Goal: Information Seeking & Learning: Learn about a topic

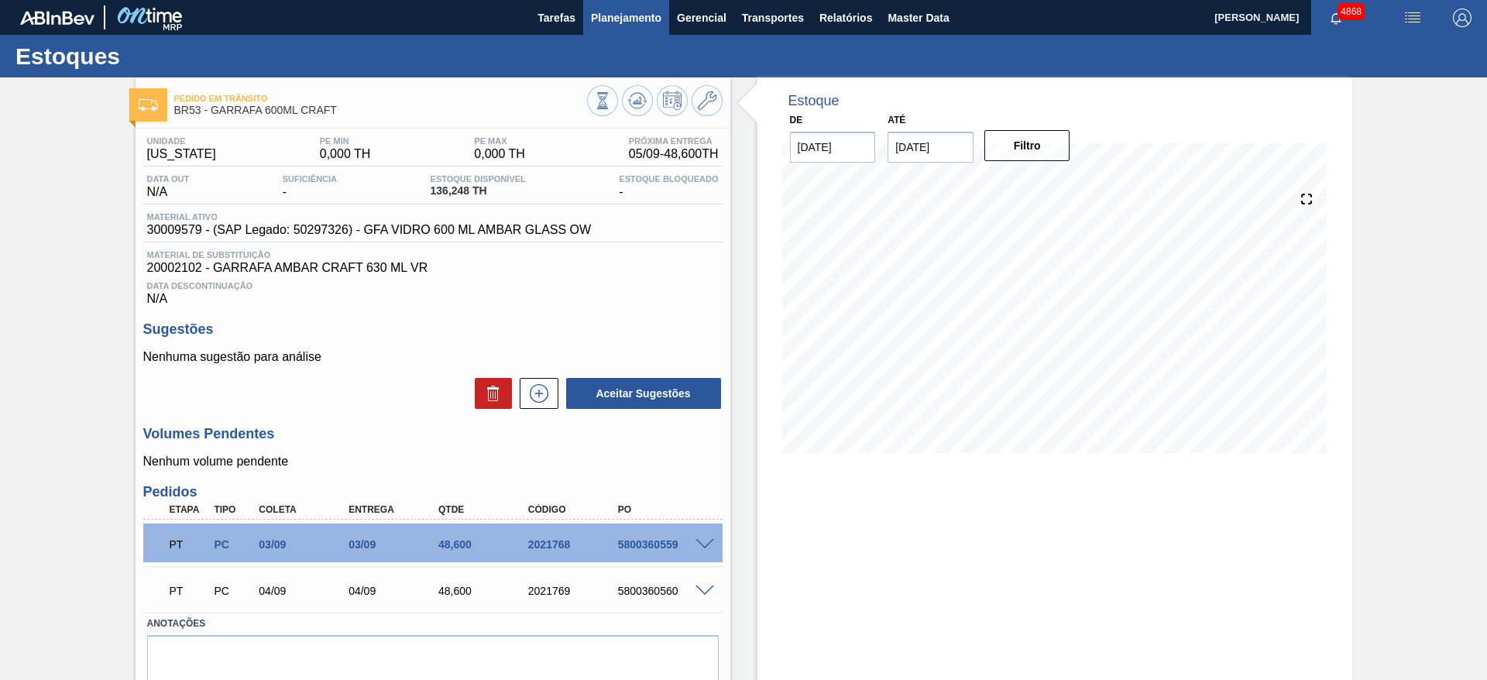
click at [651, 18] on span "Planejamento" at bounding box center [626, 18] width 70 height 19
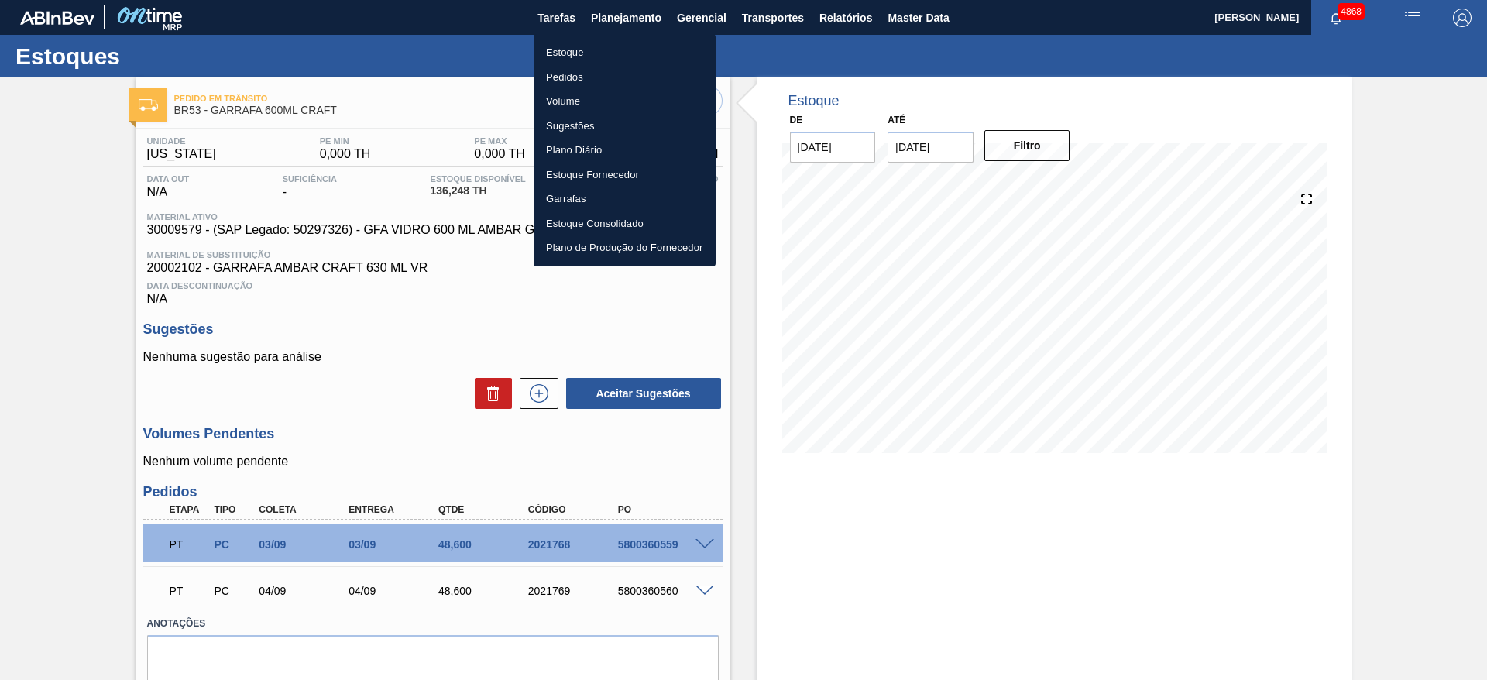
click at [622, 53] on li "Estoque" at bounding box center [624, 52] width 182 height 25
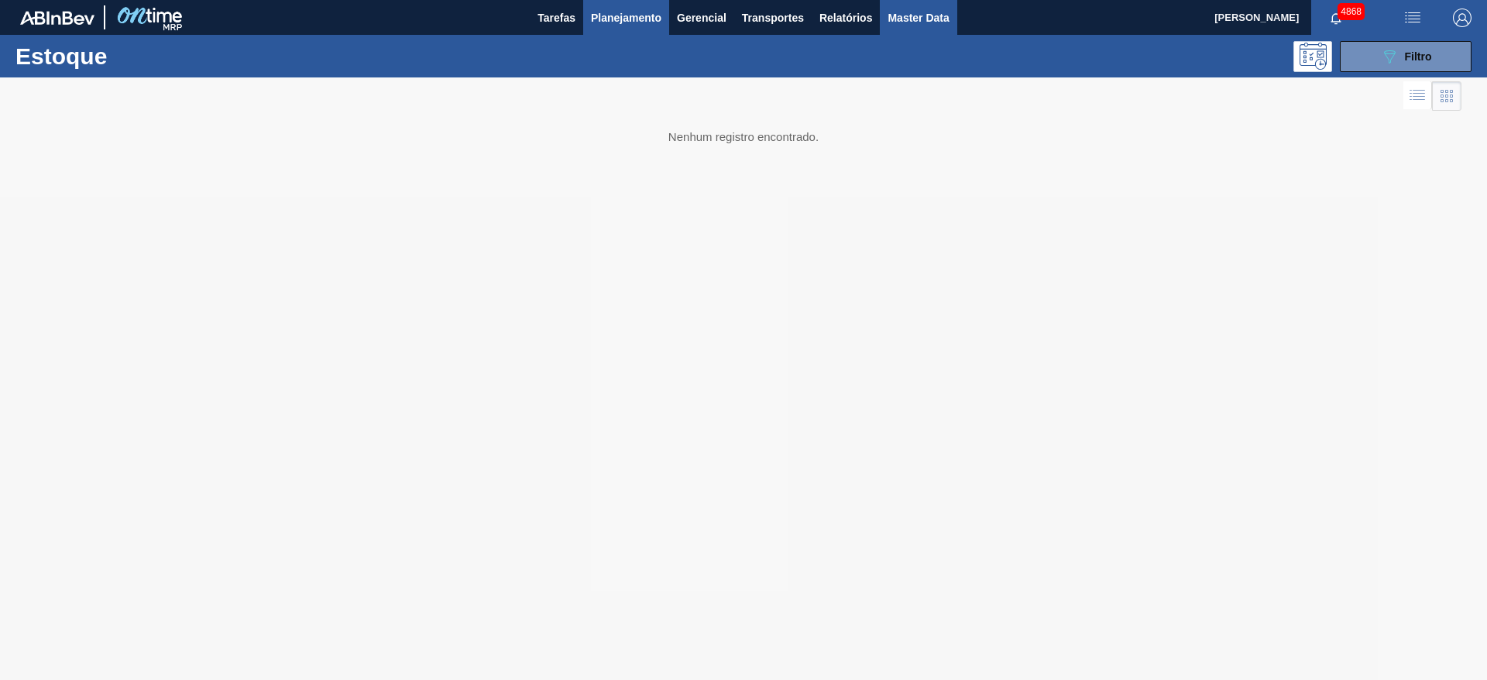
click at [926, 18] on span "Master Data" at bounding box center [917, 18] width 61 height 19
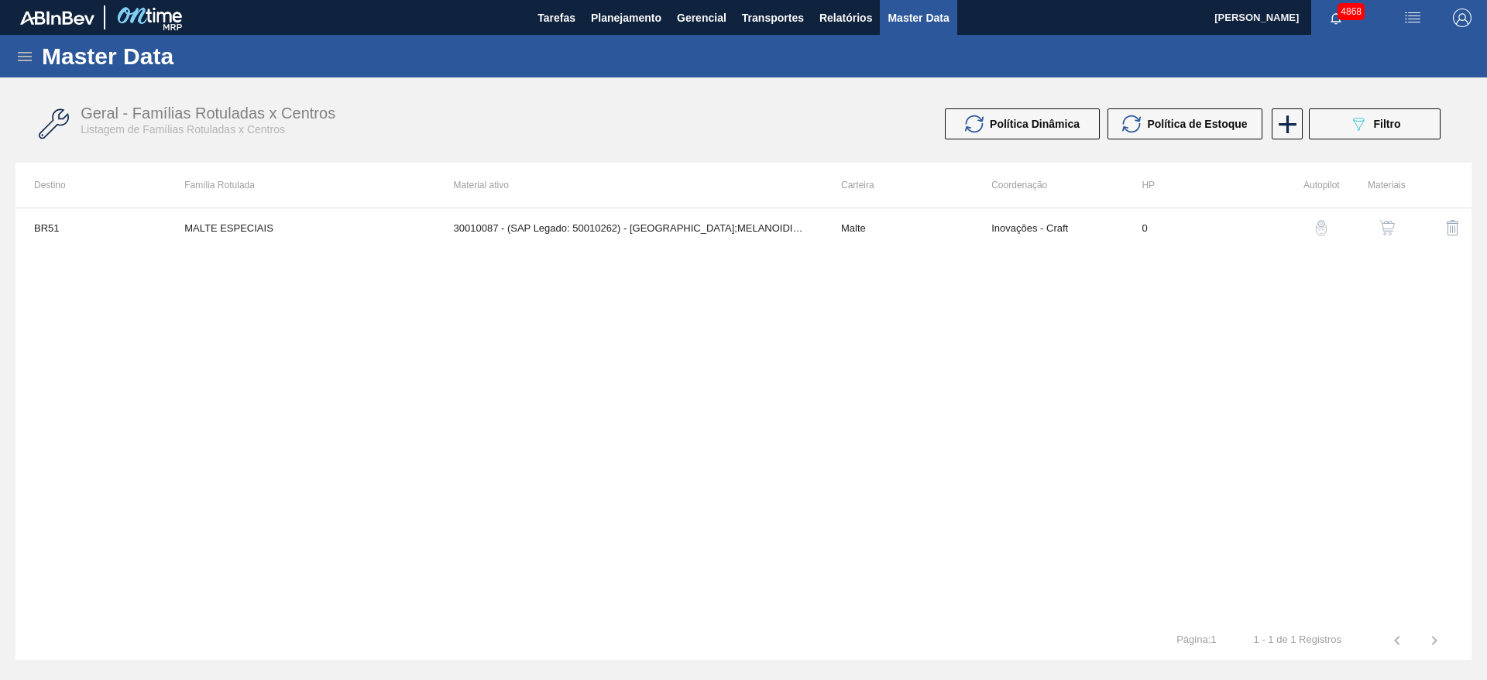
click at [19, 52] on icon at bounding box center [25, 56] width 14 height 9
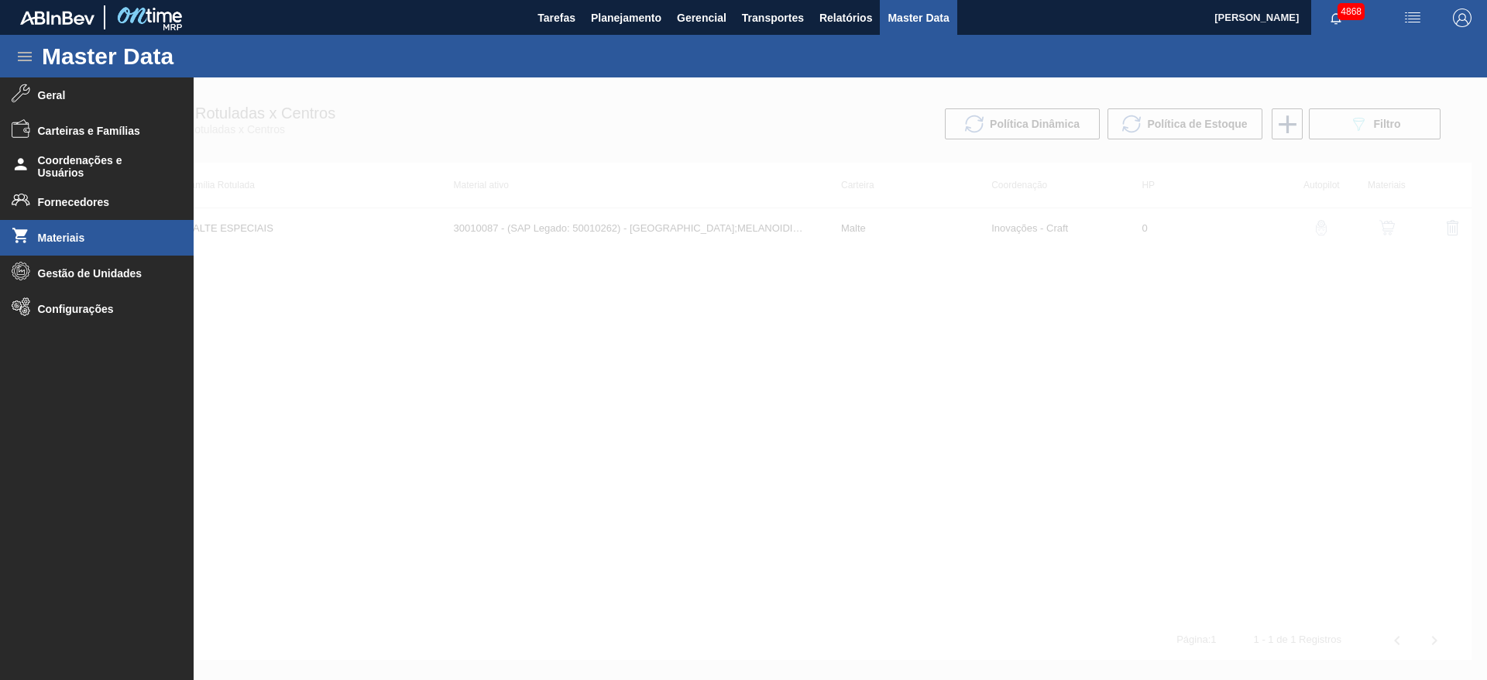
click at [83, 235] on span "Materiais" at bounding box center [102, 238] width 128 height 12
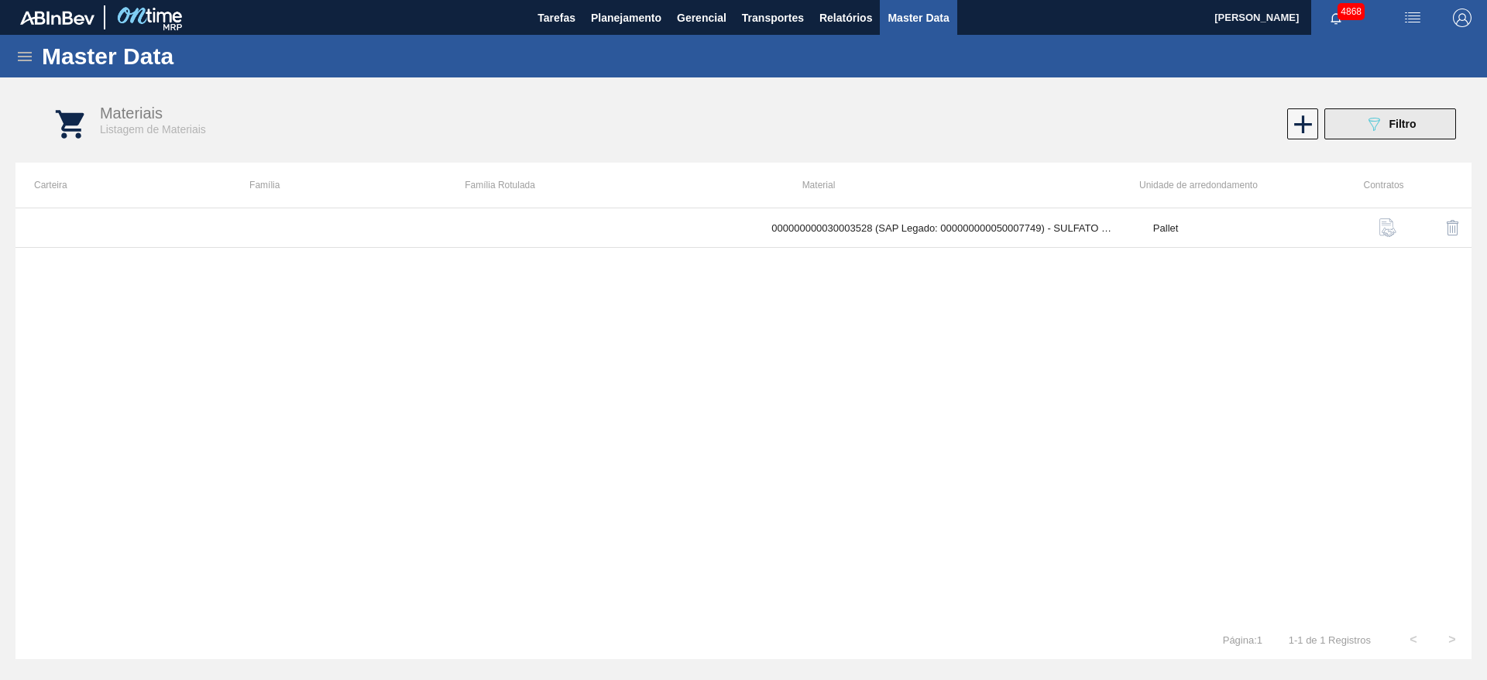
click at [1359, 127] on button "089F7B8B-B2A5-4AFE-B5C0-19BA573D28AC Filtro" at bounding box center [1390, 123] width 132 height 31
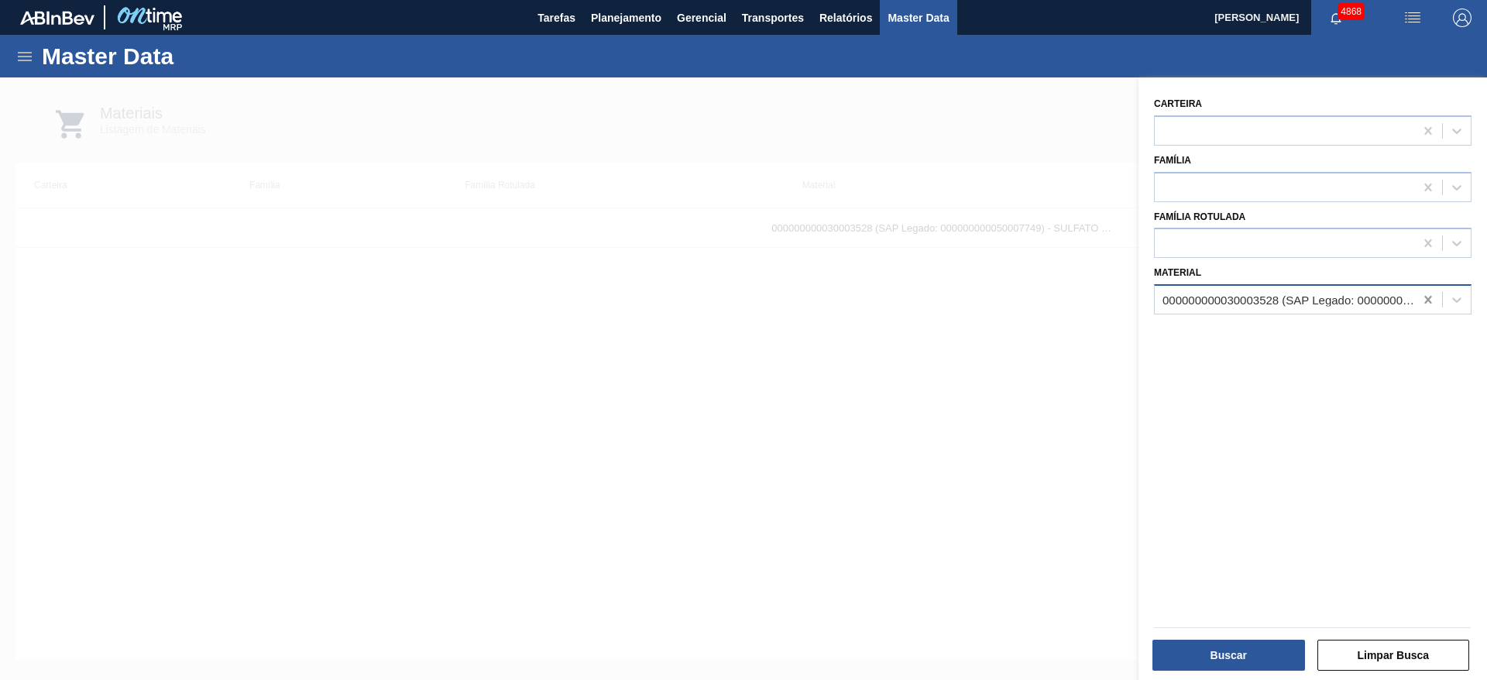
click at [1420, 294] on icon at bounding box center [1427, 299] width 15 height 15
paste input "30029557"
type input "30029557"
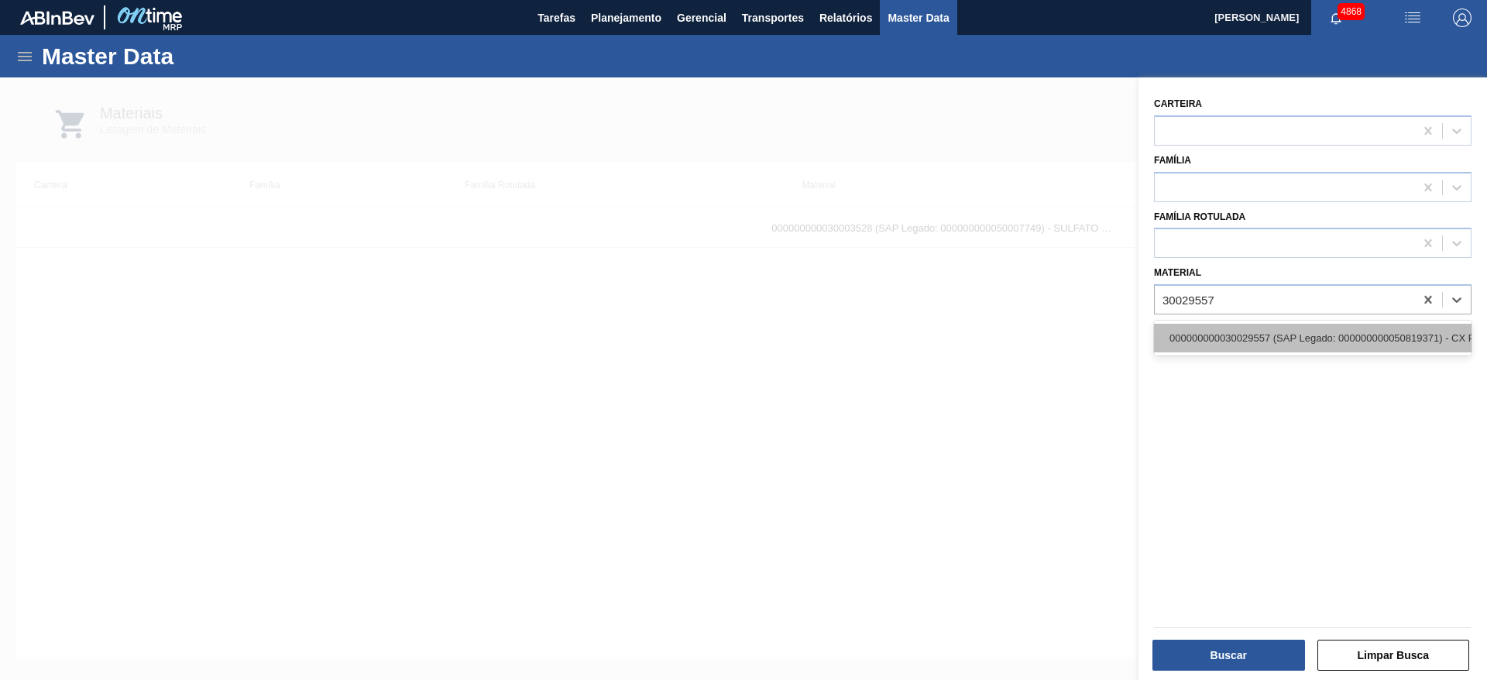
click at [1345, 342] on div "000000000030029557 (SAP Legado: 000000000050819371) - CX PAP PATAG IPA 355ML C1…" at bounding box center [1312, 338] width 317 height 29
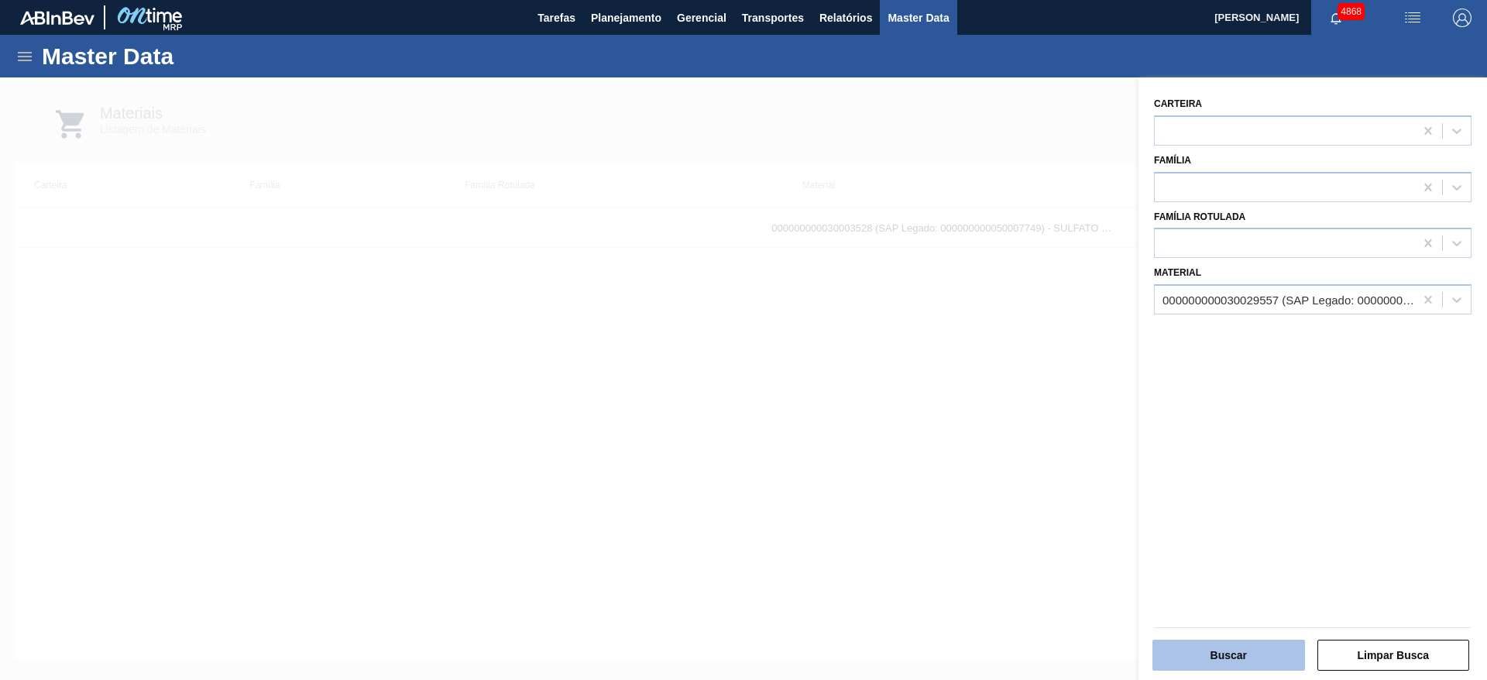
click at [1273, 661] on button "Buscar" at bounding box center [1228, 655] width 153 height 31
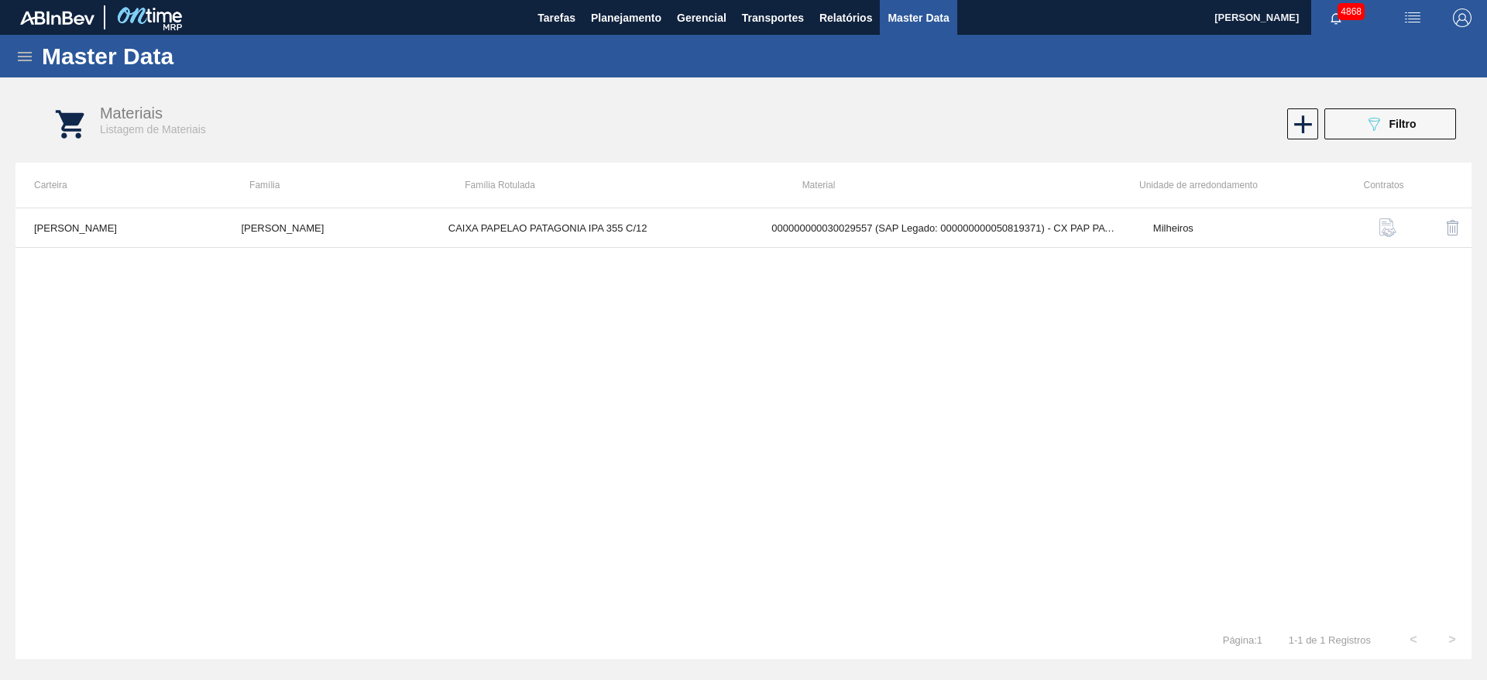
click at [1391, 225] on img "button" at bounding box center [1387, 227] width 19 height 19
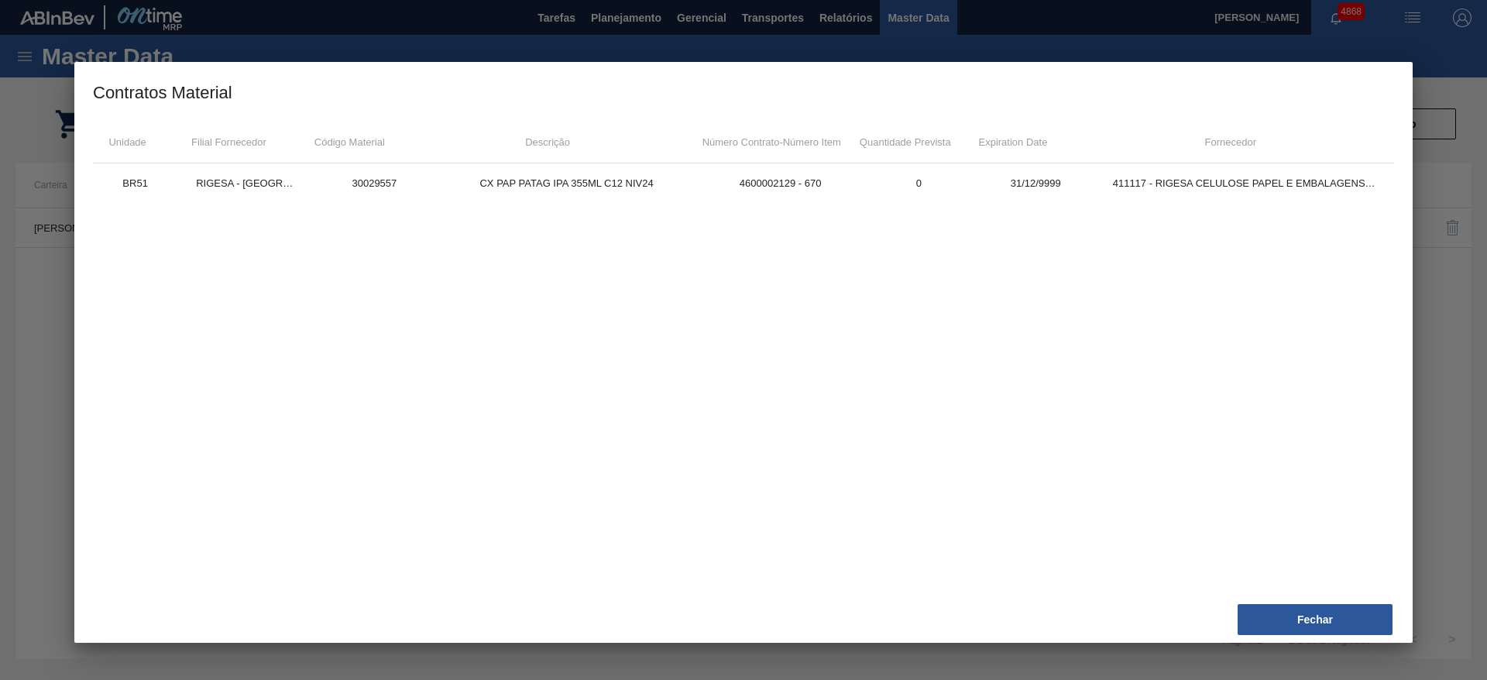
click at [1460, 356] on div at bounding box center [743, 340] width 1487 height 680
click at [1356, 609] on button "Fechar" at bounding box center [1314, 619] width 155 height 31
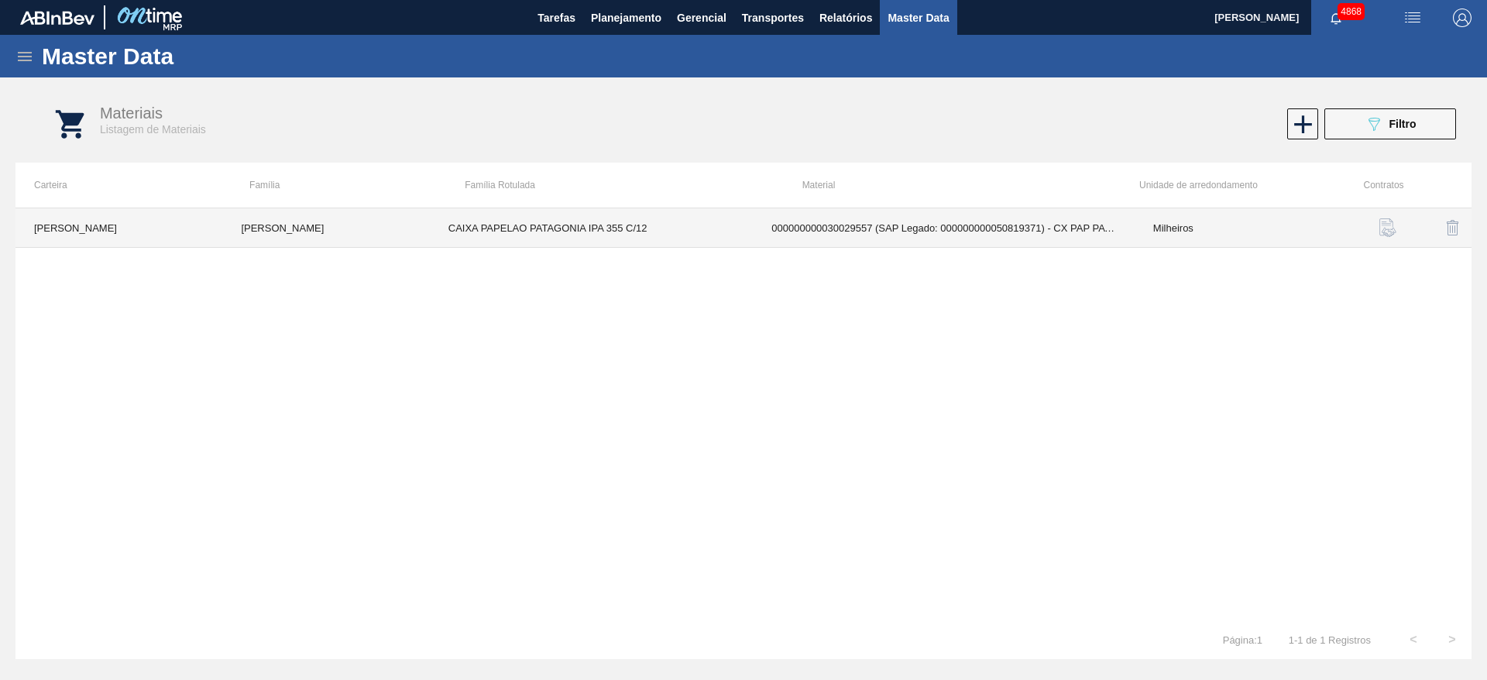
click at [592, 228] on td "CAIXA PAPELAO PATAGONIA IPA 355 C/12" at bounding box center [592, 227] width 324 height 39
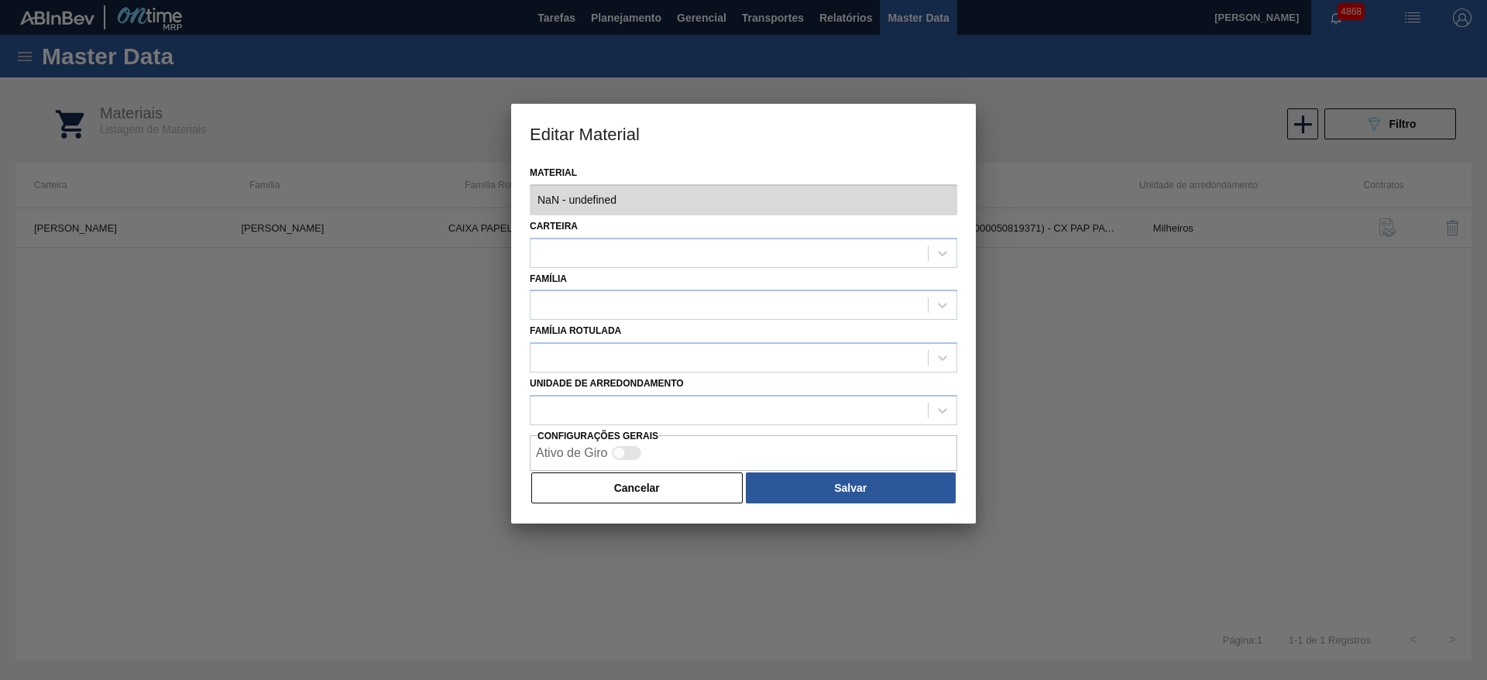
type input "30029557 - 000000000030029557 (SAP Legado: 000000000050819371) - CX PAP PATAG I…"
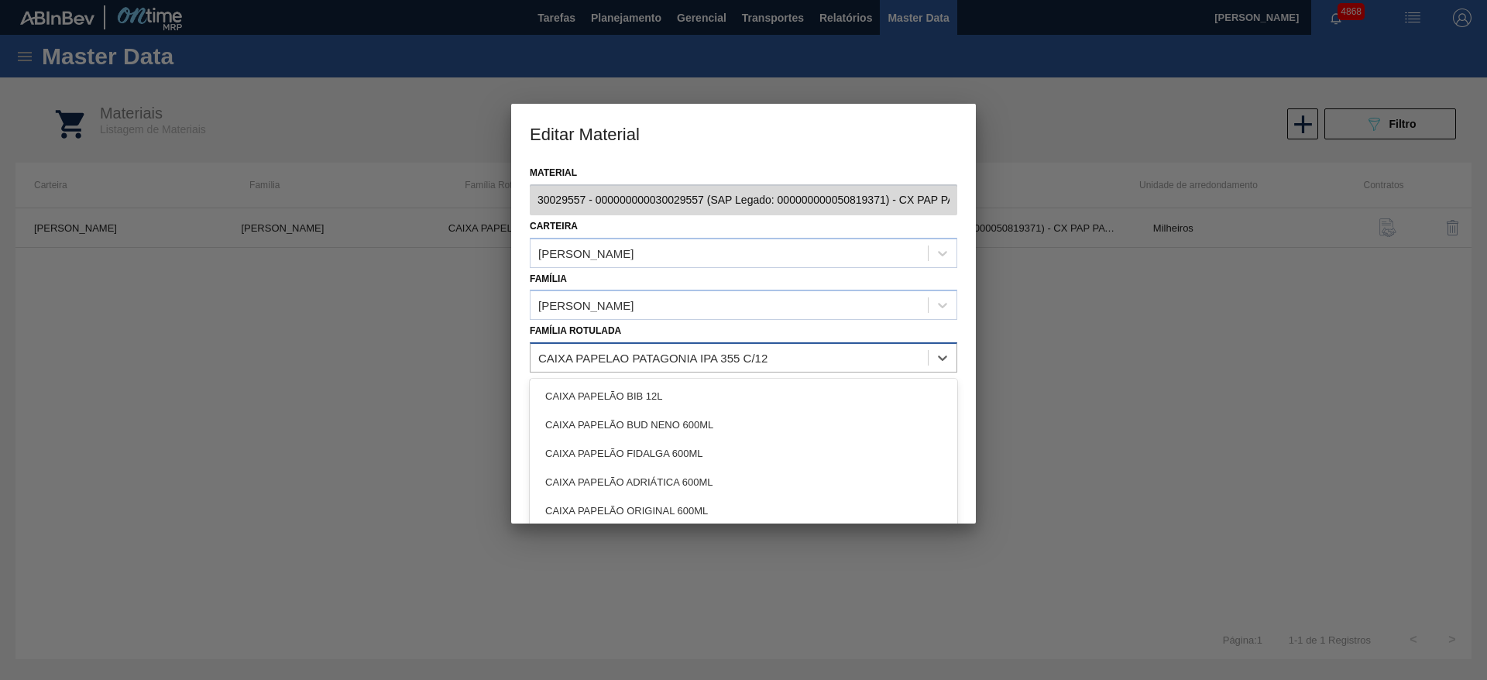
drag, startPoint x: 779, startPoint y: 362, endPoint x: 602, endPoint y: 363, distance: 177.3
click at [628, 366] on div "CAIXA PAPELAO PATAGONIA IPA 355 C/12" at bounding box center [728, 358] width 397 height 22
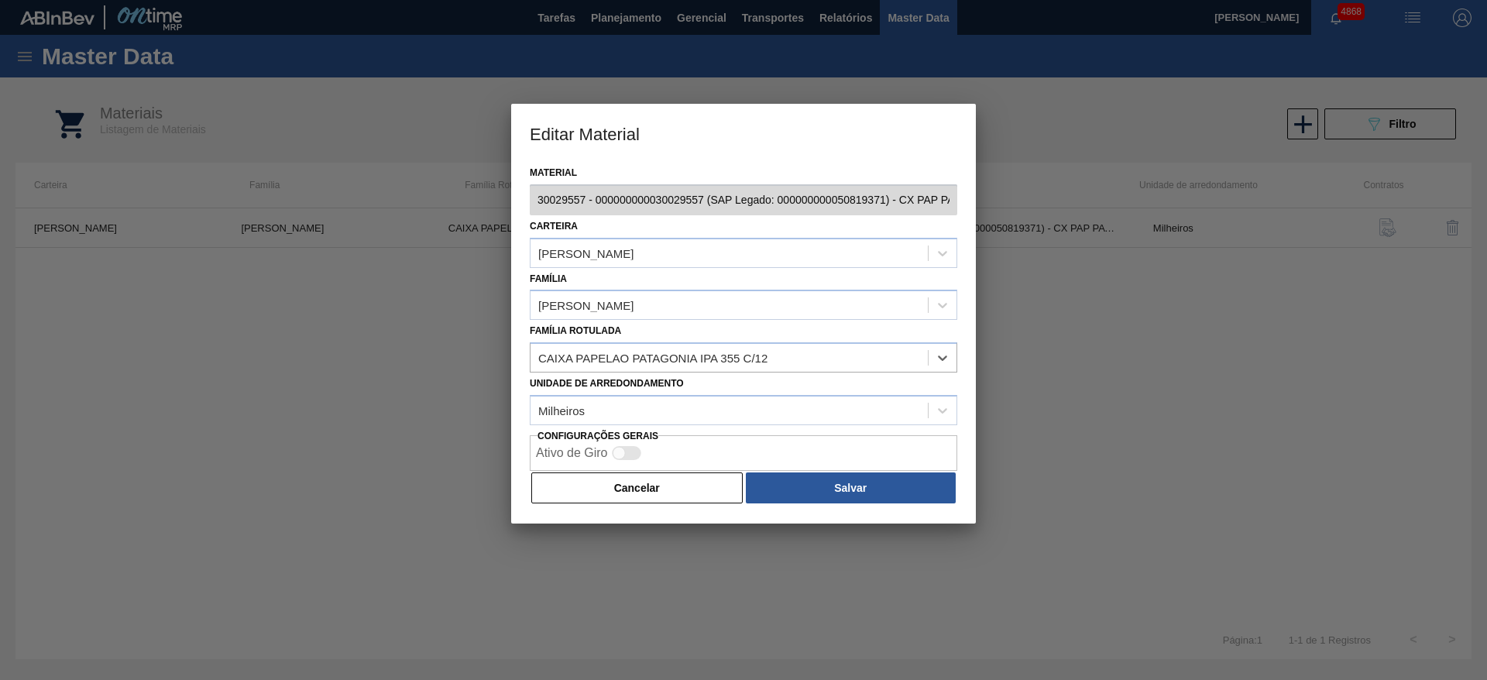
drag, startPoint x: 785, startPoint y: 352, endPoint x: 552, endPoint y: 321, distance: 235.1
click at [559, 315] on div "Material 30029557 - 000000000030029557 (SAP Legado: 000000000050819371) - CX PA…" at bounding box center [743, 343] width 465 height 362
click at [1130, 328] on div at bounding box center [743, 340] width 1487 height 680
click at [618, 482] on button "Cancelar" at bounding box center [636, 487] width 211 height 31
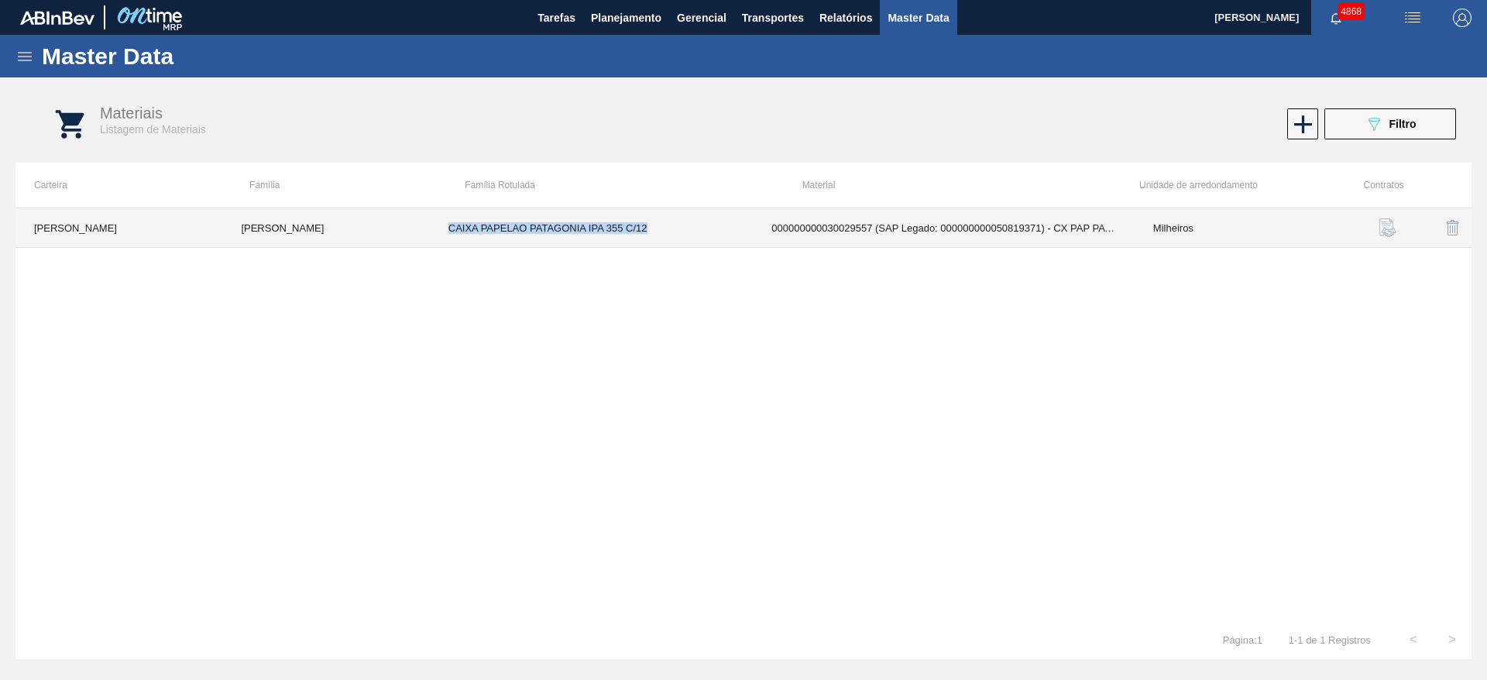
drag, startPoint x: 441, startPoint y: 219, endPoint x: 661, endPoint y: 228, distance: 220.9
click at [661, 228] on td "CAIXA PAPELAO PATAGONIA IPA 355 C/12" at bounding box center [592, 227] width 324 height 39
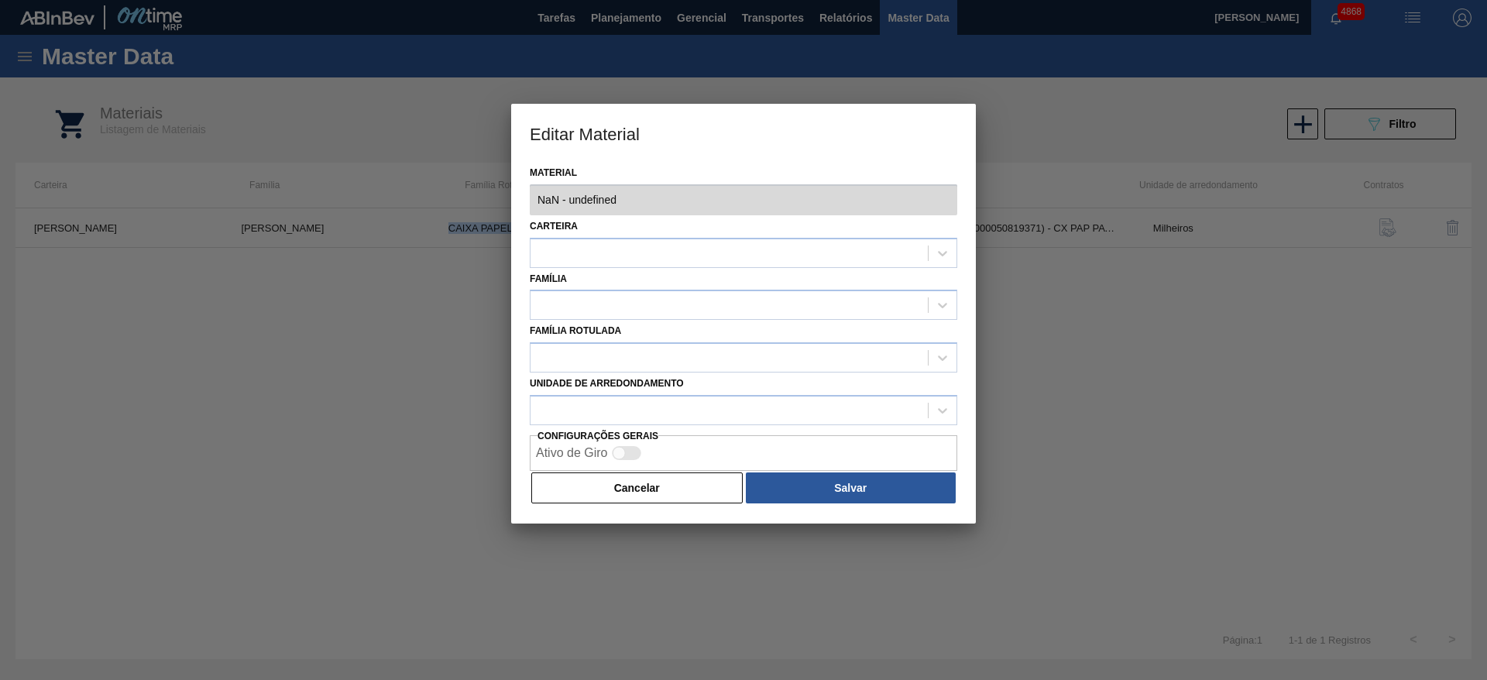
type input "30029557 - 000000000030029557 (SAP Legado: 000000000050819371) - CX PAP PATAG I…"
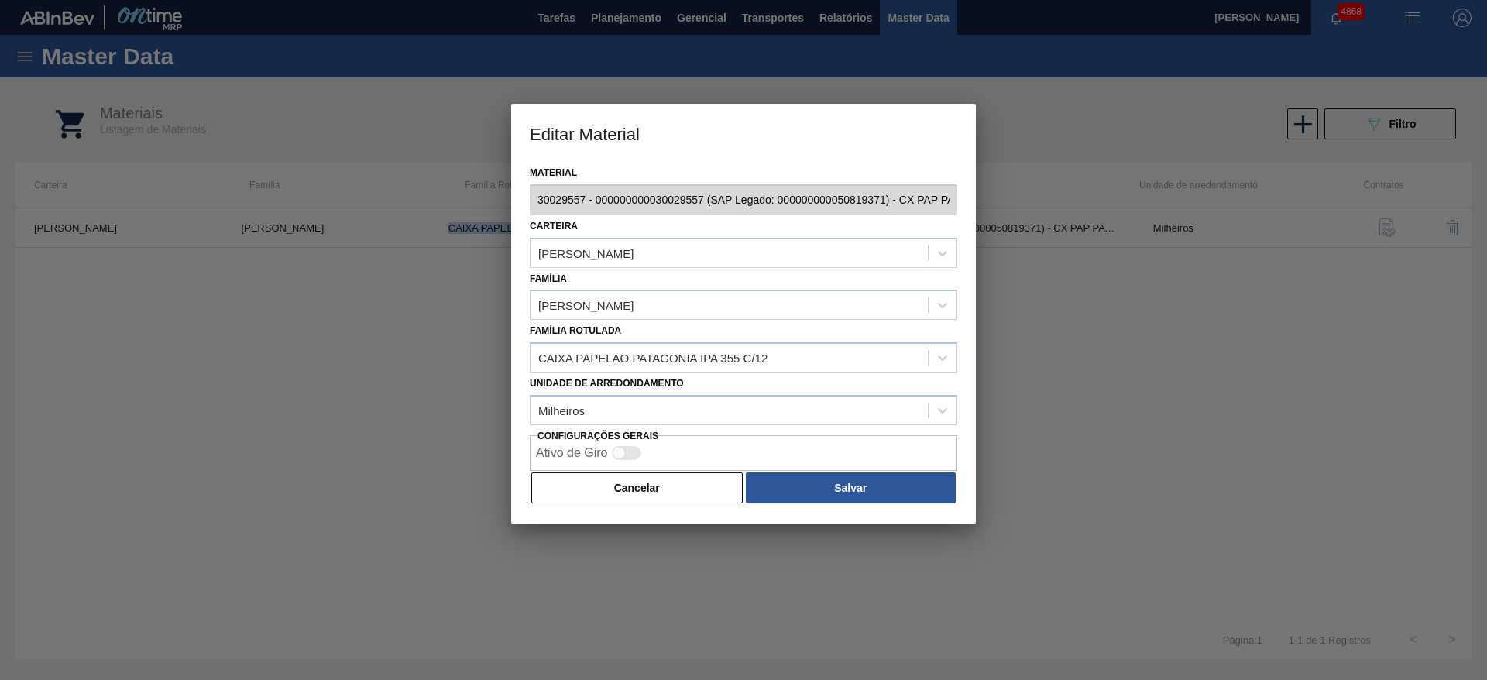
click at [673, 473] on button "Cancelar" at bounding box center [636, 487] width 211 height 31
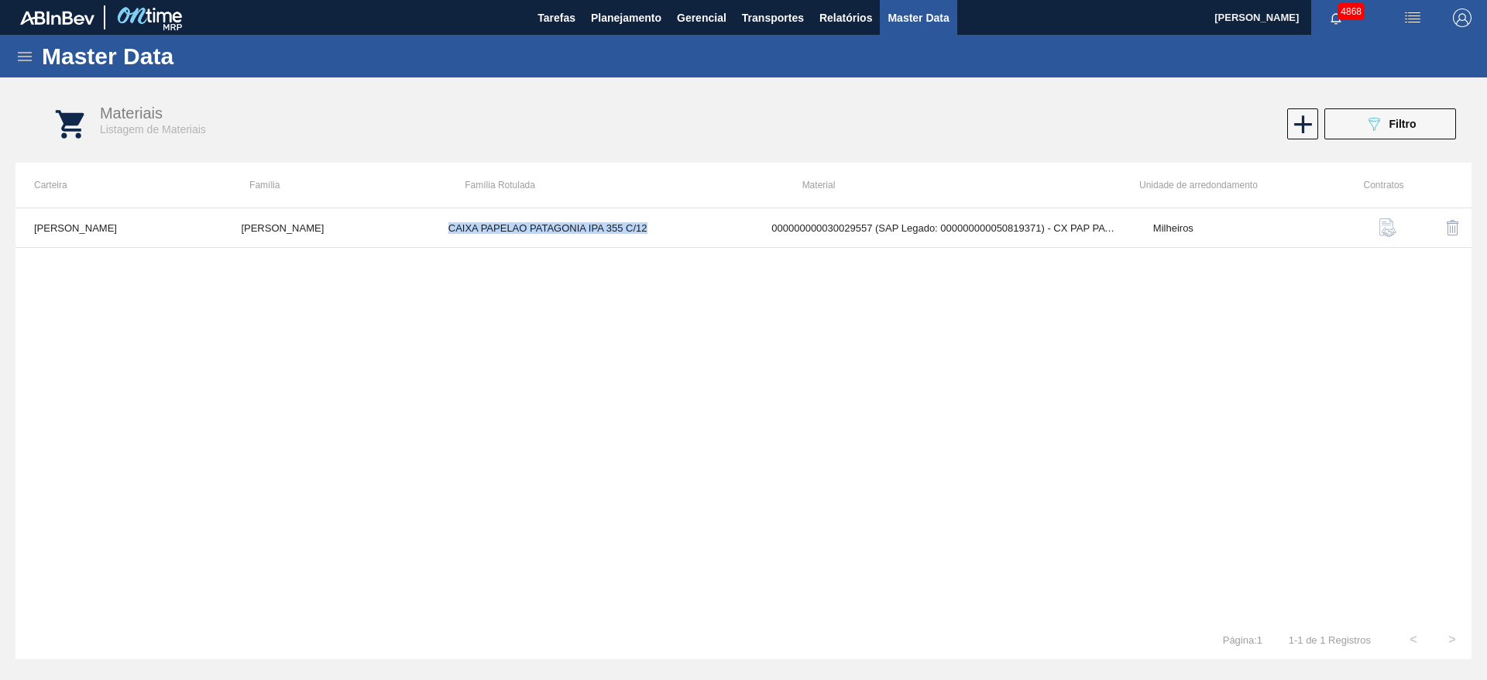
copy td "CAIXA PAPELAO PATAGONIA IPA 355 C/12"
click at [20, 50] on icon at bounding box center [24, 56] width 19 height 19
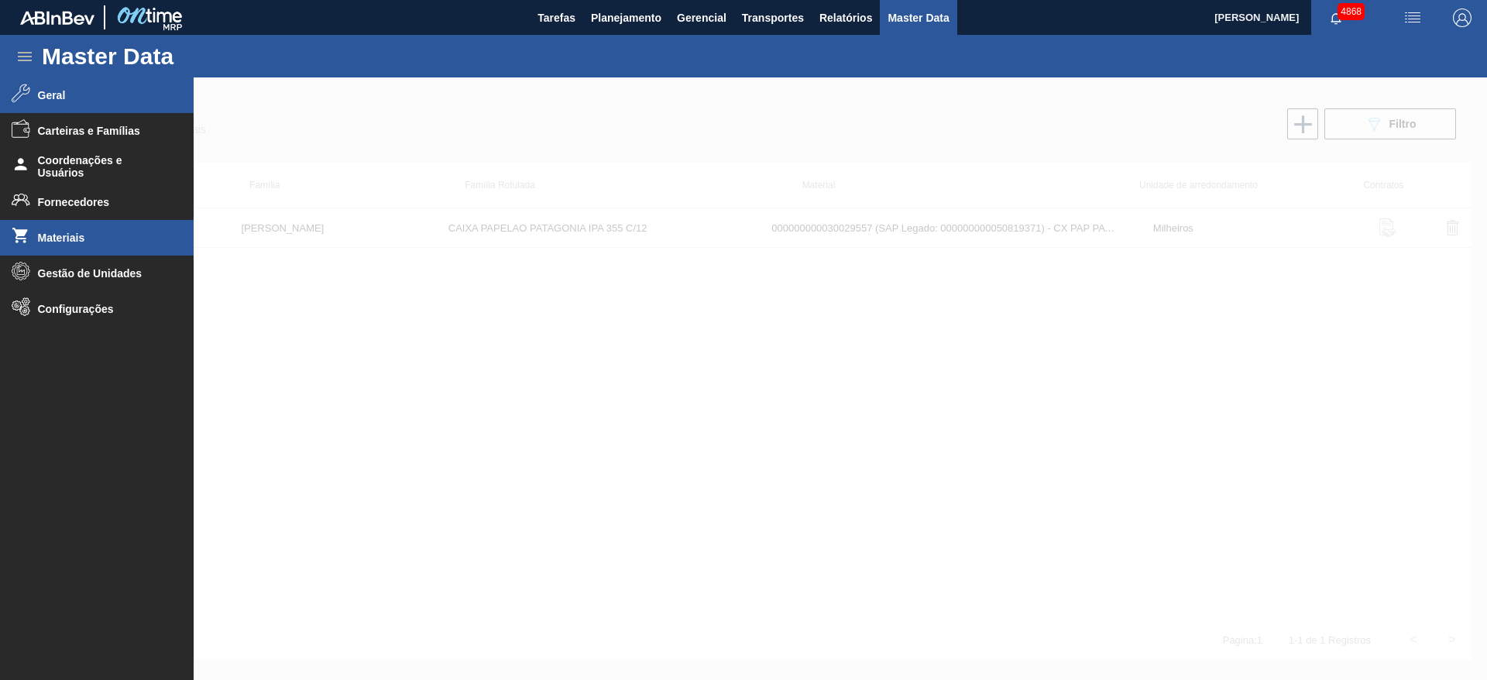
click at [102, 98] on span "Geral" at bounding box center [102, 95] width 128 height 12
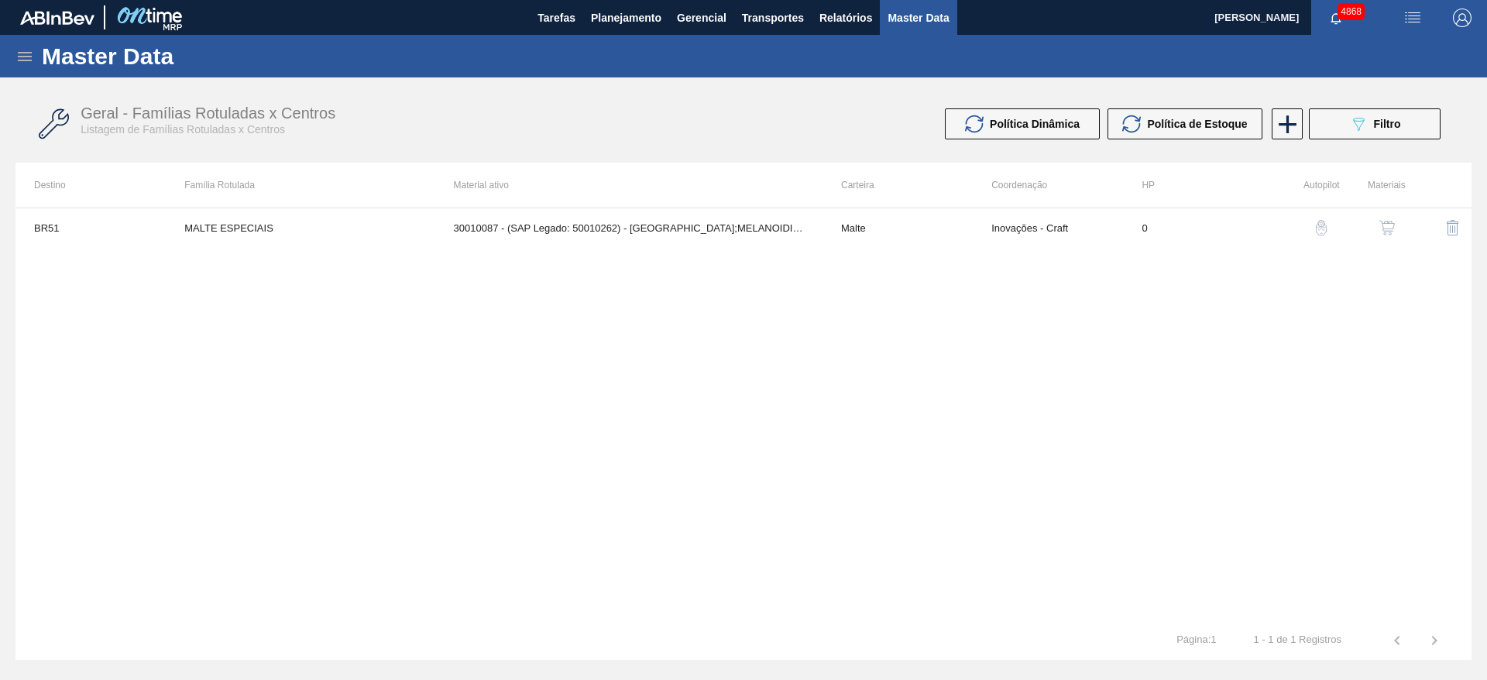
click at [1401, 130] on button "089F7B8B-B2A5-4AFE-B5C0-19BA573D28AC Filtro" at bounding box center [1374, 123] width 132 height 31
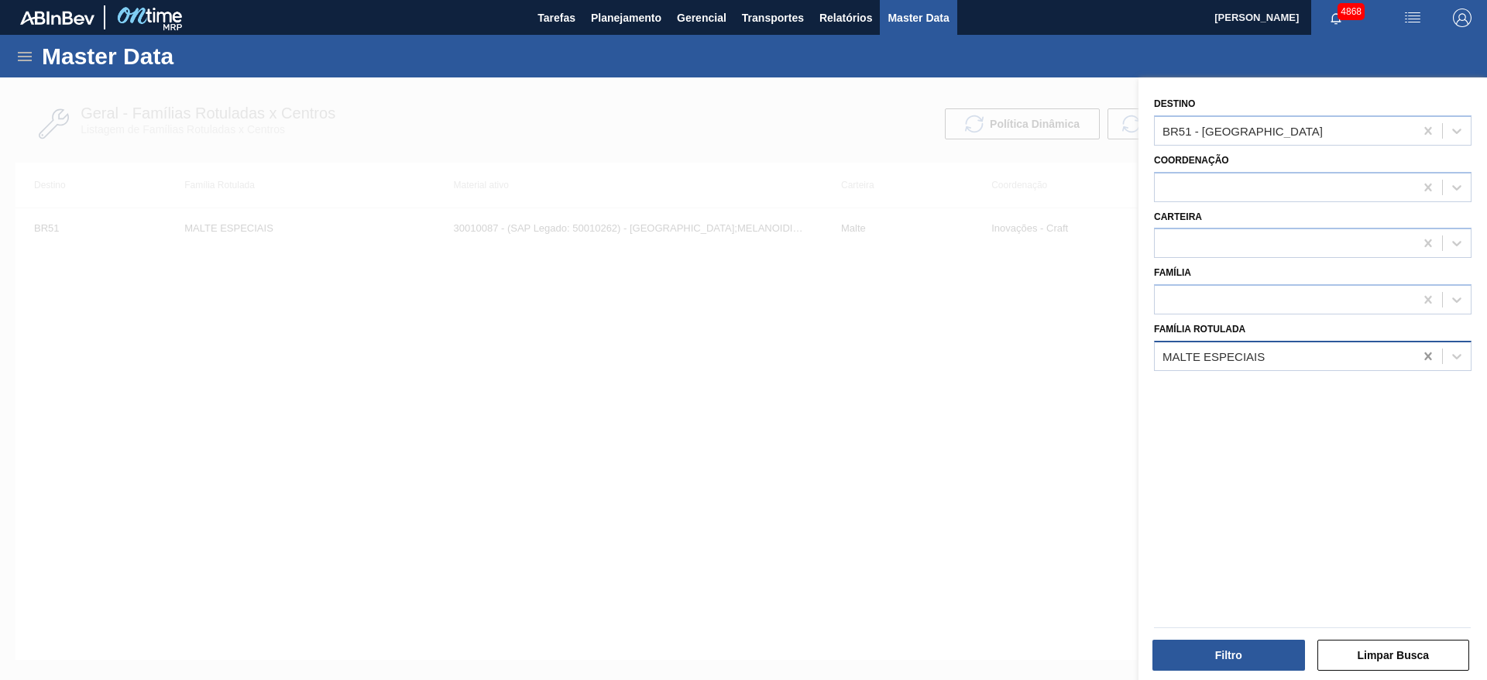
click at [1422, 352] on icon at bounding box center [1427, 355] width 15 height 15
paste Rotulada "CAIXA PAPELAO PATAGONIA IPA 355 C/12"
type Rotulada "CAIXA PAPELAO PATAGONIA IPA 355 C/12"
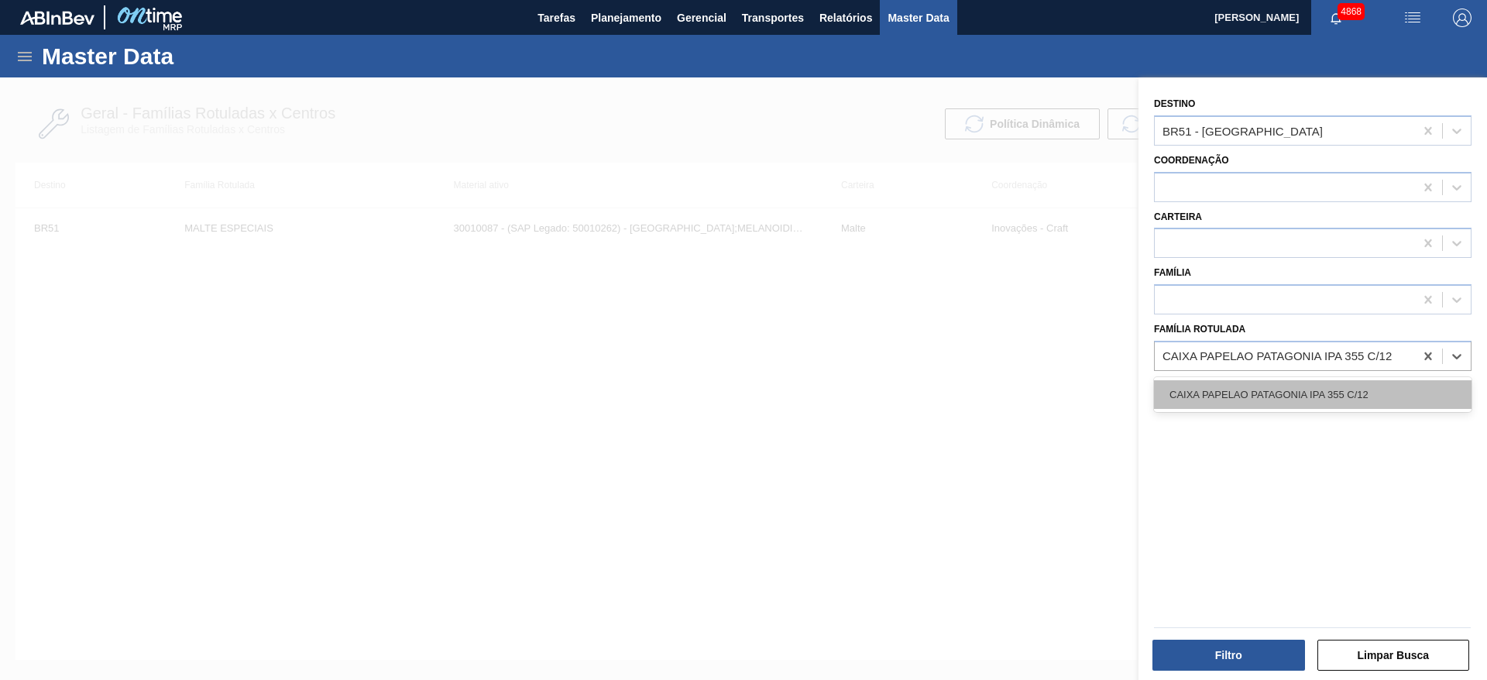
click at [1334, 399] on div "CAIXA PAPELAO PATAGONIA IPA 355 C/12" at bounding box center [1312, 394] width 317 height 29
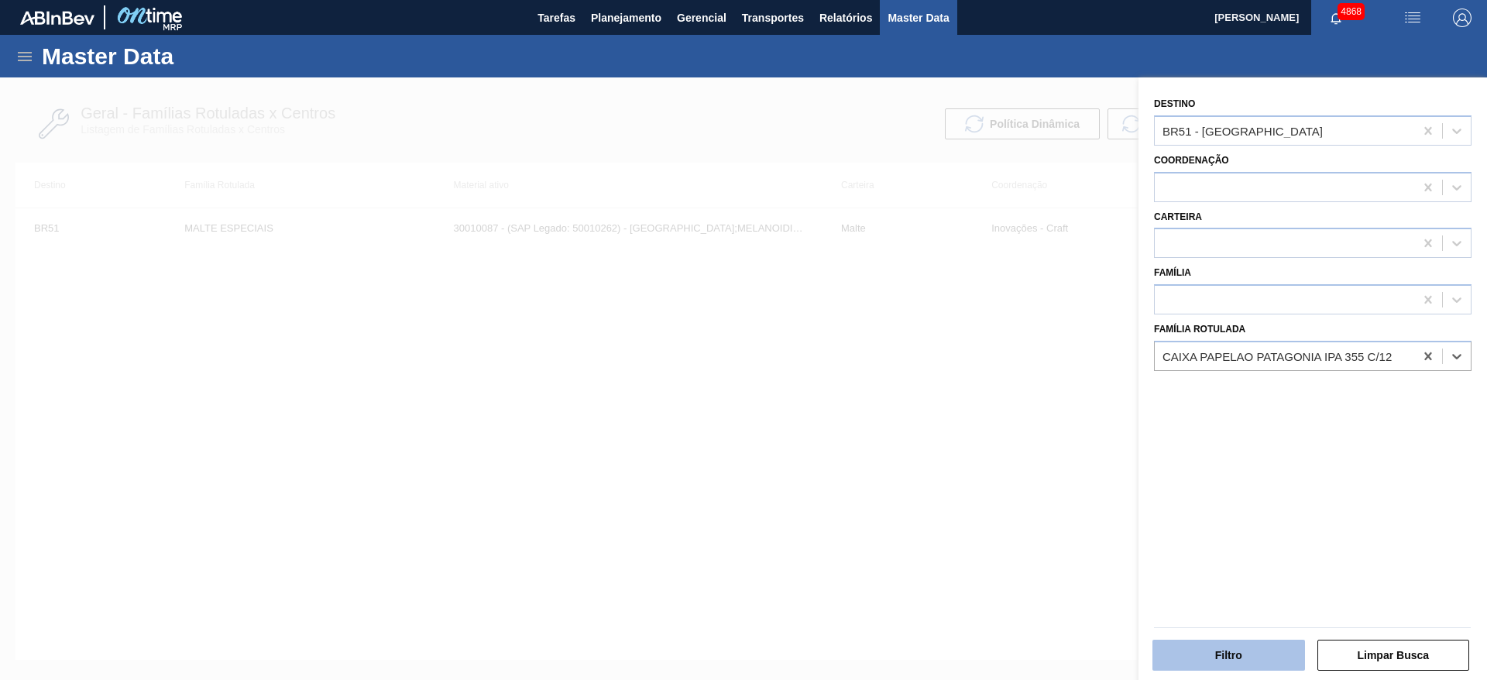
click at [1246, 645] on button "Filtro" at bounding box center [1228, 655] width 153 height 31
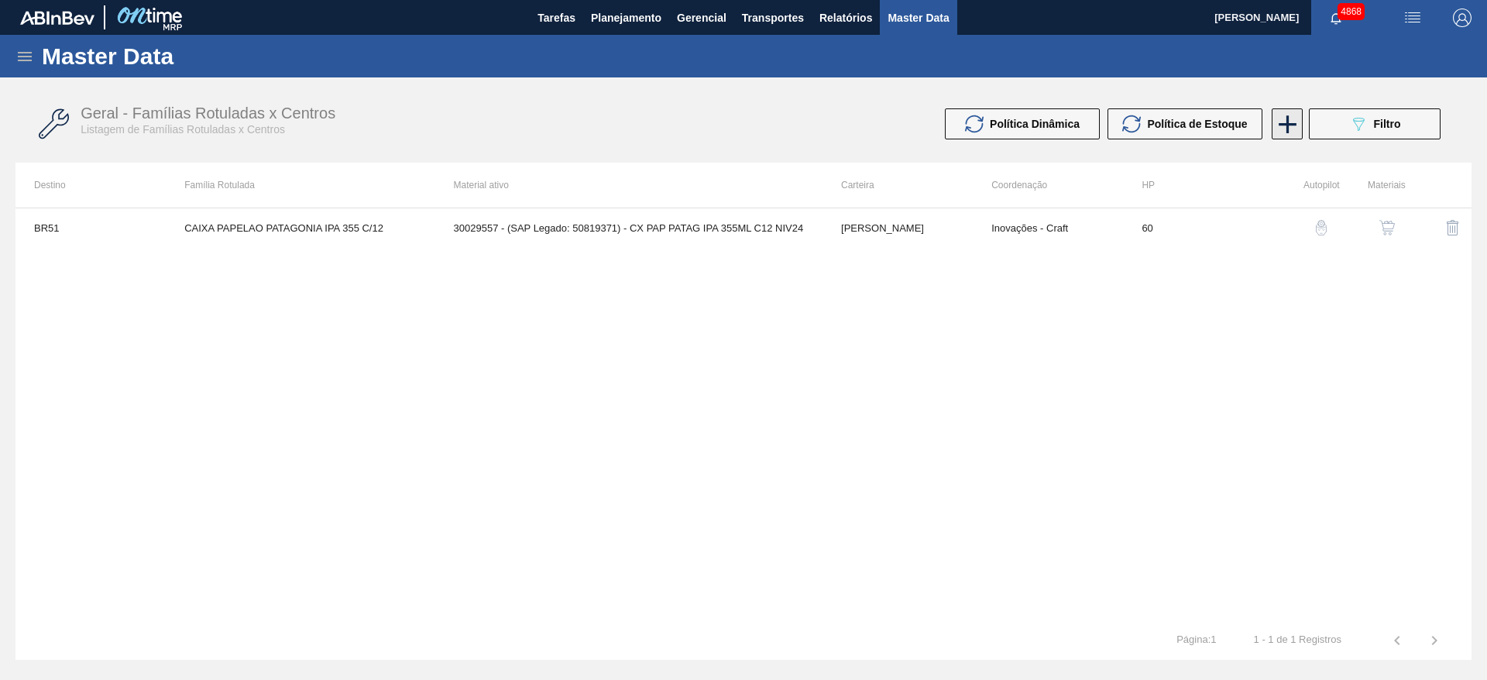
click at [1287, 123] on icon at bounding box center [1287, 124] width 18 height 18
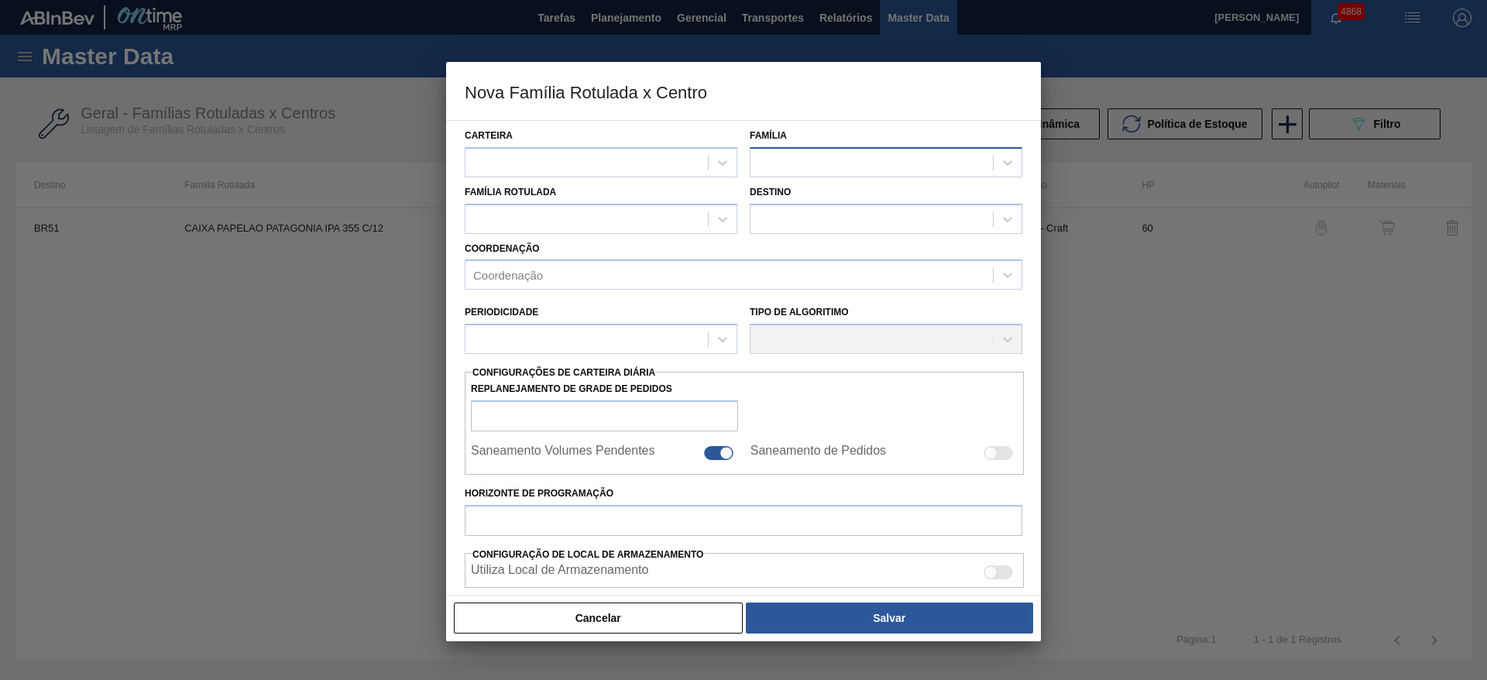
click at [815, 169] on div at bounding box center [871, 162] width 242 height 22
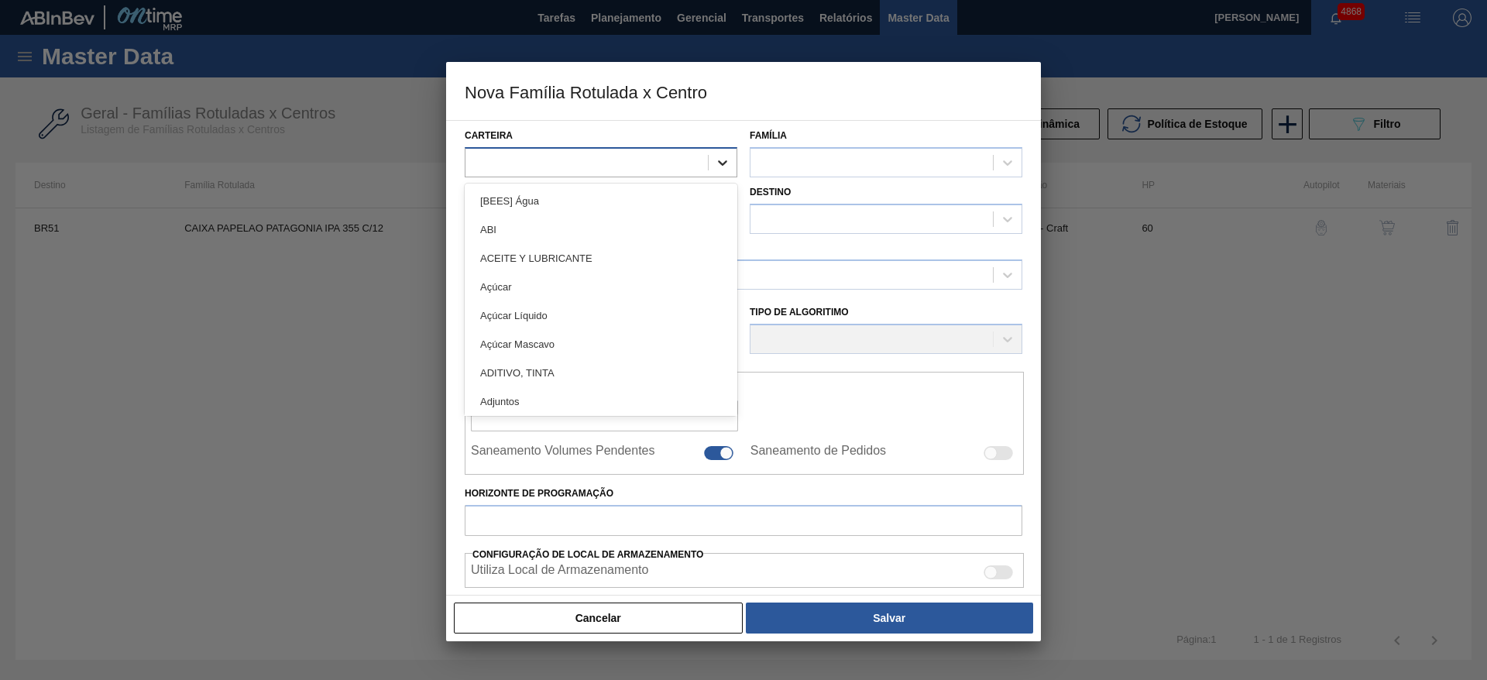
click at [729, 159] on icon at bounding box center [722, 162] width 15 height 15
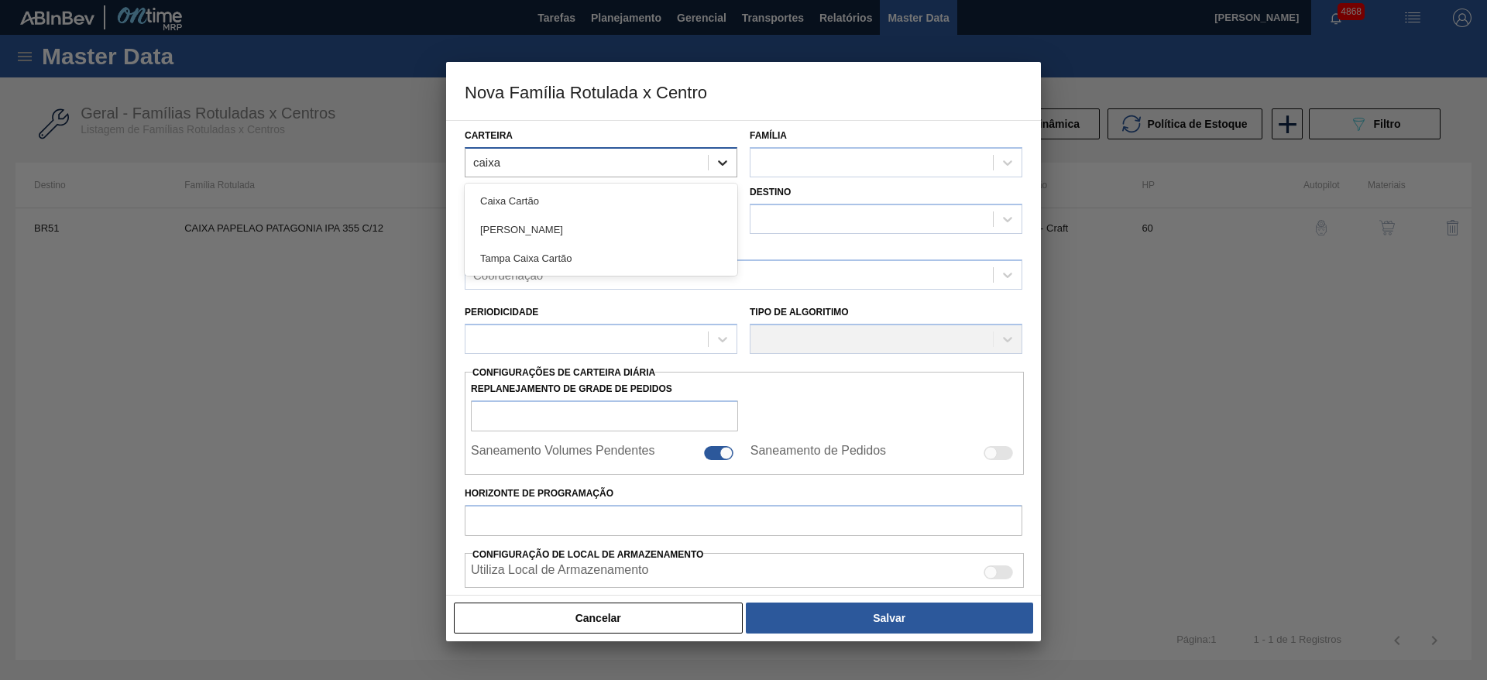
type input "caixa p"
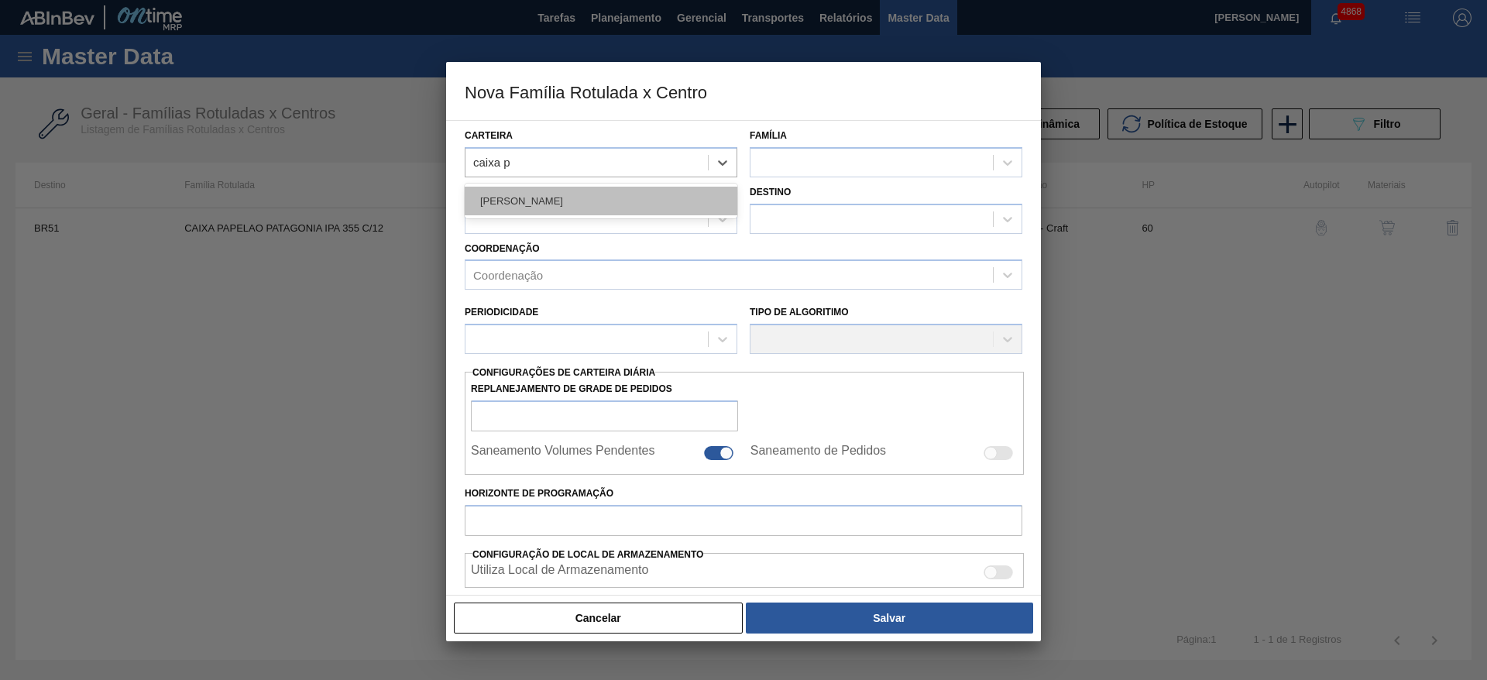
click at [581, 202] on div "[PERSON_NAME]" at bounding box center [601, 201] width 273 height 29
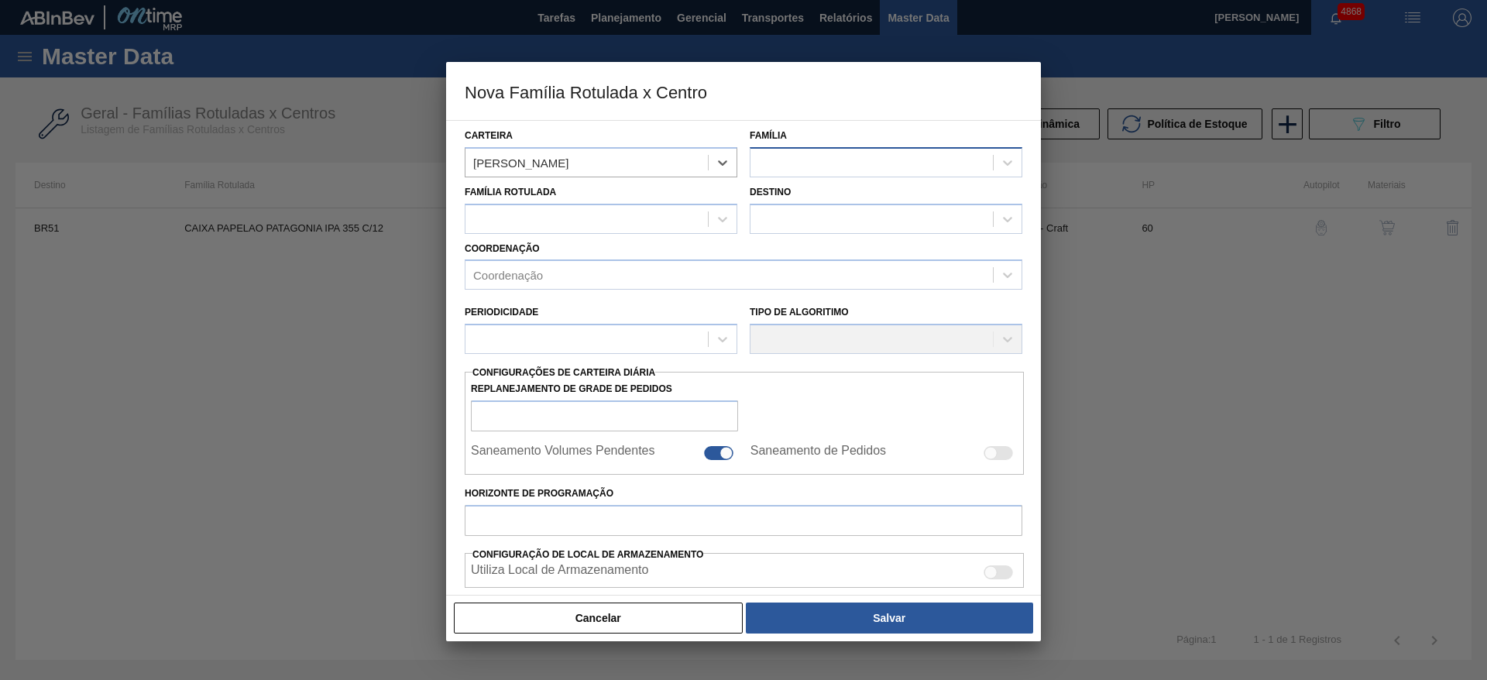
click at [815, 158] on div at bounding box center [871, 162] width 242 height 22
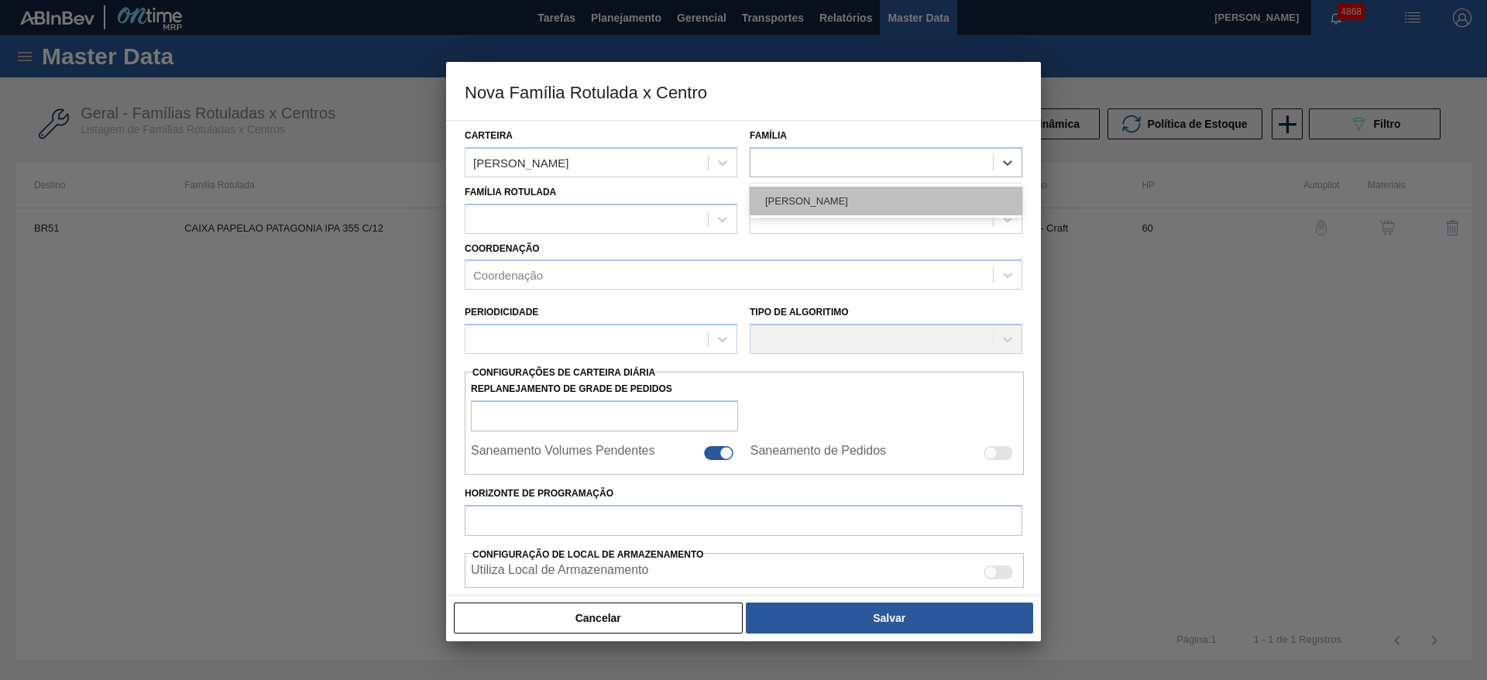
click at [818, 195] on div "[PERSON_NAME]" at bounding box center [885, 201] width 273 height 29
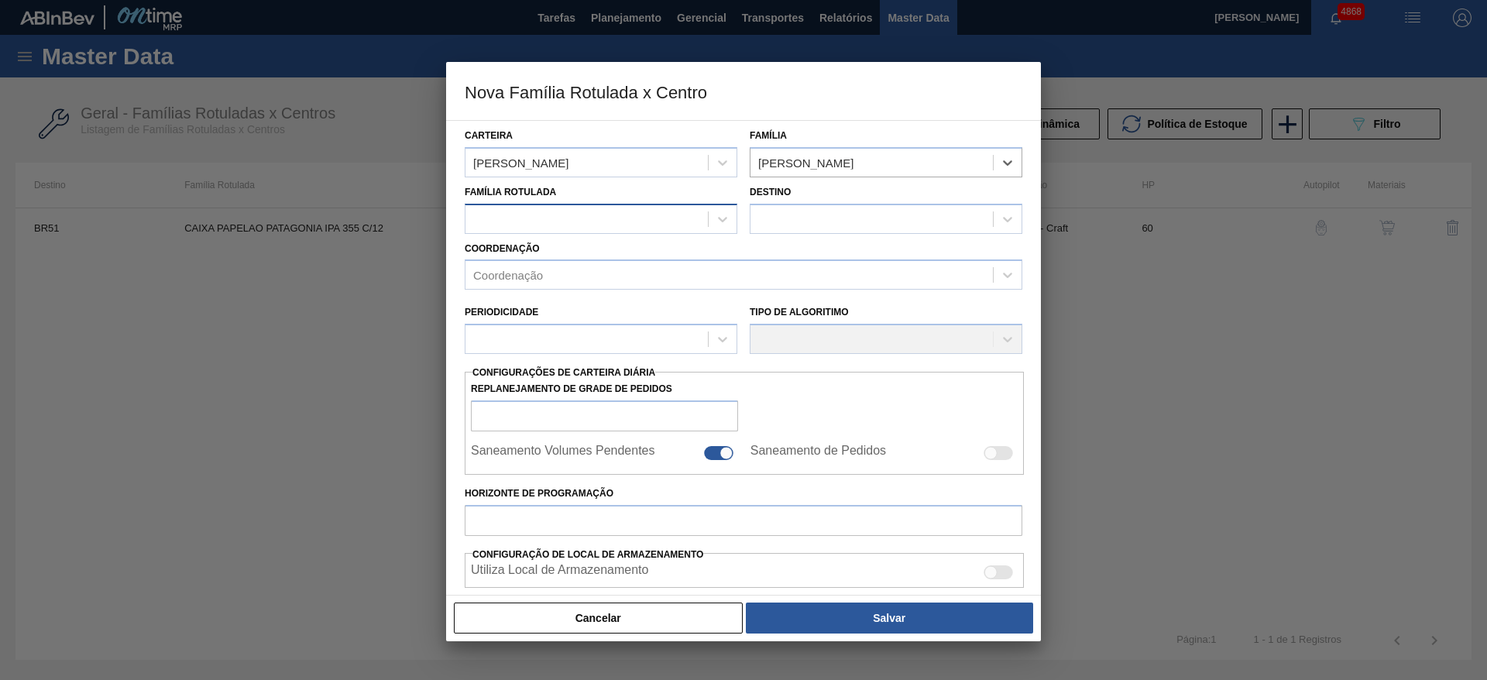
click at [630, 220] on div at bounding box center [586, 218] width 242 height 22
paste Rotulada "CAIXA PAPELAO PATAGONIA IPA 355 C/12"
type Rotulada "CAIXA PAPELAO PATAGONIA IPA 355 C/12"
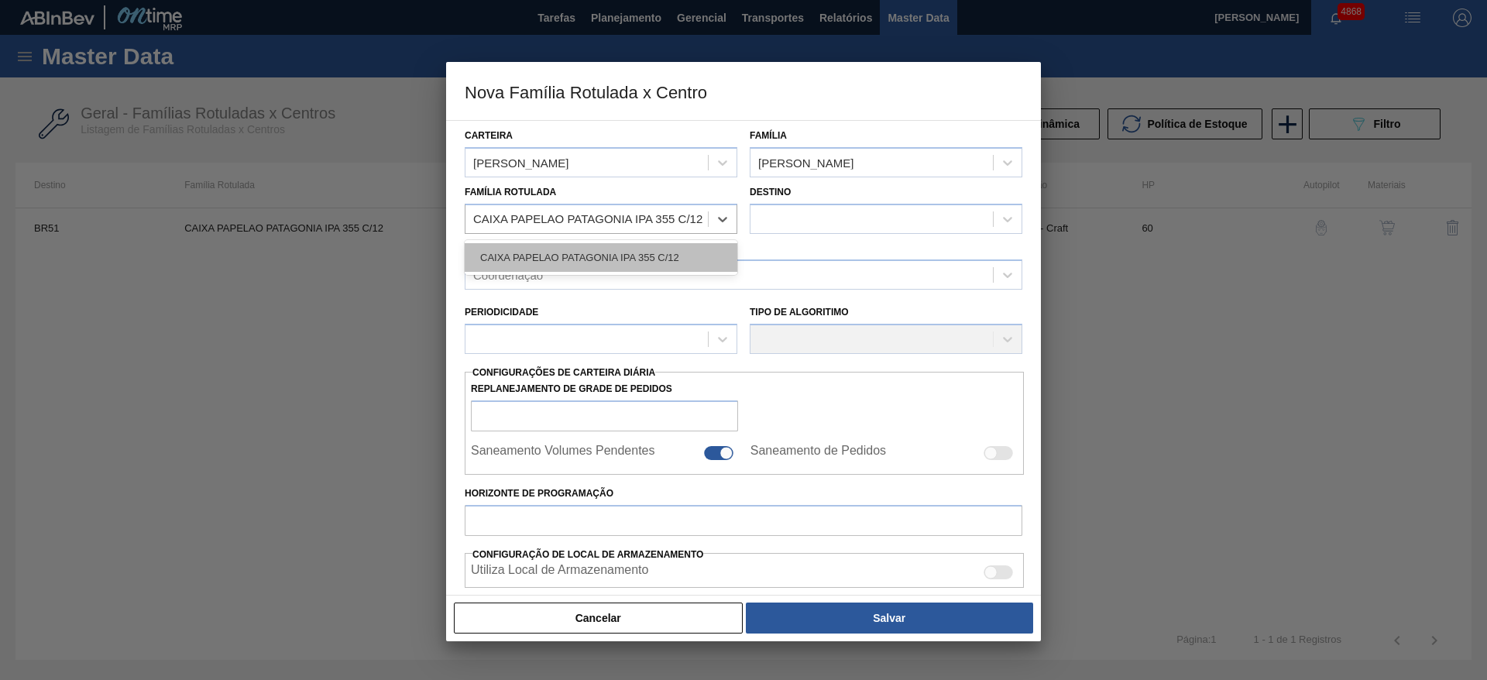
click at [620, 248] on div "CAIXA PAPELAO PATAGONIA IPA 355 C/12" at bounding box center [601, 257] width 273 height 29
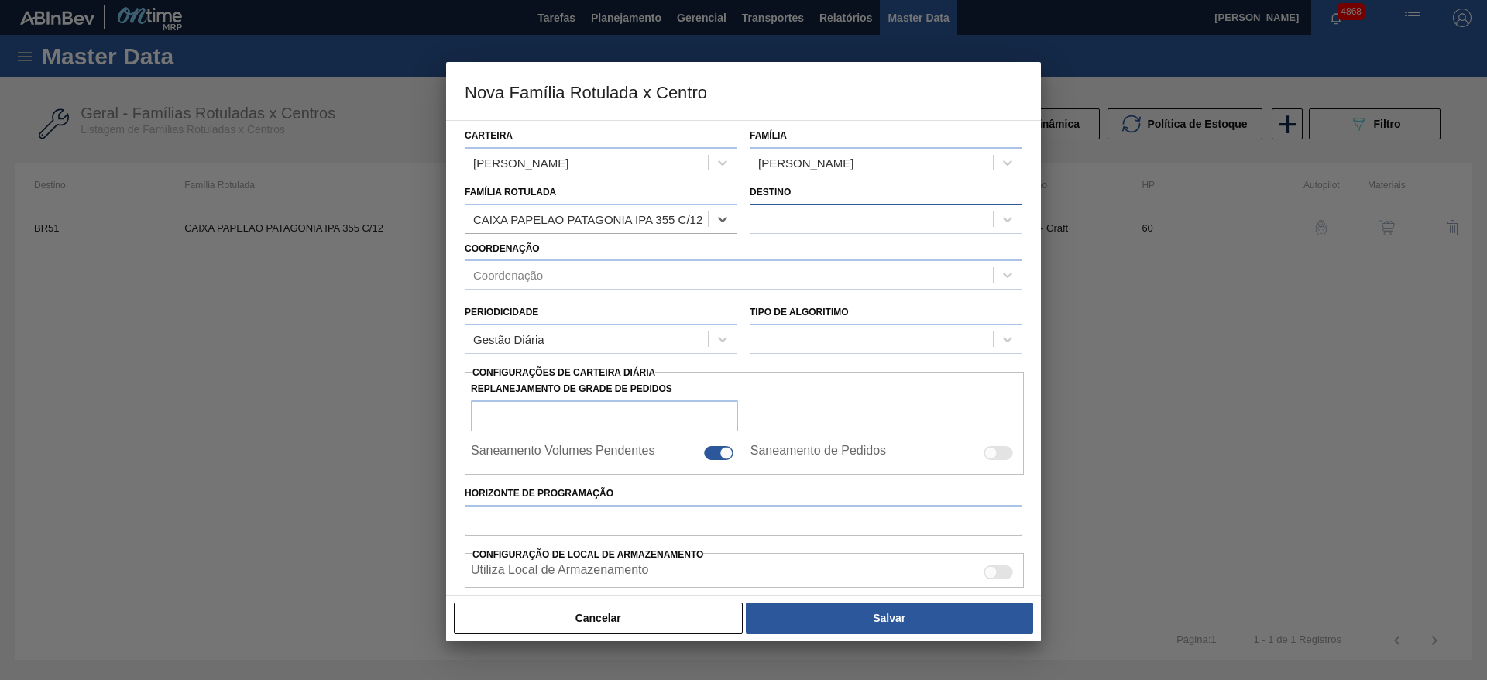
click at [803, 211] on div at bounding box center [871, 218] width 242 height 22
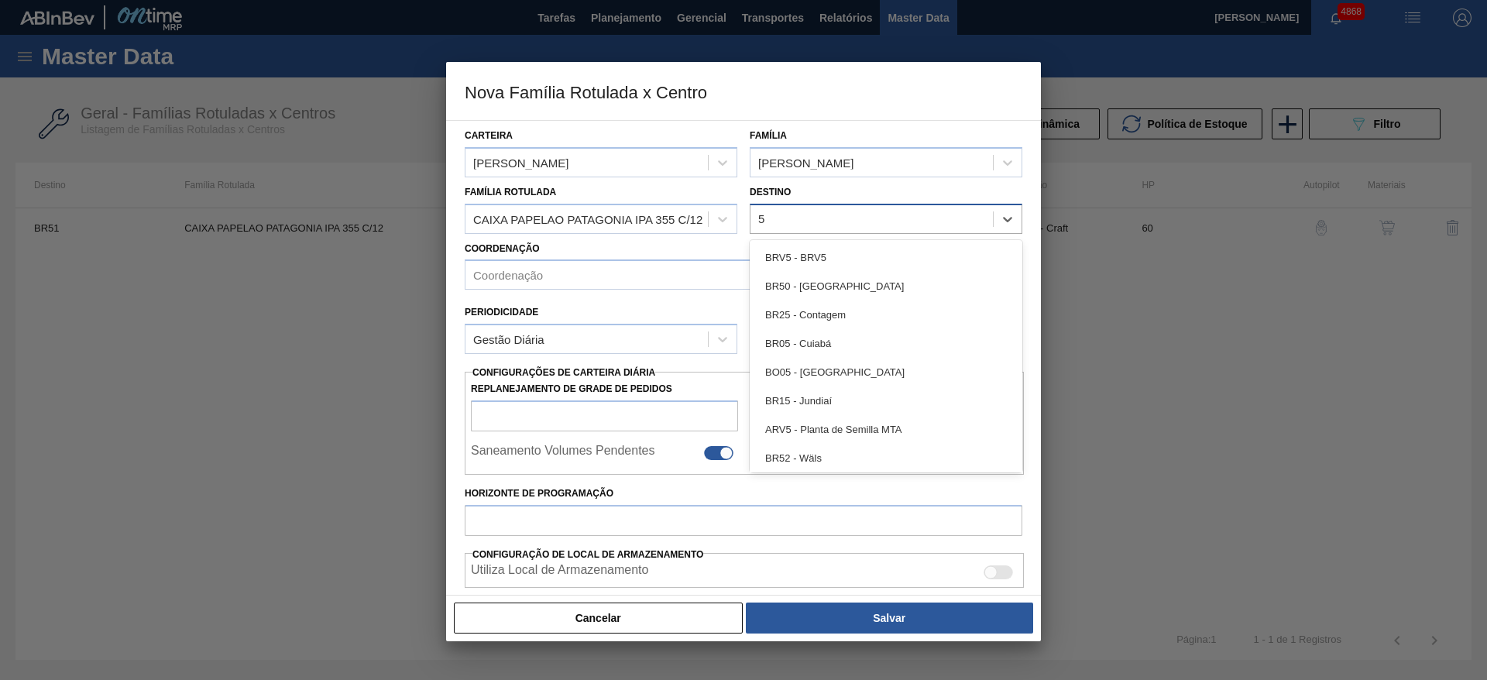
type input "53"
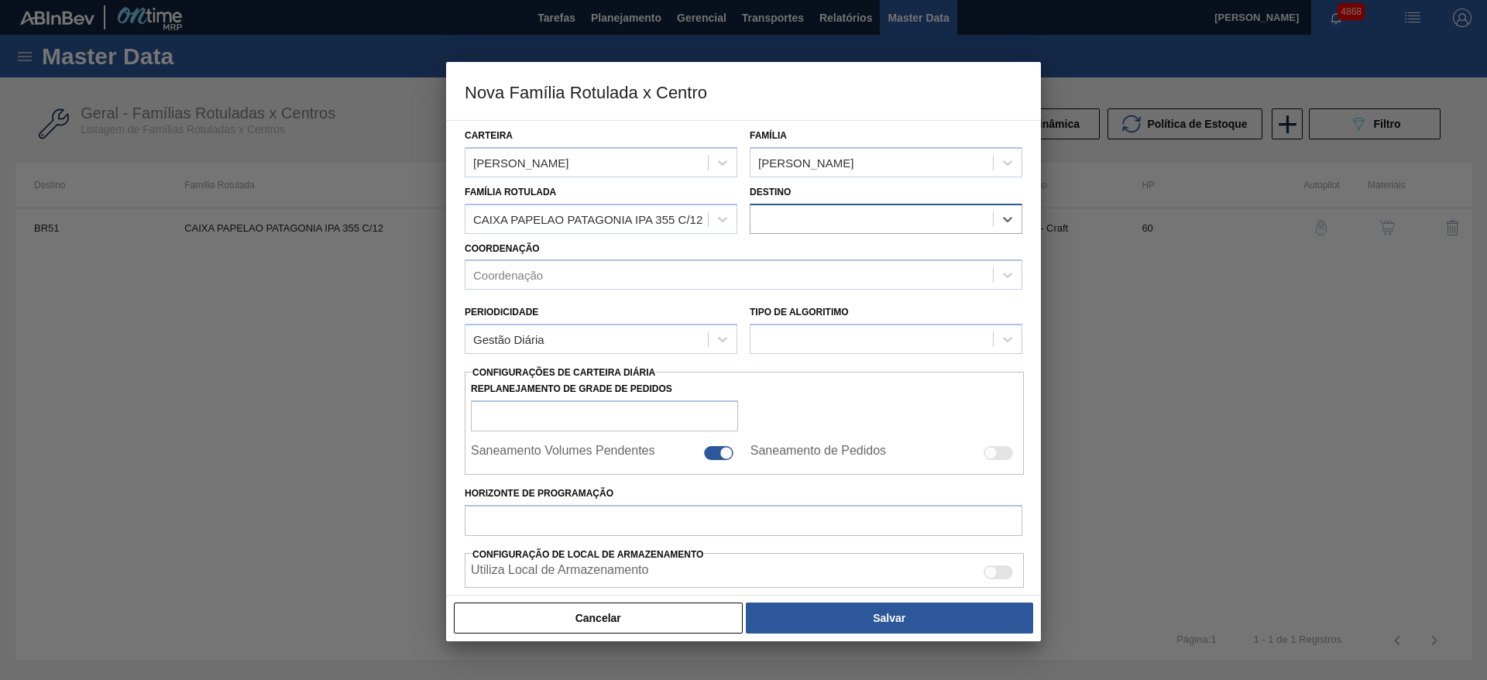
drag, startPoint x: 781, startPoint y: 222, endPoint x: 760, endPoint y: 222, distance: 21.7
click at [760, 222] on div at bounding box center [871, 218] width 242 height 22
click at [564, 626] on button "Cancelar" at bounding box center [598, 617] width 289 height 31
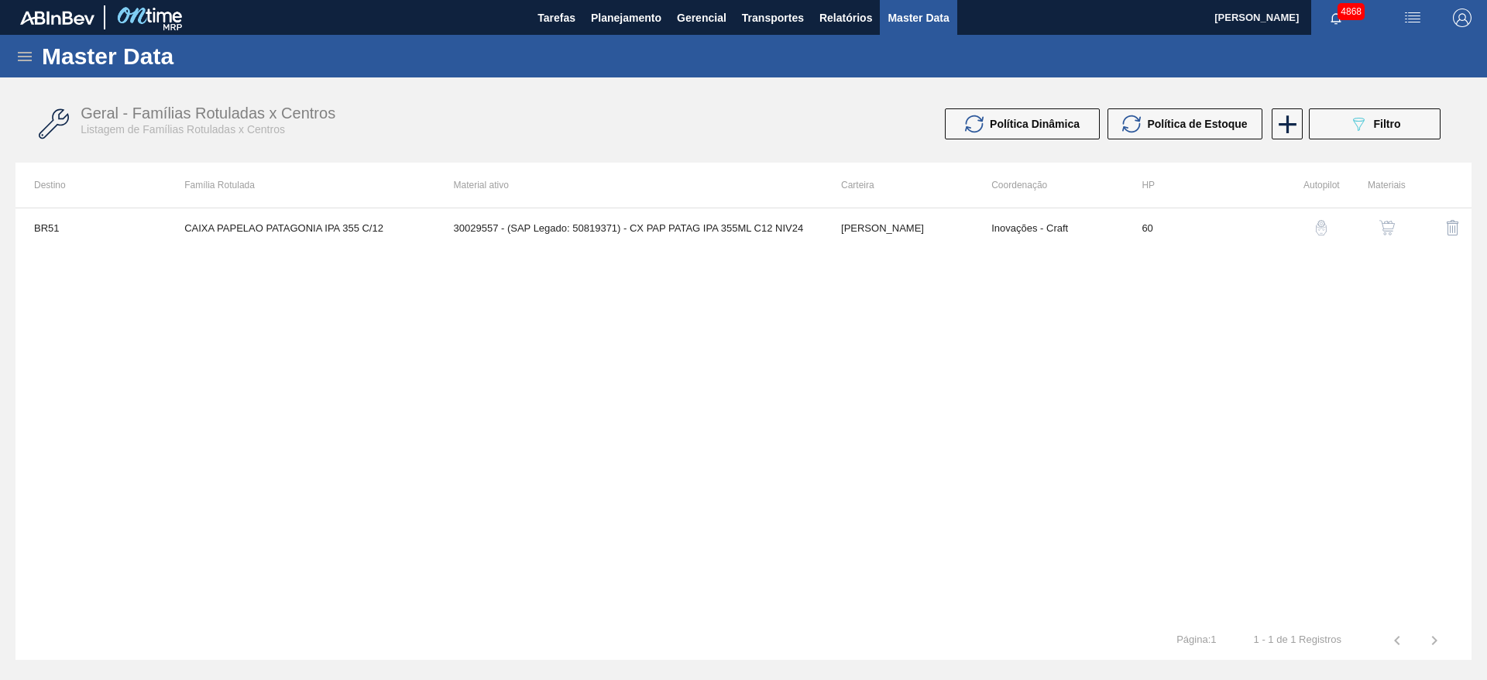
click at [23, 52] on icon at bounding box center [25, 56] width 14 height 9
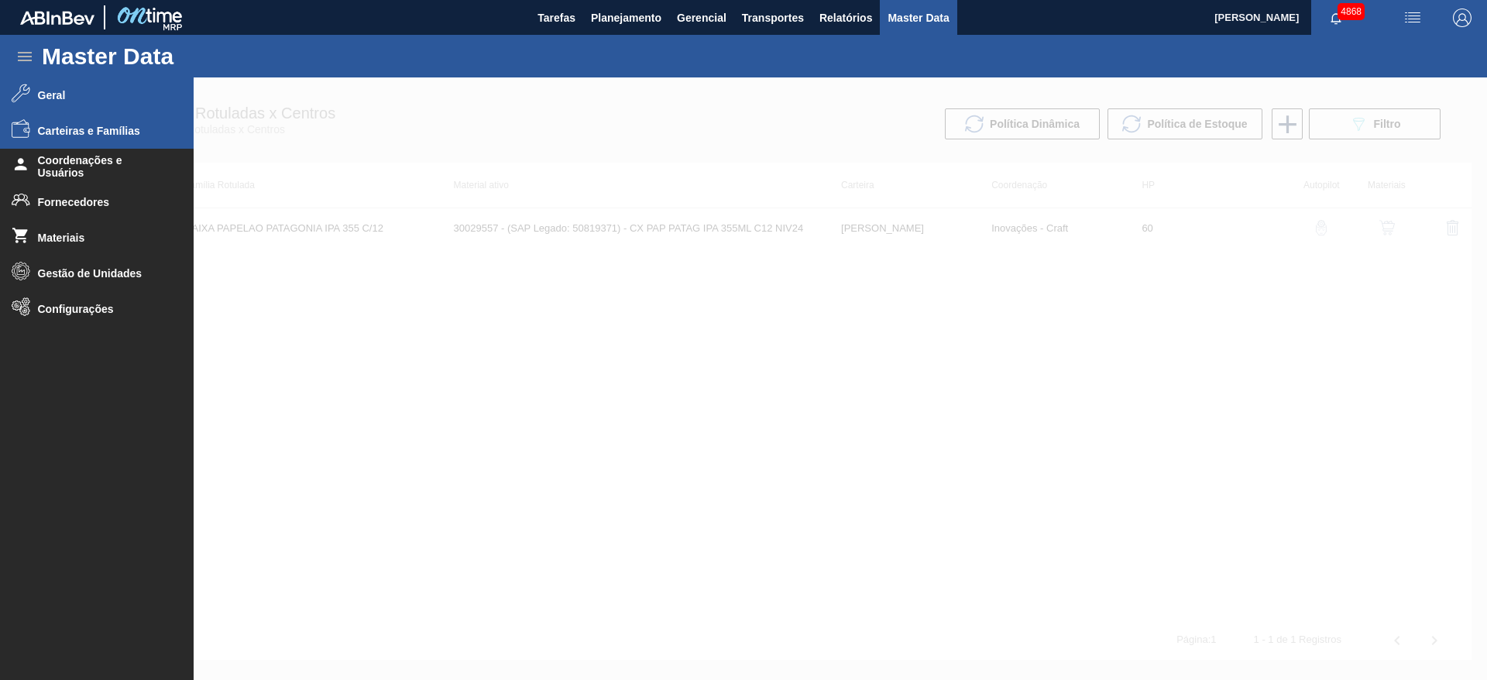
click at [97, 115] on li "Carteiras e Famílias" at bounding box center [97, 131] width 194 height 36
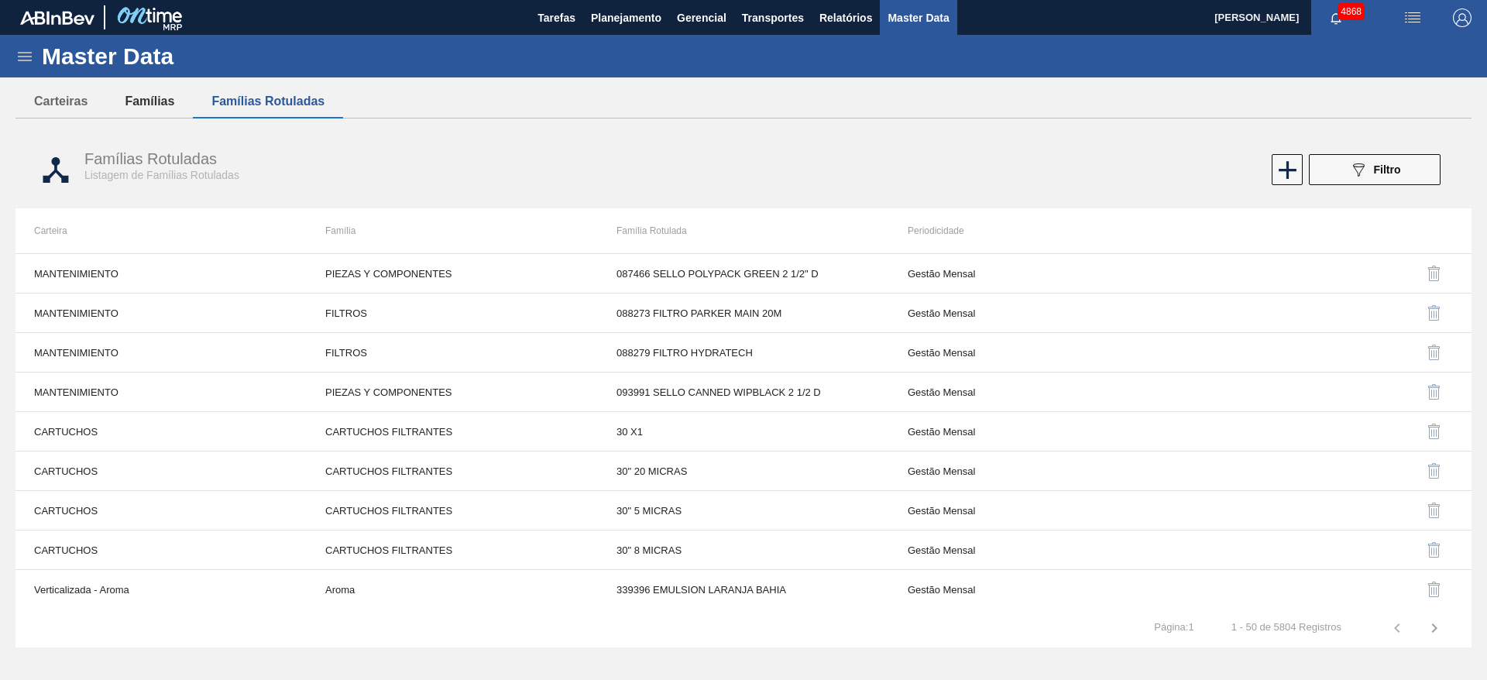
click at [168, 91] on button "Famílias" at bounding box center [149, 101] width 87 height 33
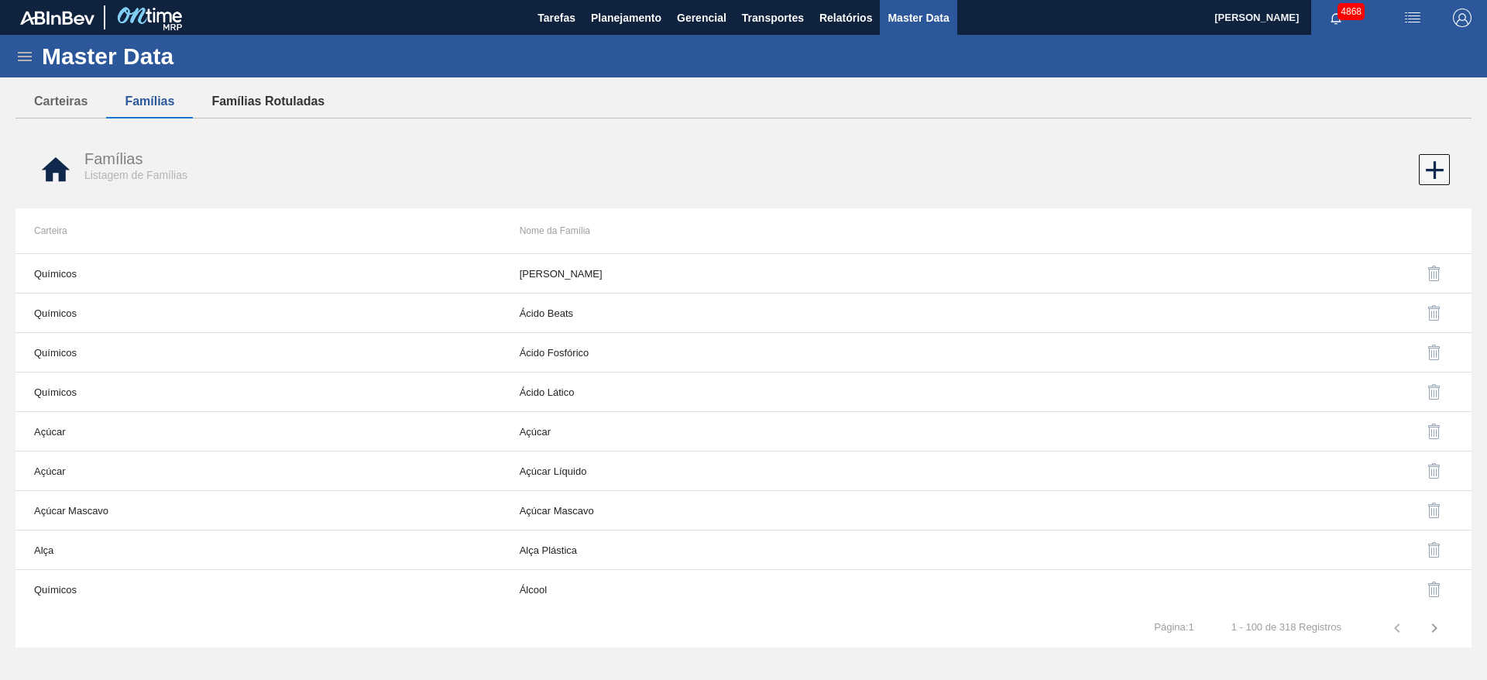
click at [249, 92] on button "Famílias Rotuladas" at bounding box center [268, 101] width 150 height 33
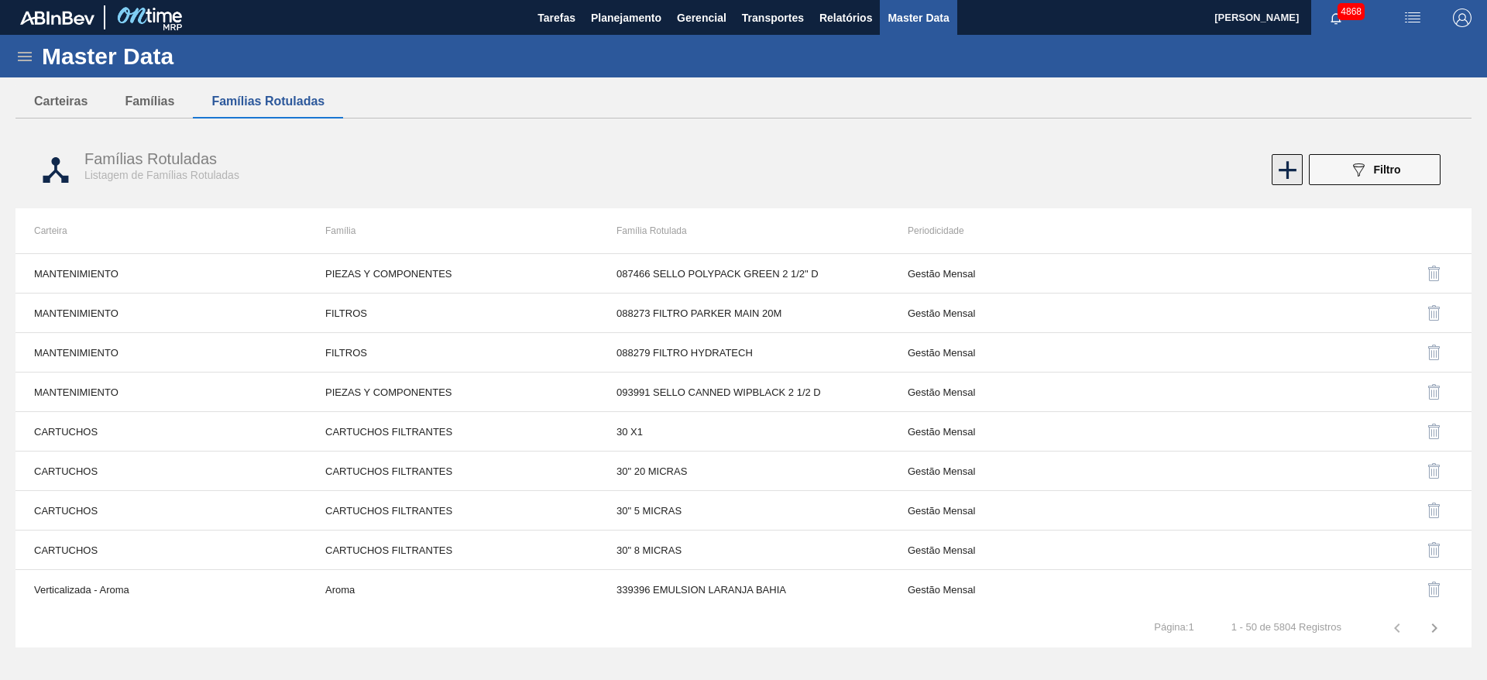
click at [1284, 166] on icon at bounding box center [1287, 170] width 30 height 30
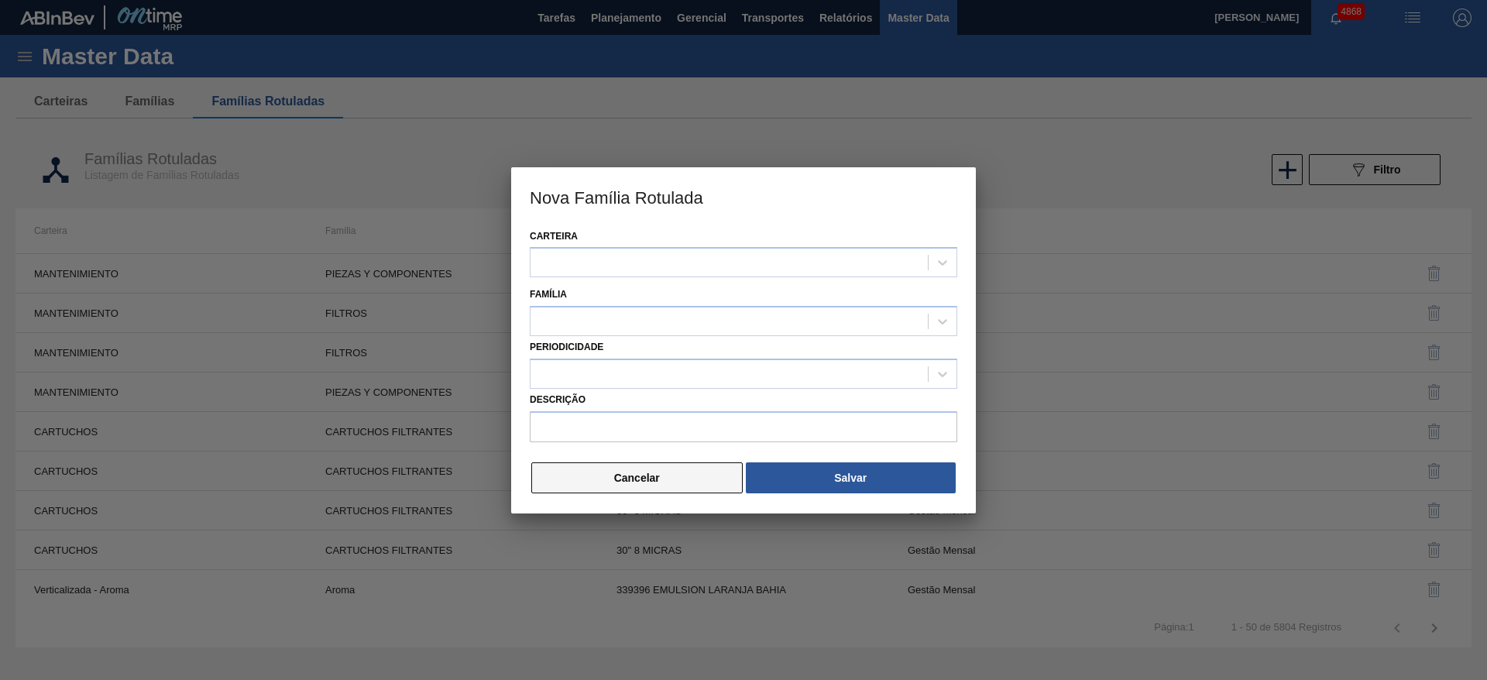
click at [664, 480] on button "Cancelar" at bounding box center [636, 477] width 211 height 31
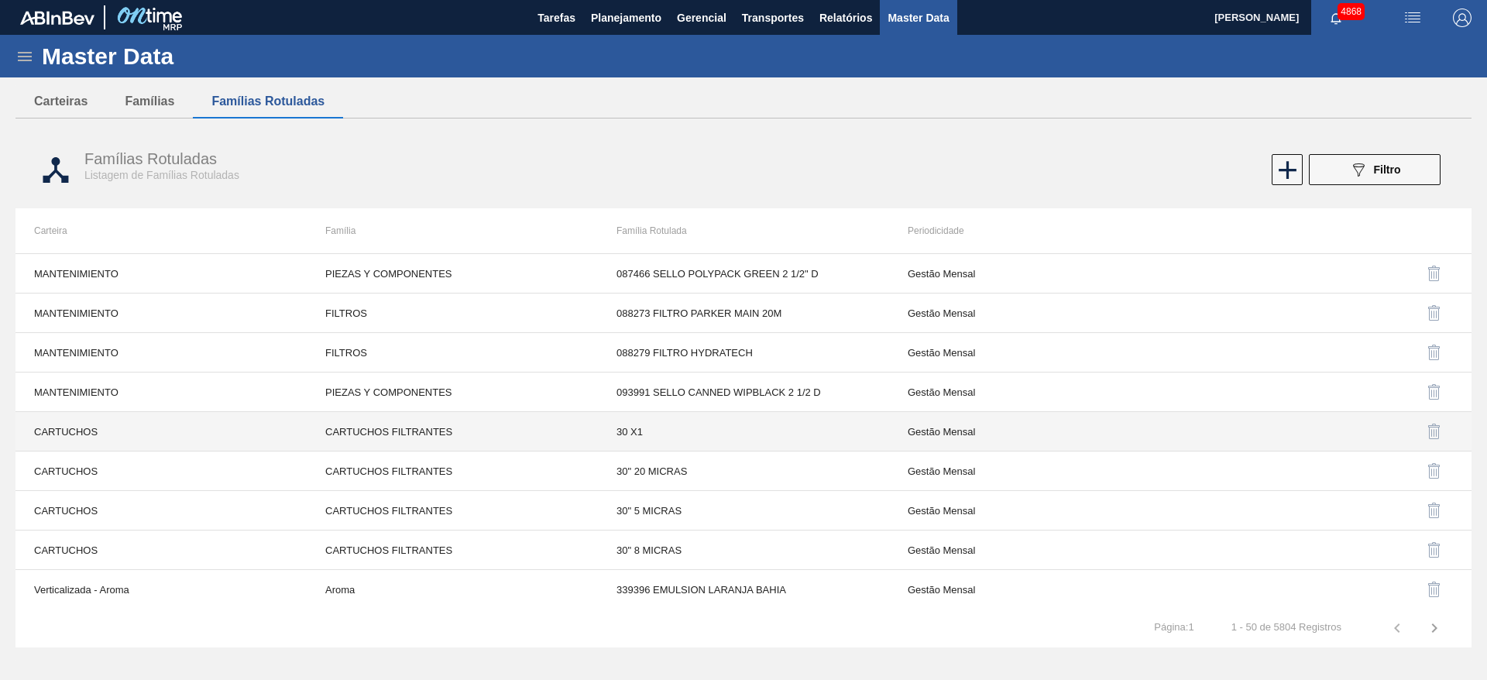
click at [570, 443] on td "CARTUCHOS FILTRANTES" at bounding box center [452, 431] width 291 height 39
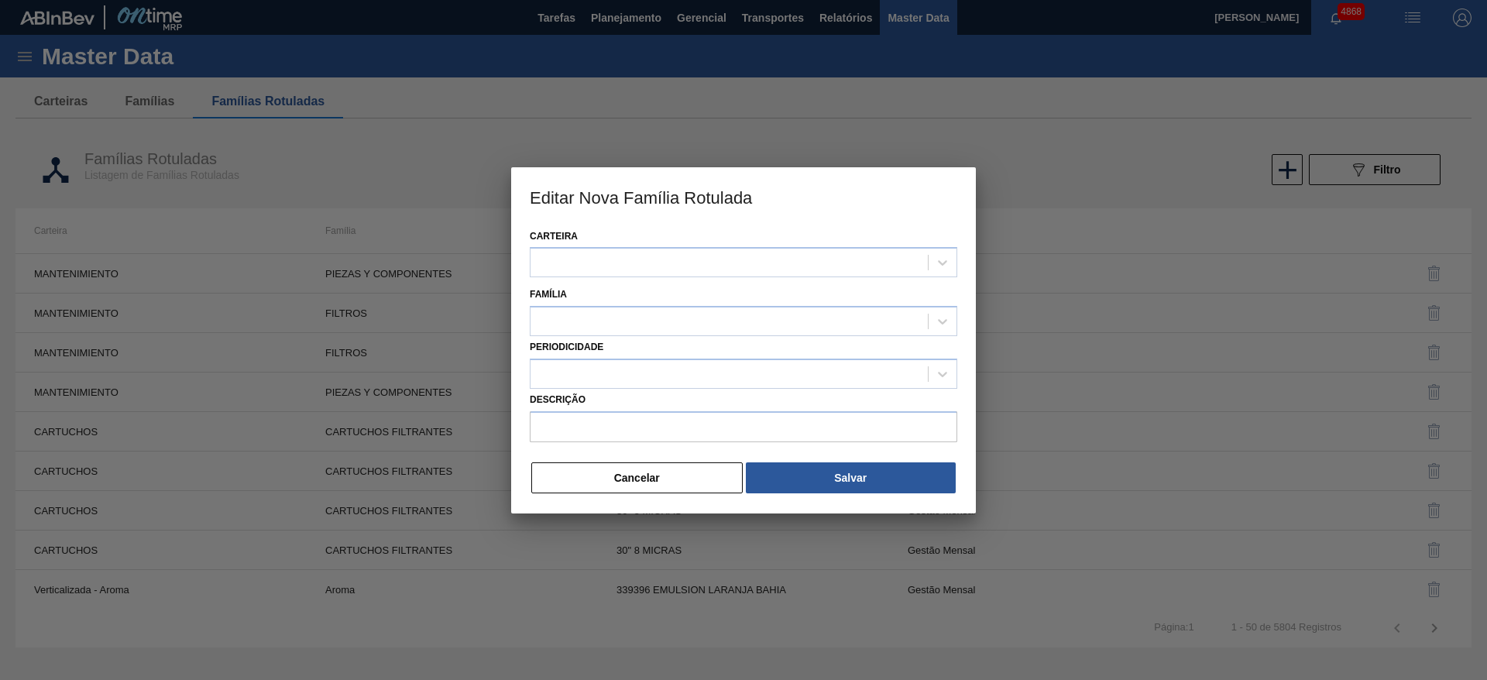
type input "30 X1"
click at [630, 475] on button "Cancelar" at bounding box center [636, 477] width 211 height 31
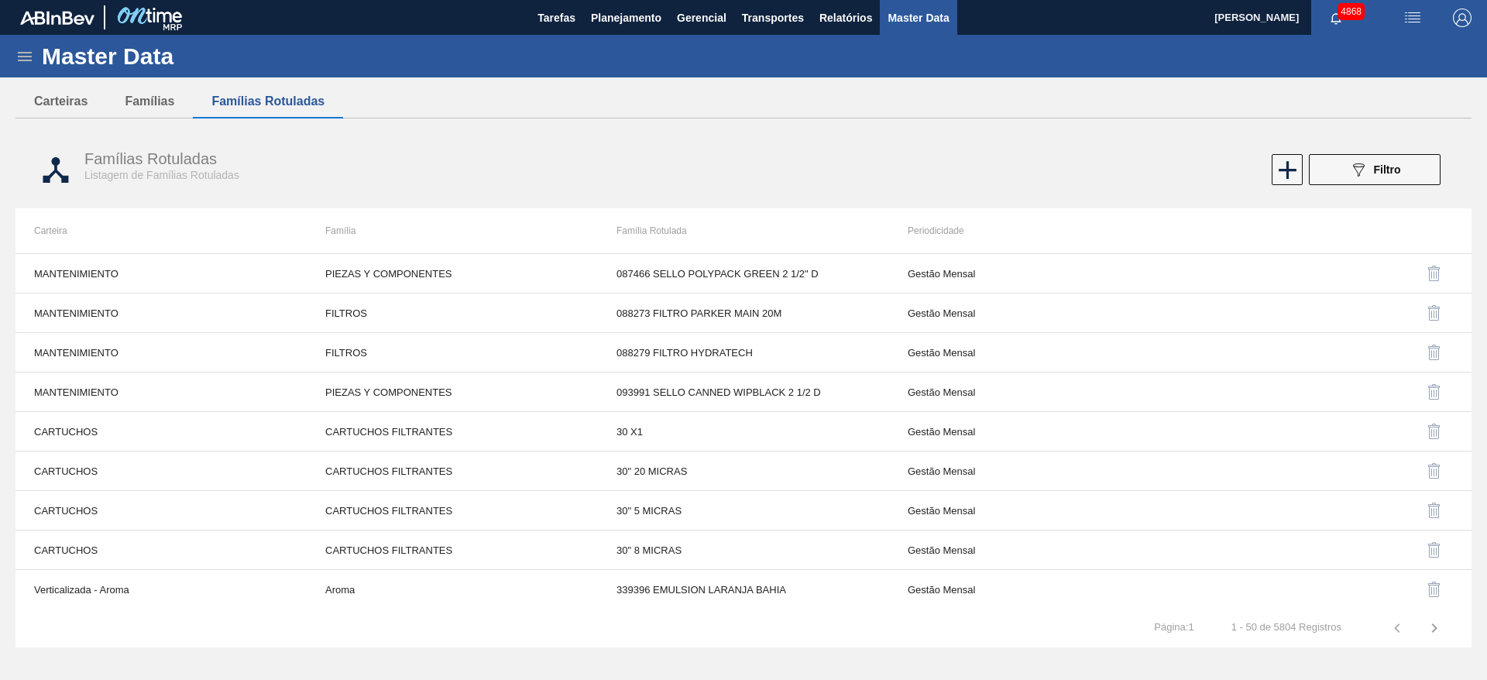
click at [26, 64] on icon at bounding box center [24, 56] width 19 height 19
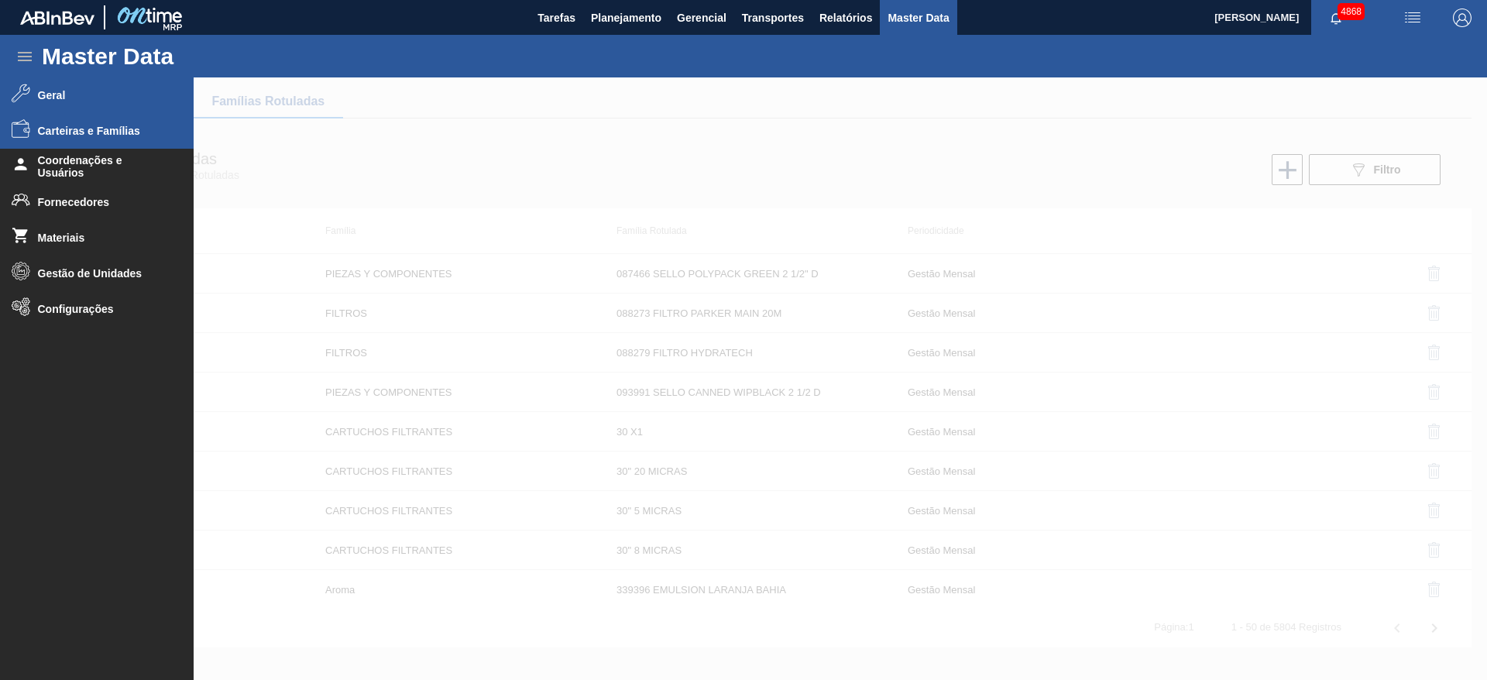
click at [77, 98] on span "Geral" at bounding box center [102, 95] width 128 height 12
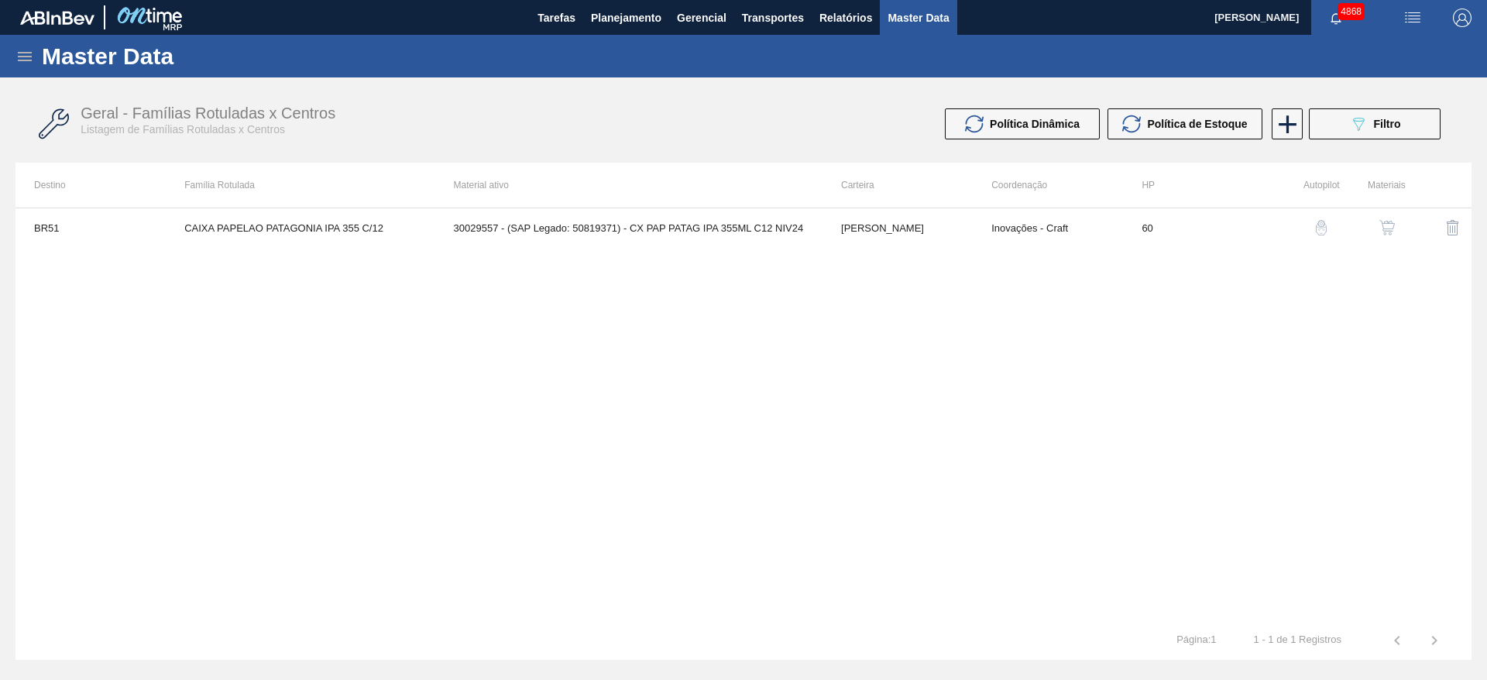
click at [702, 355] on div "BR51 CAIXA PAPELAO PATAGONIA IPA 355 C/12 30029557 - (SAP Legado: 50819371) - C…" at bounding box center [743, 413] width 1456 height 413
click at [1391, 116] on div "089F7B8B-B2A5-4AFE-B5C0-19BA573D28AC Filtro" at bounding box center [1375, 124] width 52 height 19
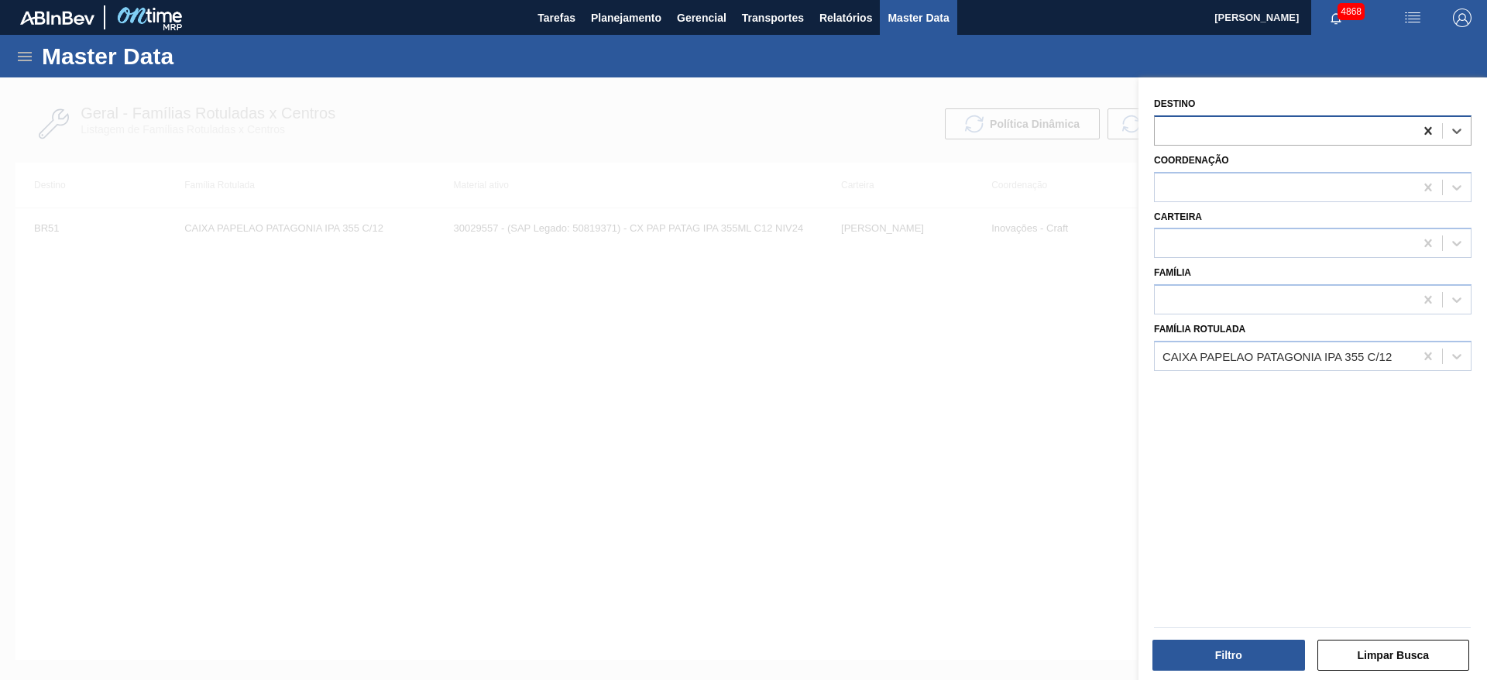
click at [1418, 134] on div at bounding box center [1428, 131] width 28 height 28
click at [1274, 642] on button "Filtro" at bounding box center [1228, 655] width 153 height 31
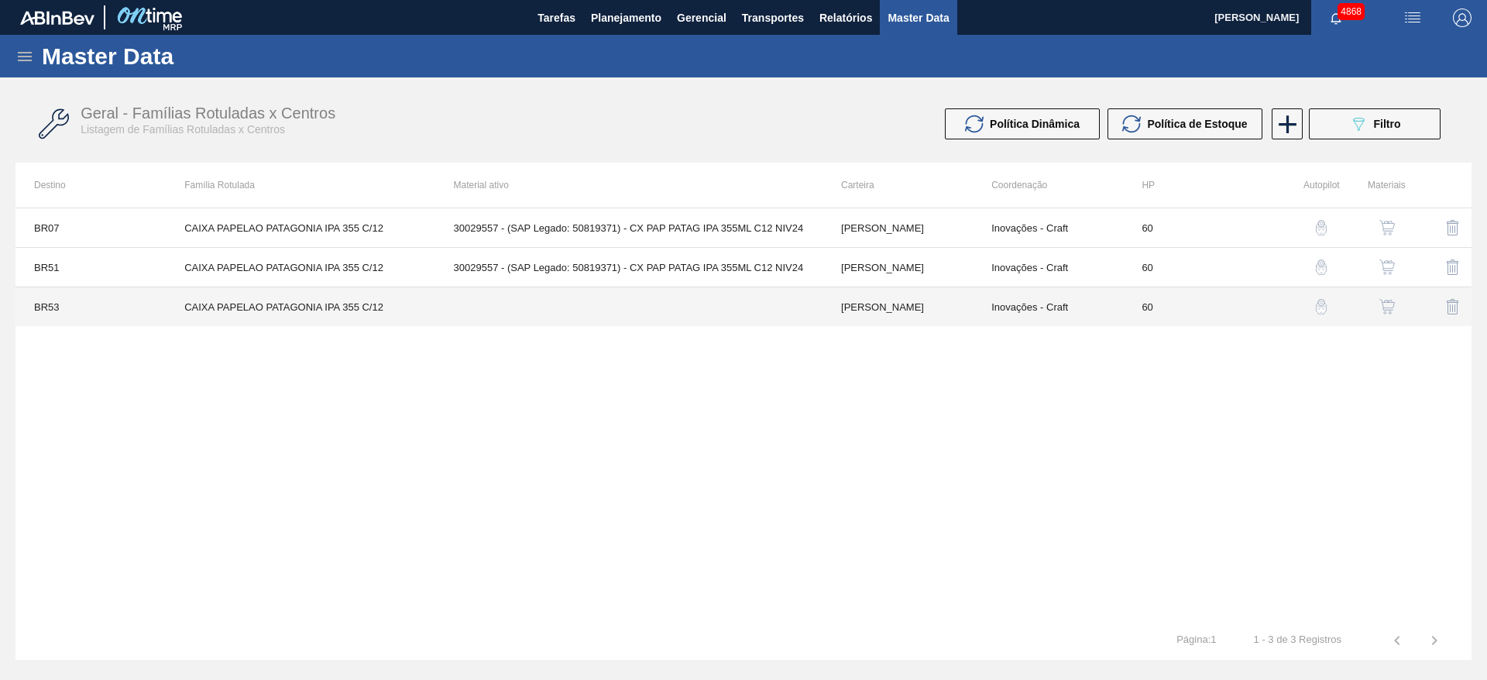
click at [252, 324] on td "CAIXA PAPELAO PATAGONIA IPA 355 C/12" at bounding box center [300, 306] width 269 height 39
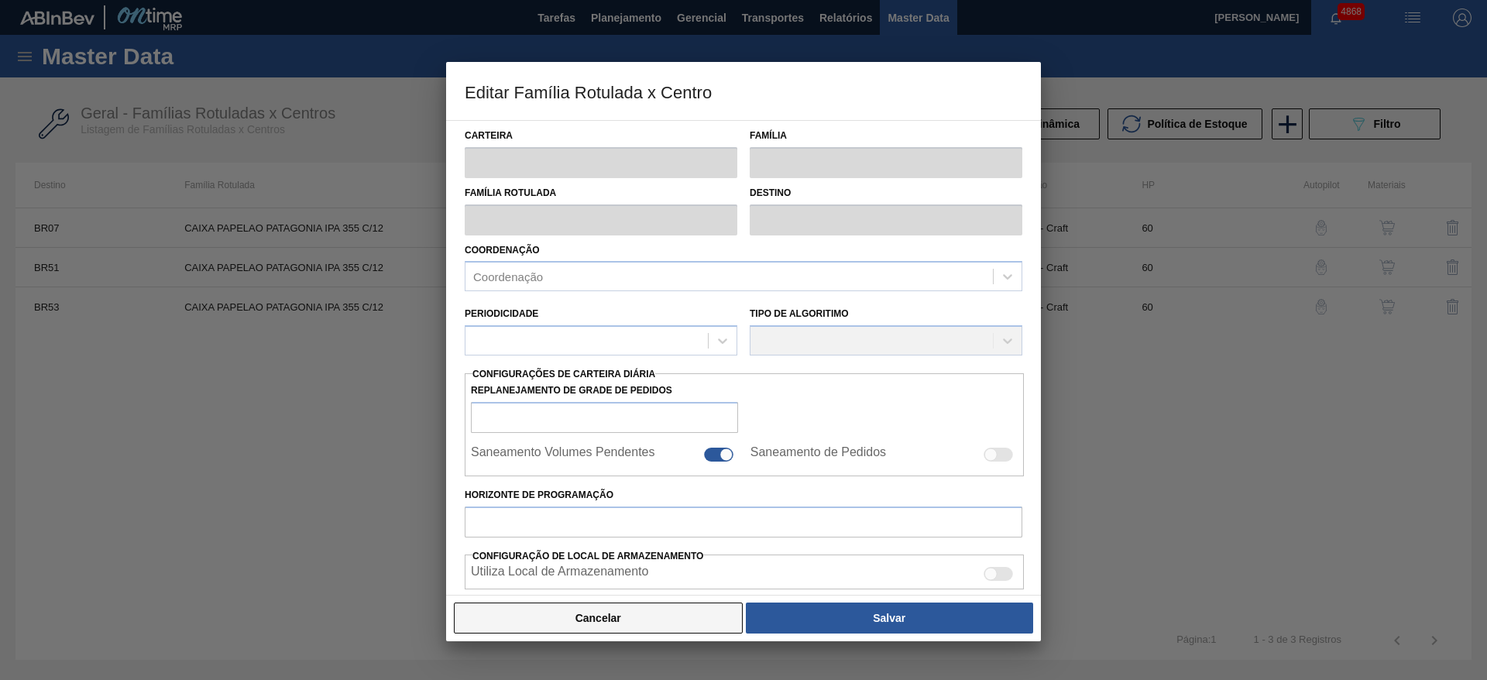
type input "[PERSON_NAME]"
type input "CAIXA PAPELAO PATAGONIA IPA 355 C/12"
type input "BR53 - [US_STATE]"
type input "60"
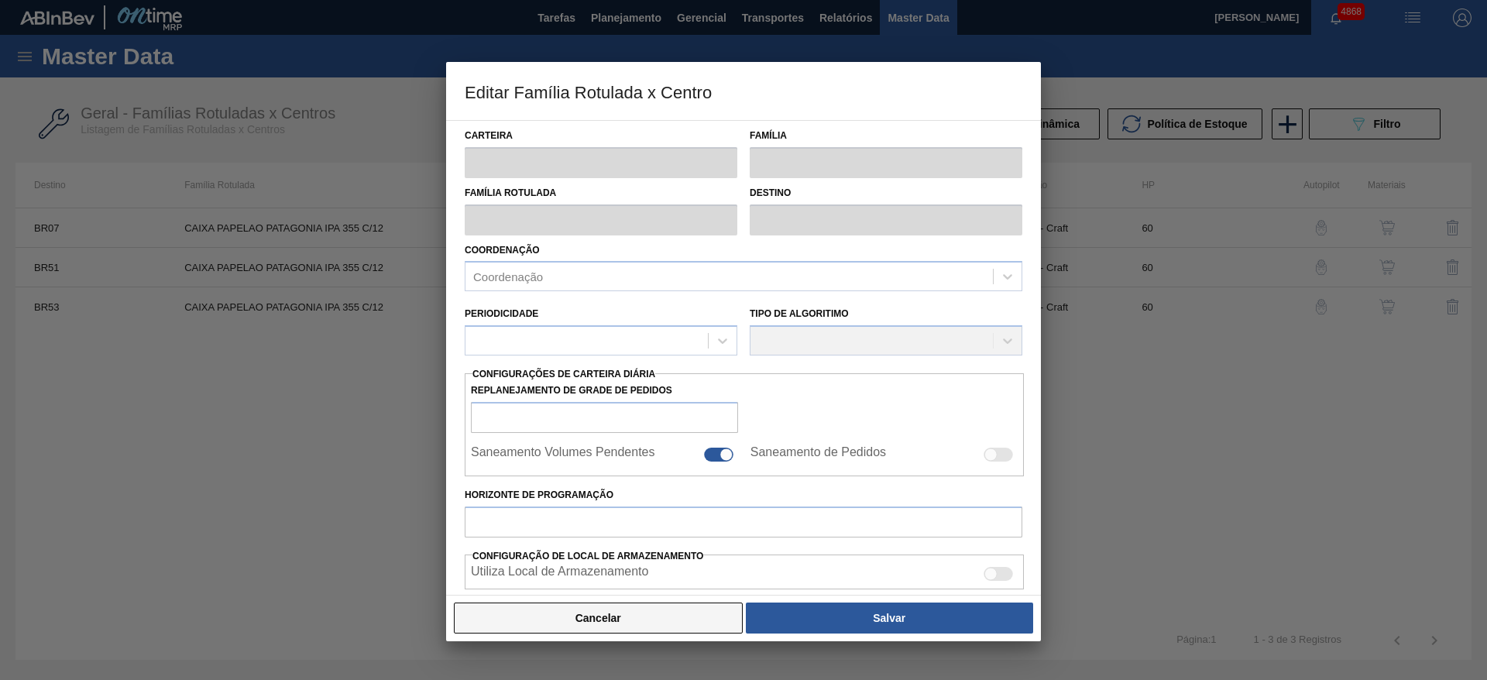
type input "0"
type input "100"
type input "0,000"
checkbox input "true"
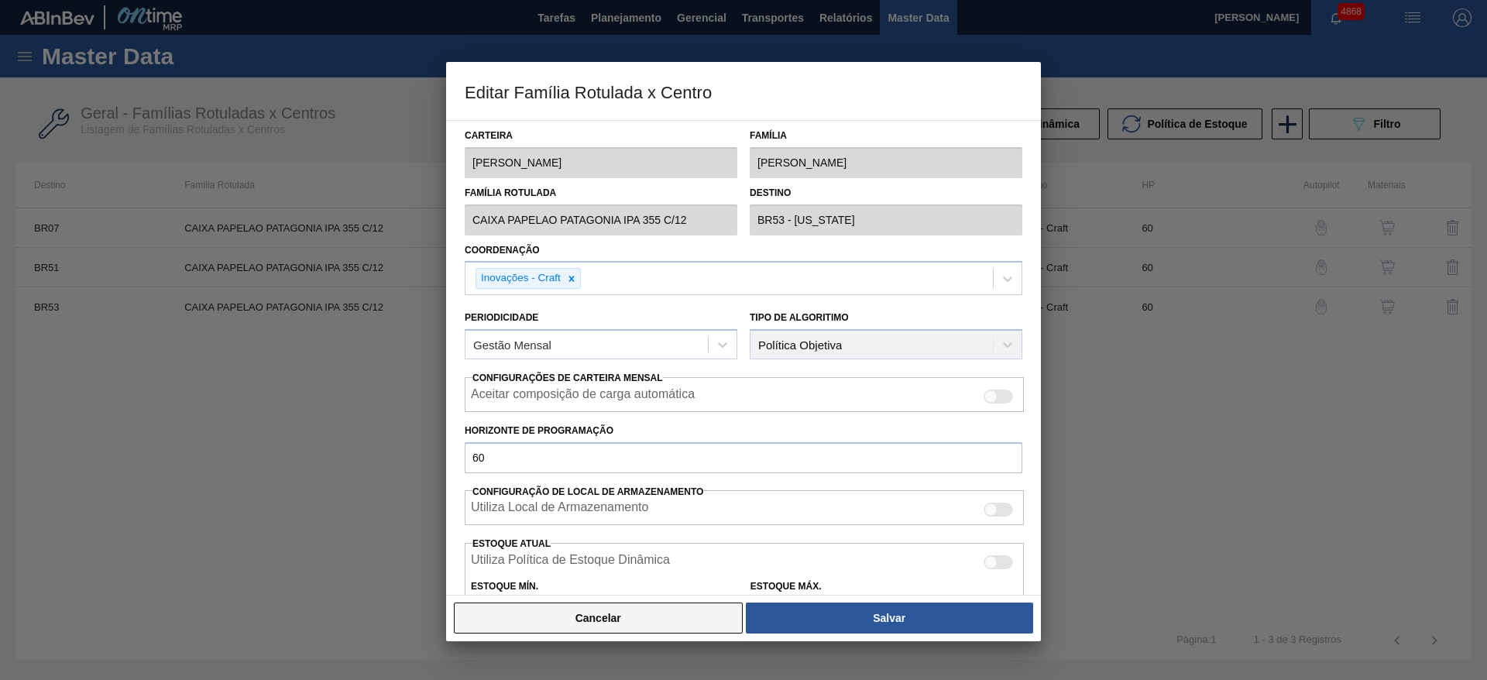
click at [662, 624] on button "Cancelar" at bounding box center [598, 617] width 289 height 31
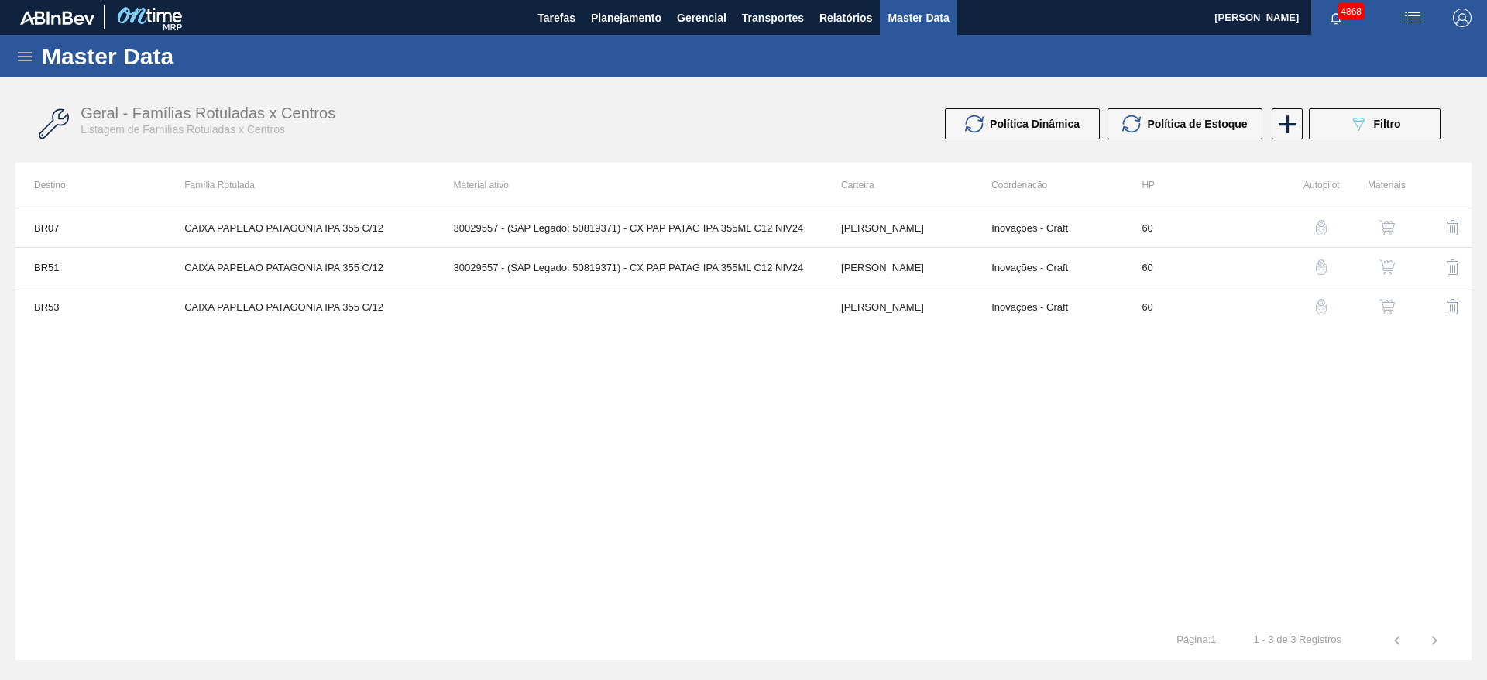
click at [1387, 295] on button "button" at bounding box center [1386, 306] width 37 height 37
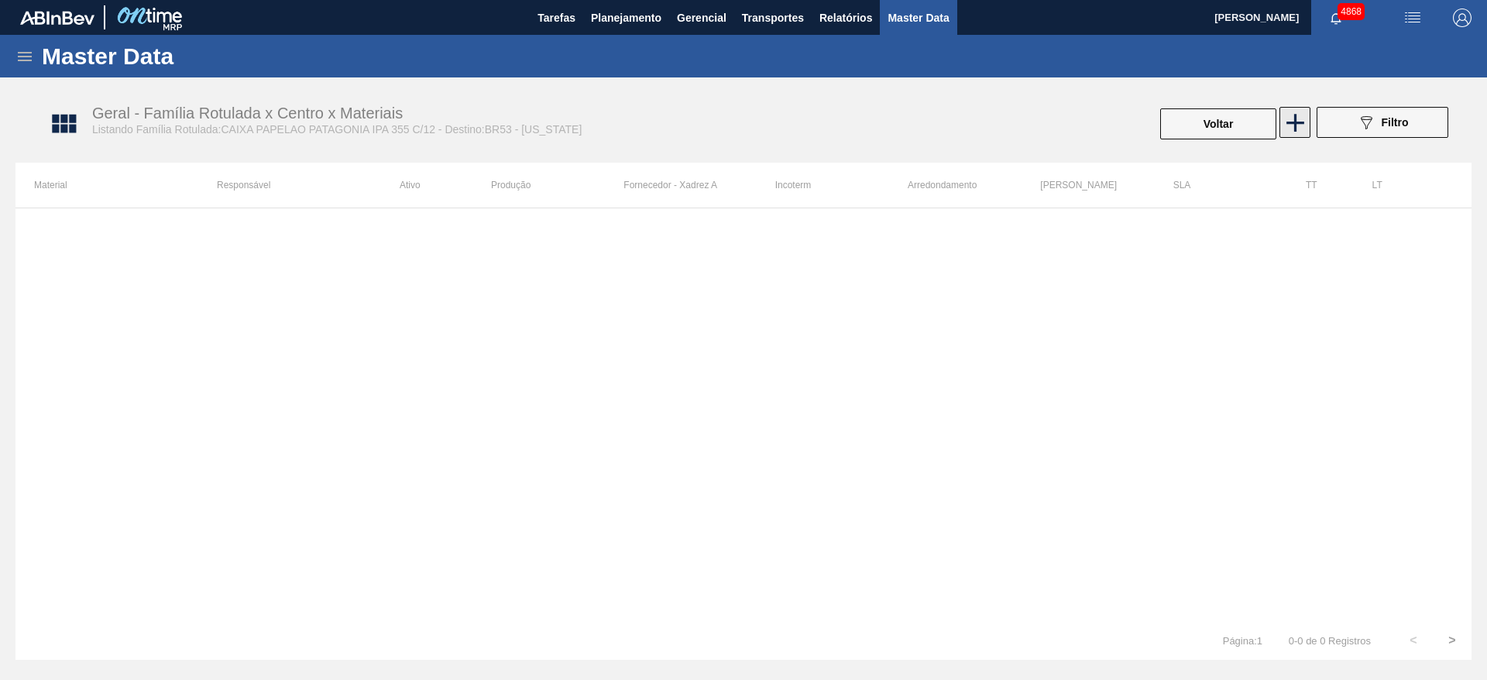
click at [1293, 129] on icon at bounding box center [1295, 123] width 30 height 30
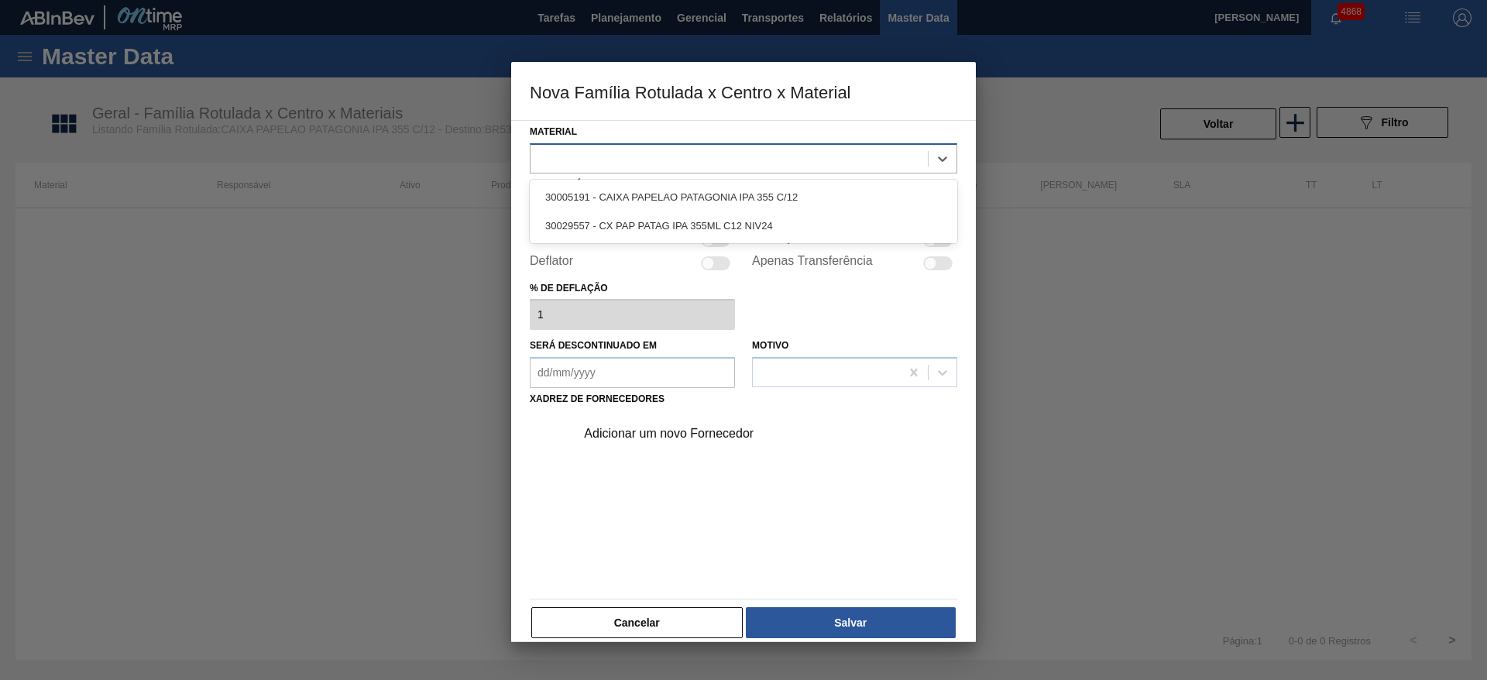
click at [689, 147] on div at bounding box center [728, 158] width 397 height 22
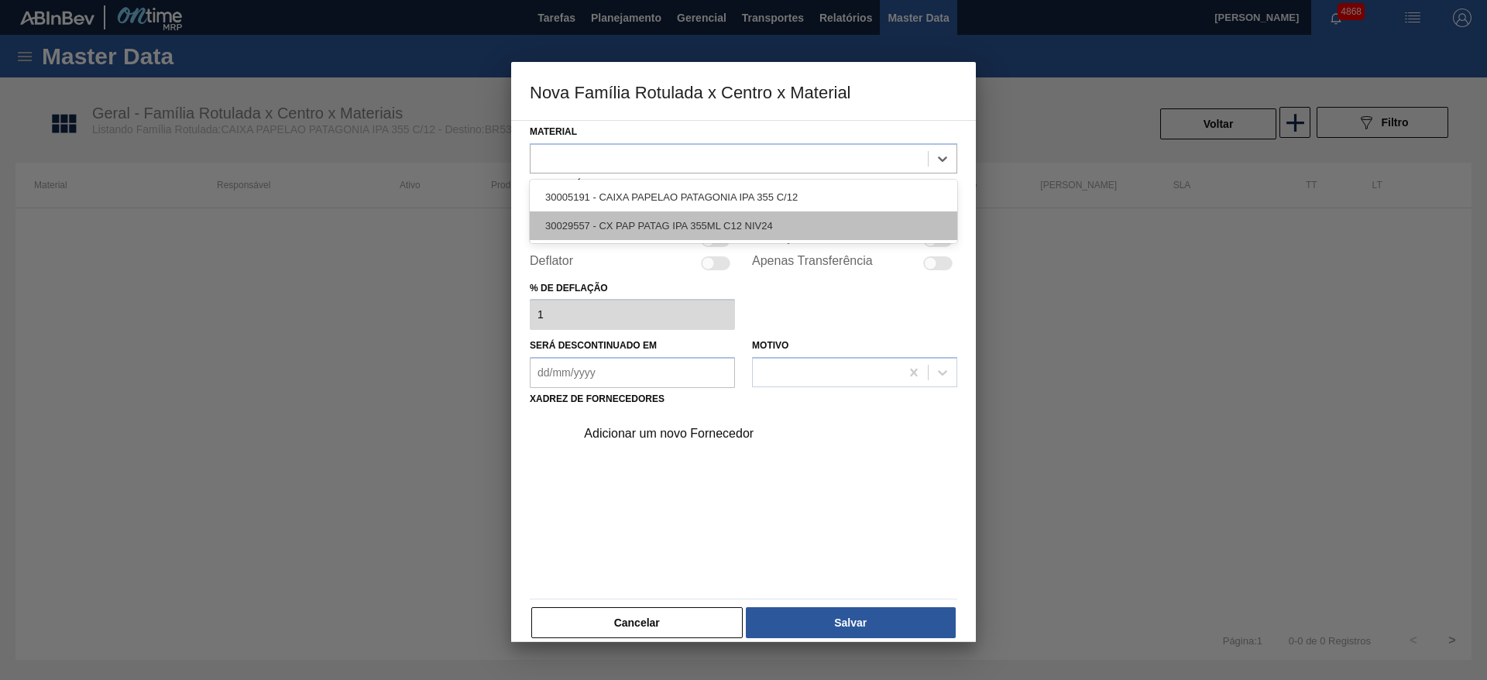
click at [667, 224] on div "30029557 - CX PAP PATAG IPA 355ML C12 NIV24" at bounding box center [743, 225] width 427 height 29
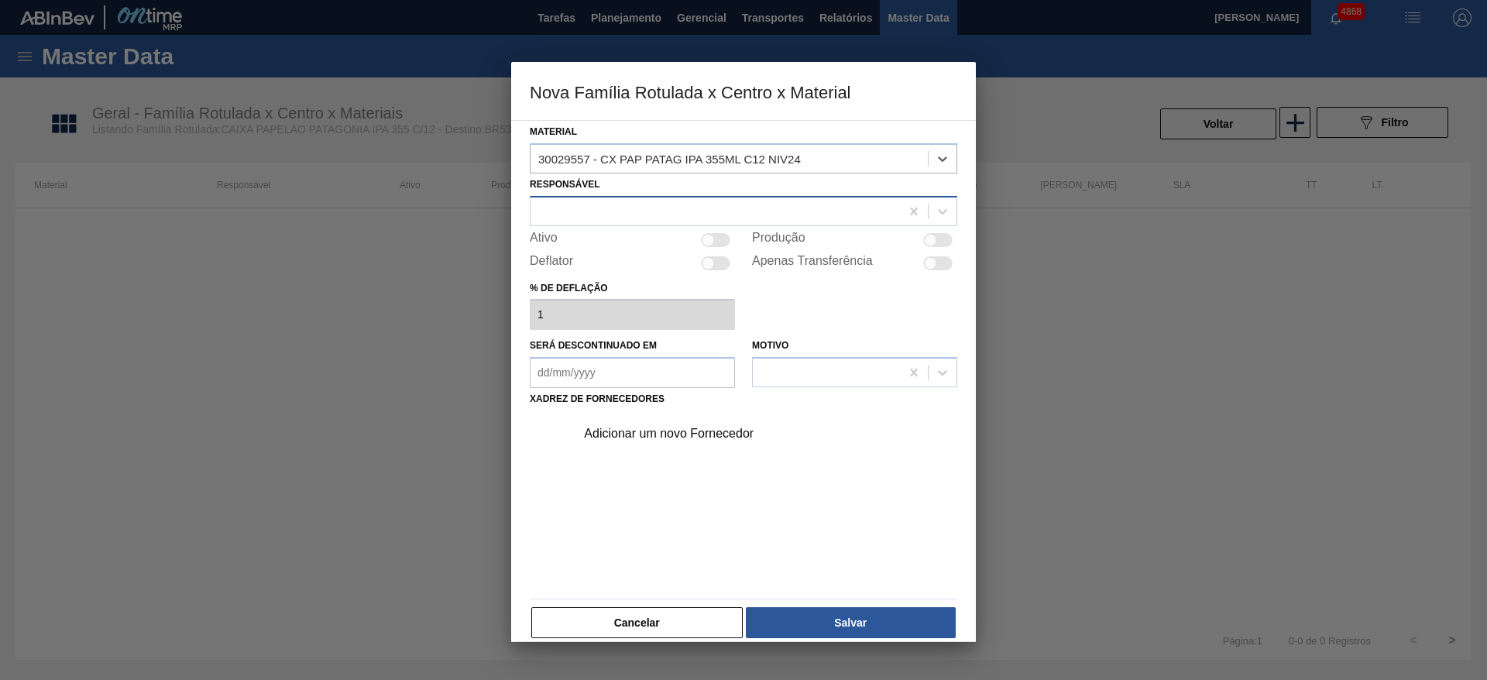
click at [659, 207] on div at bounding box center [714, 211] width 369 height 22
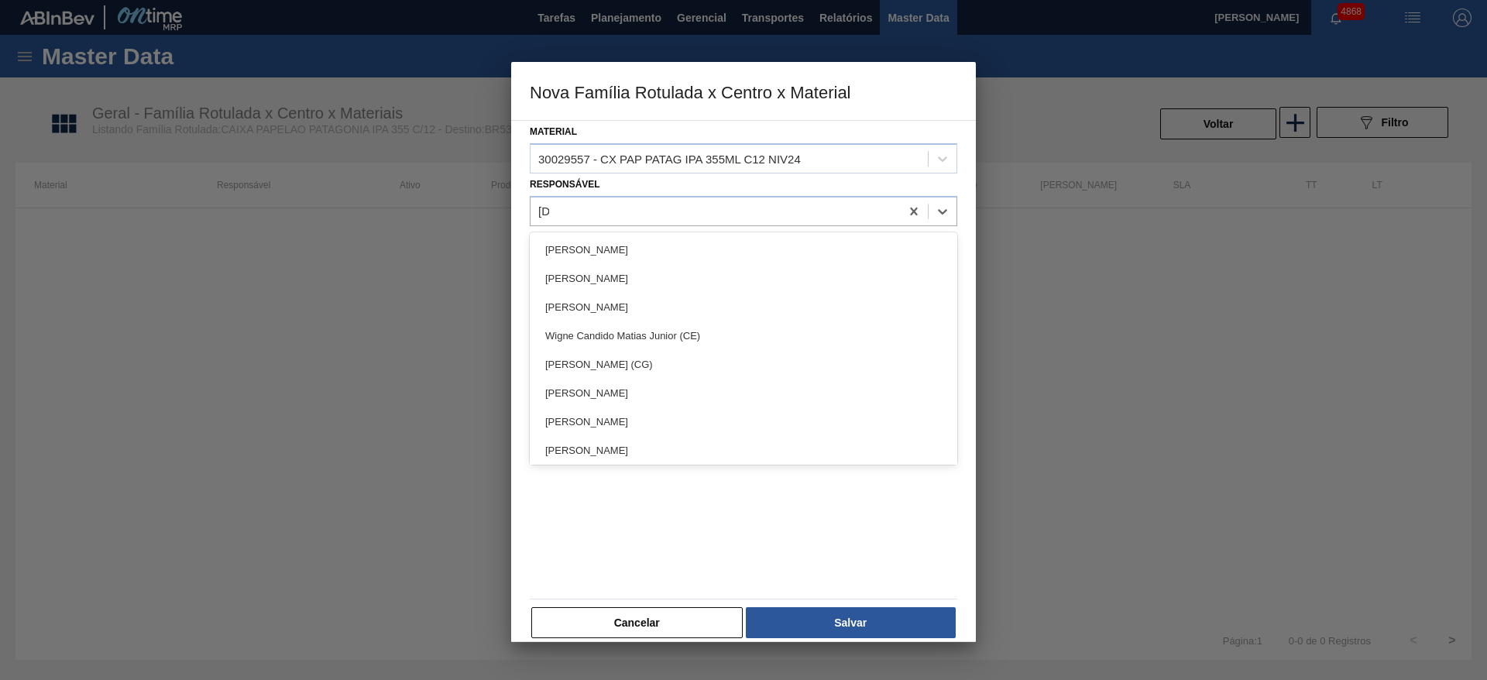
type input "juli"
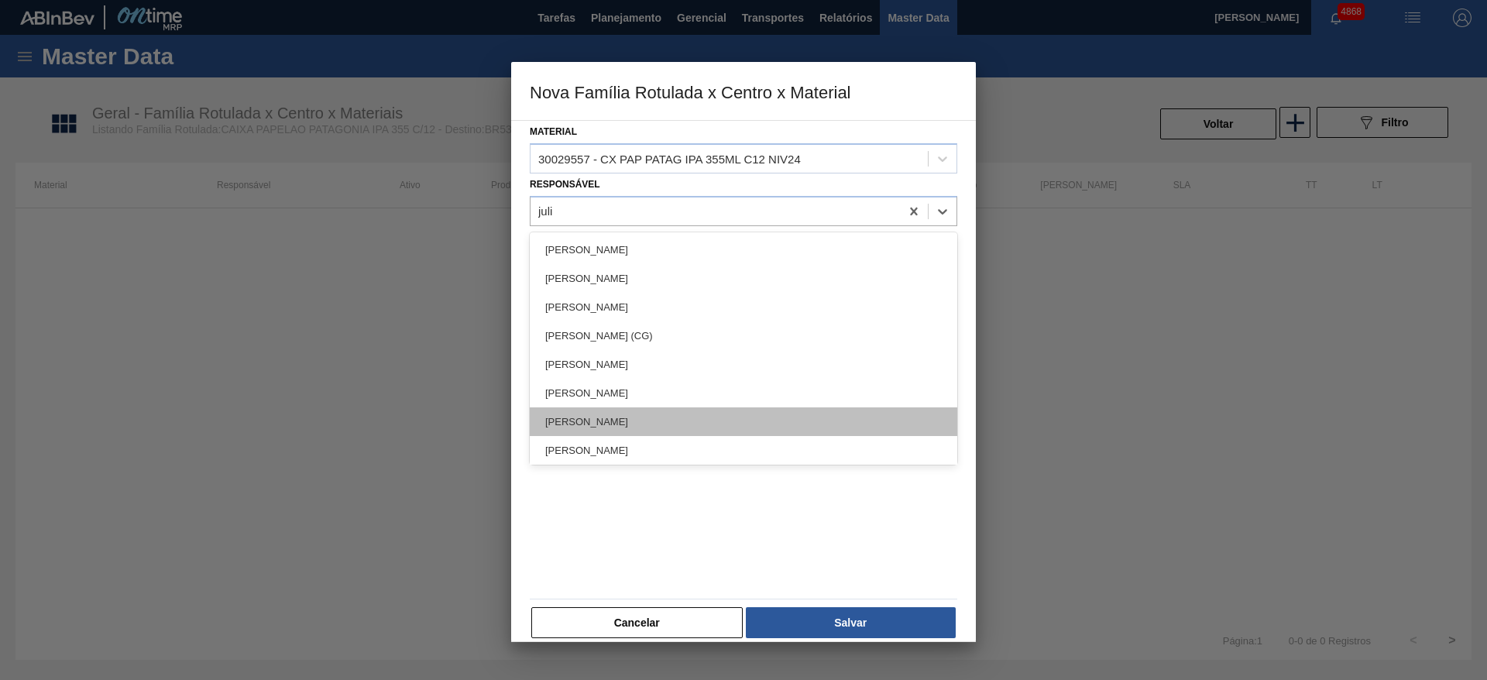
click at [655, 415] on div "[PERSON_NAME]" at bounding box center [743, 421] width 427 height 29
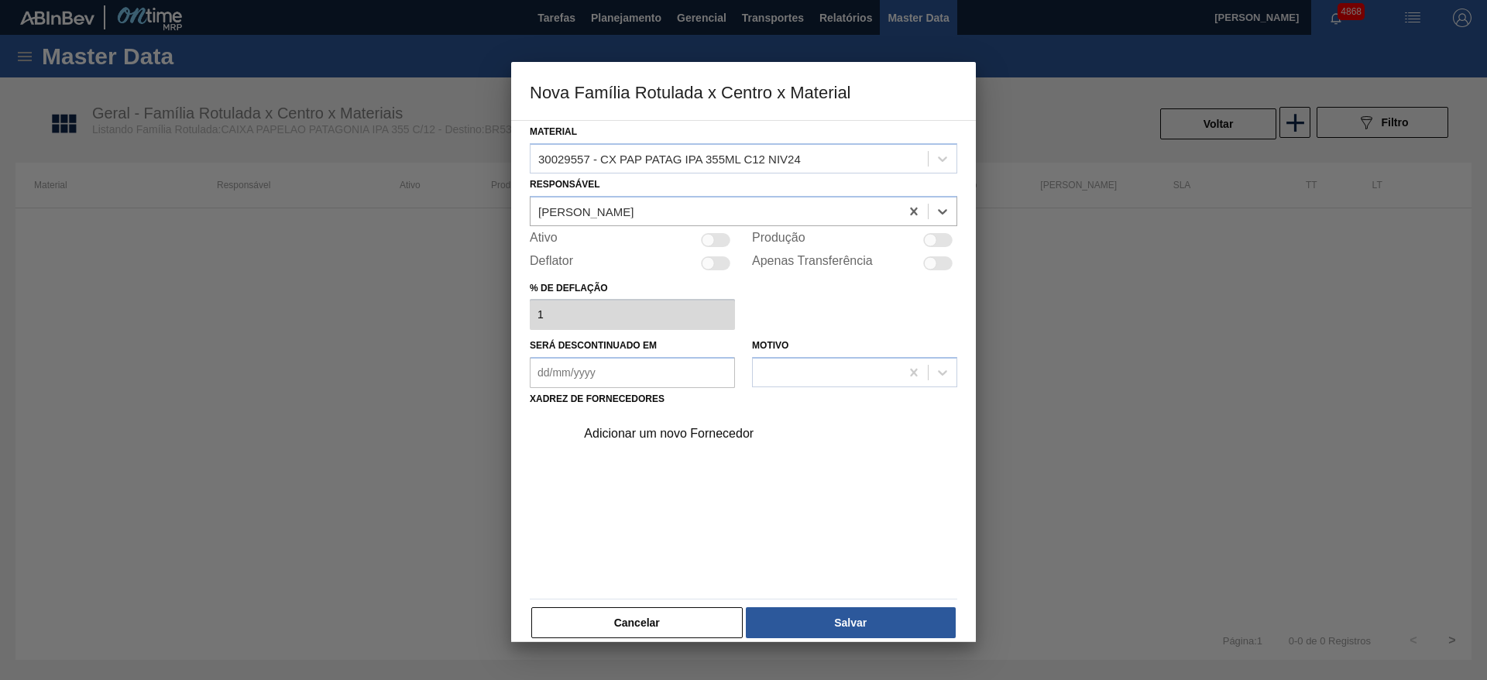
click at [715, 245] on div at bounding box center [715, 240] width 29 height 14
checkbox input "true"
click at [725, 429] on div "Adicionar um novo Fornecedor" at bounding box center [736, 434] width 304 height 14
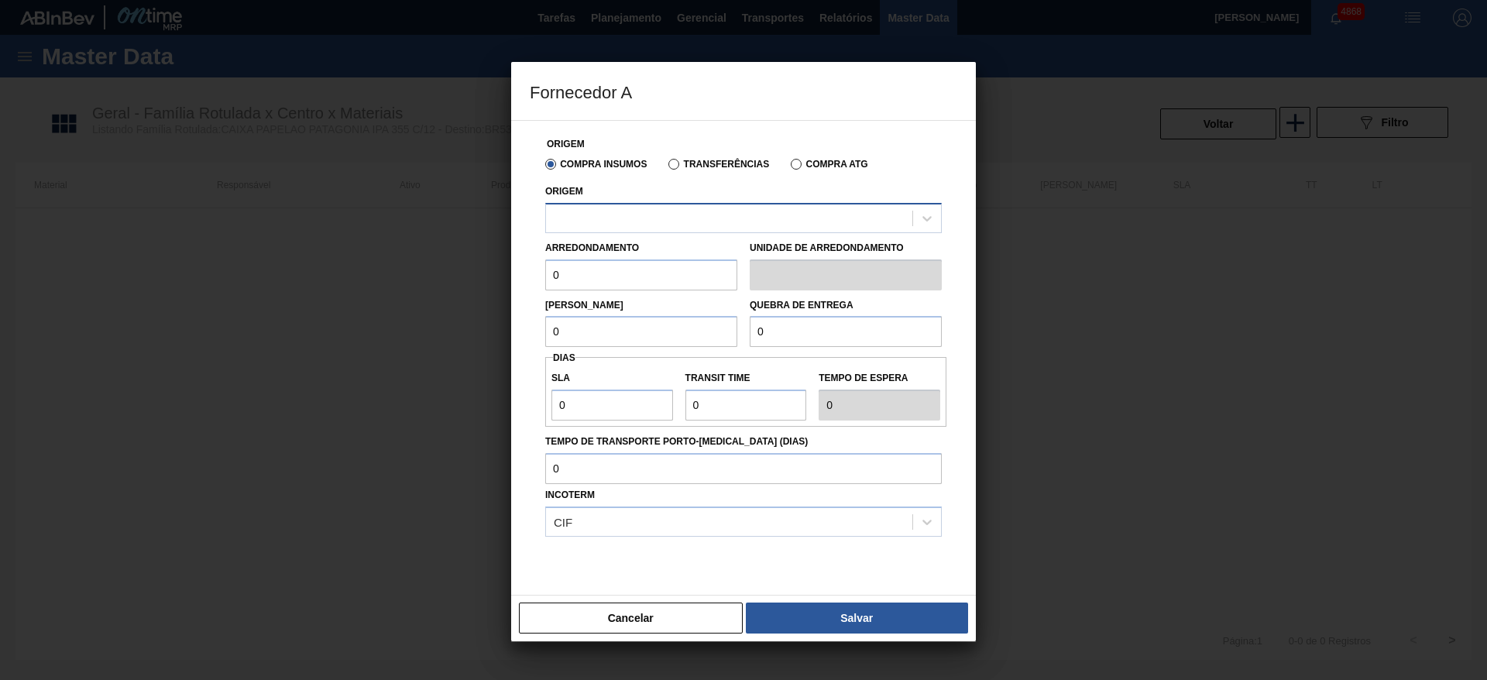
click at [698, 208] on div at bounding box center [729, 218] width 366 height 22
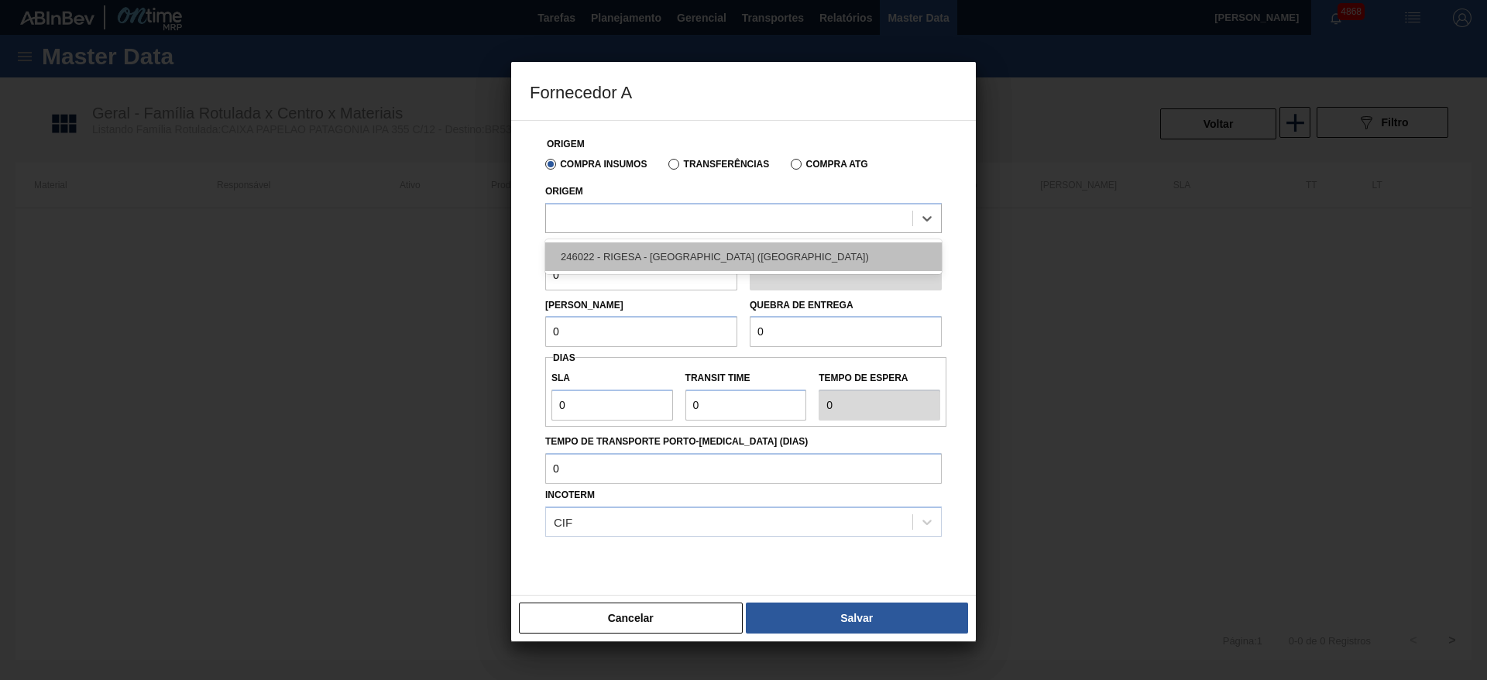
click at [711, 263] on div "246022 - RIGESA - [GEOGRAPHIC_DATA] ([GEOGRAPHIC_DATA])" at bounding box center [743, 256] width 396 height 29
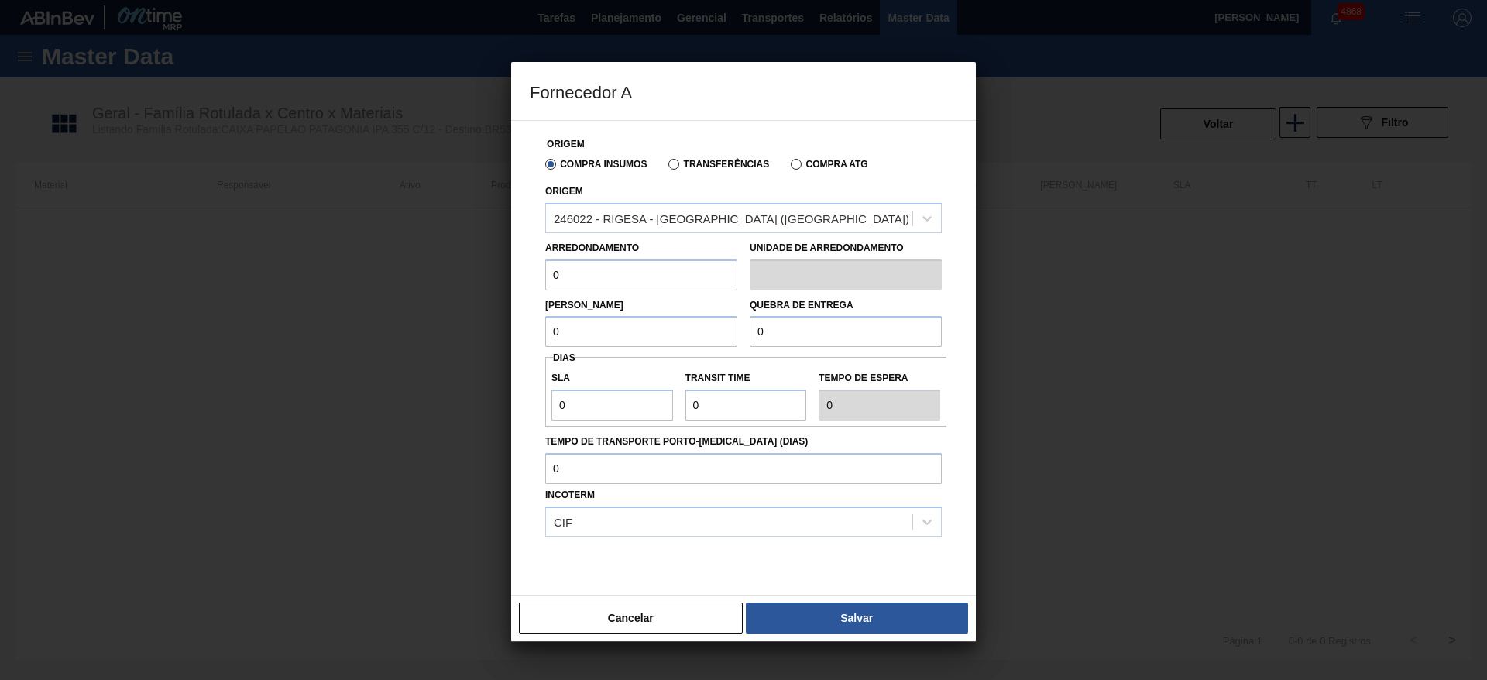
drag, startPoint x: 646, startPoint y: 264, endPoint x: 540, endPoint y: 269, distance: 106.2
click at [540, 269] on div "Arredondamento 0" at bounding box center [641, 263] width 204 height 53
type input "1"
drag, startPoint x: 561, startPoint y: 320, endPoint x: 540, endPoint y: 324, distance: 21.4
click at [540, 324] on div "Lote Mínimo 0" at bounding box center [641, 320] width 204 height 53
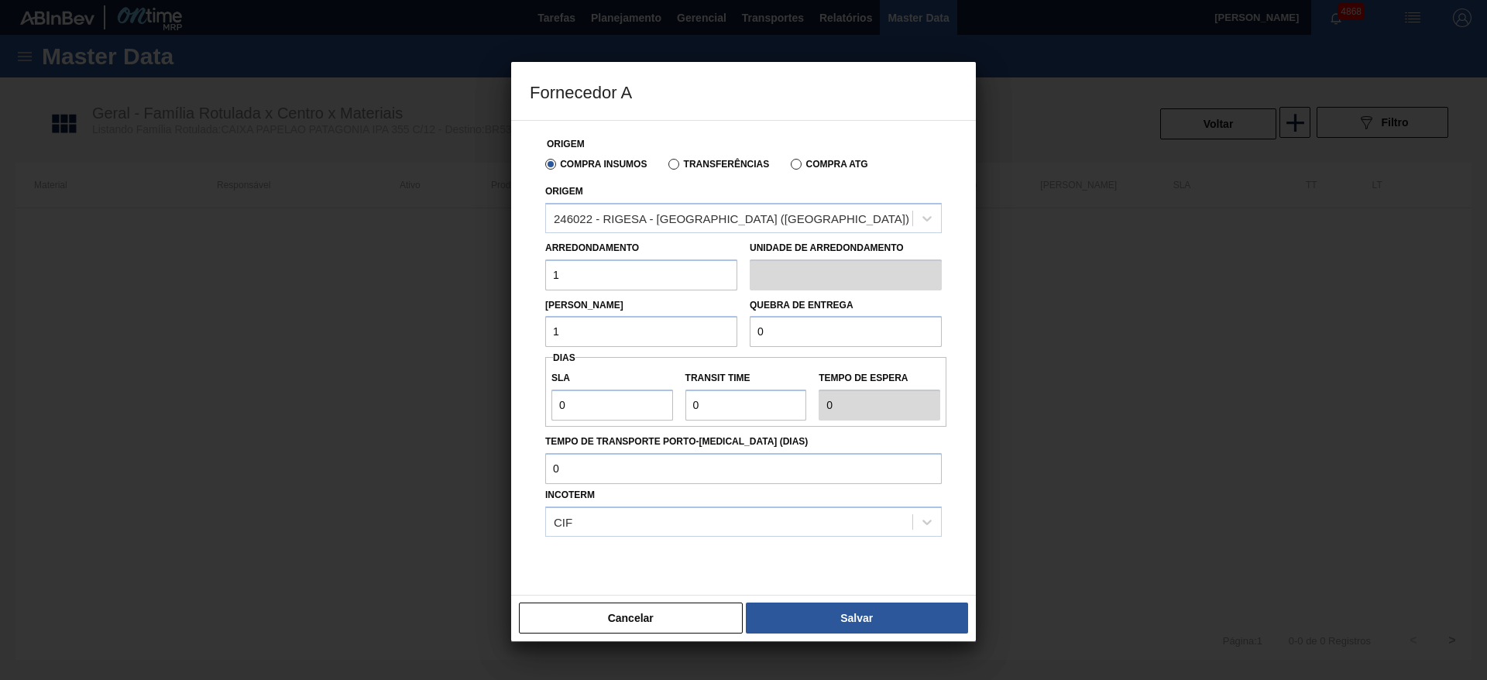
type input "1"
drag, startPoint x: 849, startPoint y: 339, endPoint x: 731, endPoint y: 305, distance: 122.5
click at [731, 305] on div "Lote Mínimo 1 Quebra de entrega 0" at bounding box center [743, 318] width 409 height 57
type input "14"
drag, startPoint x: 610, startPoint y: 413, endPoint x: 531, endPoint y: 394, distance: 81.1
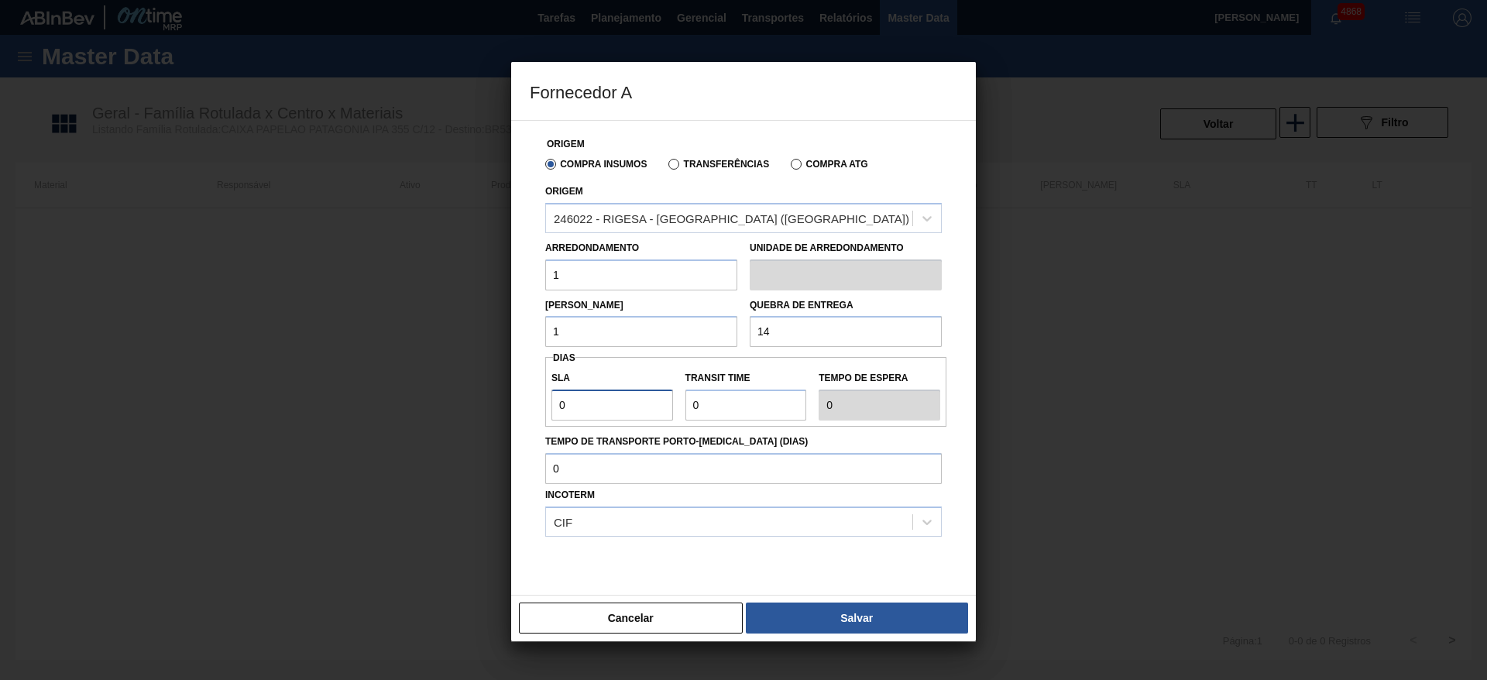
click at [531, 394] on div "Origem Compra Insumos Transferências Compra ATG Origem 246022 - RIGESA - [GEOGR…" at bounding box center [743, 367] width 427 height 493
type input "7"
drag, startPoint x: 722, startPoint y: 403, endPoint x: 670, endPoint y: 396, distance: 51.5
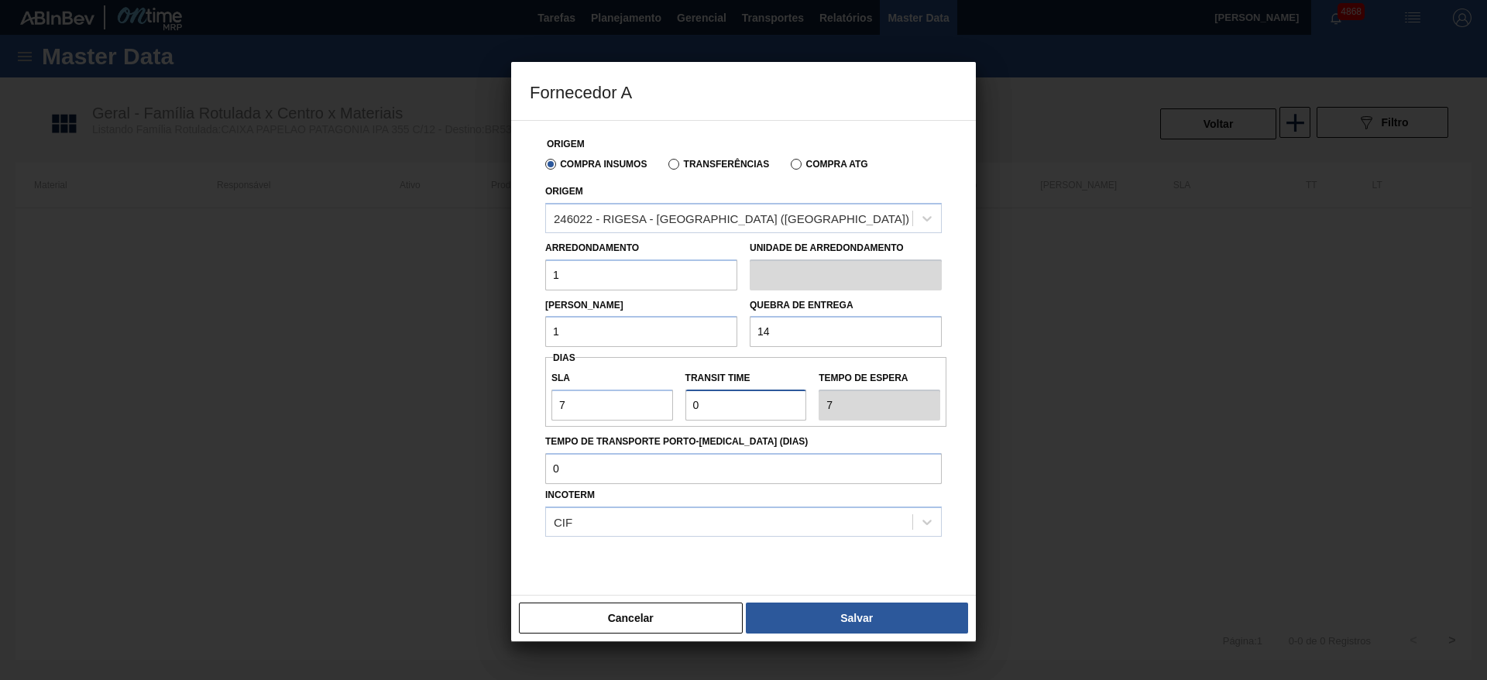
click at [670, 396] on div "SLA 7 Transit Time Tempo de espera 7" at bounding box center [745, 391] width 401 height 57
type input "2"
type input "9"
type input "2"
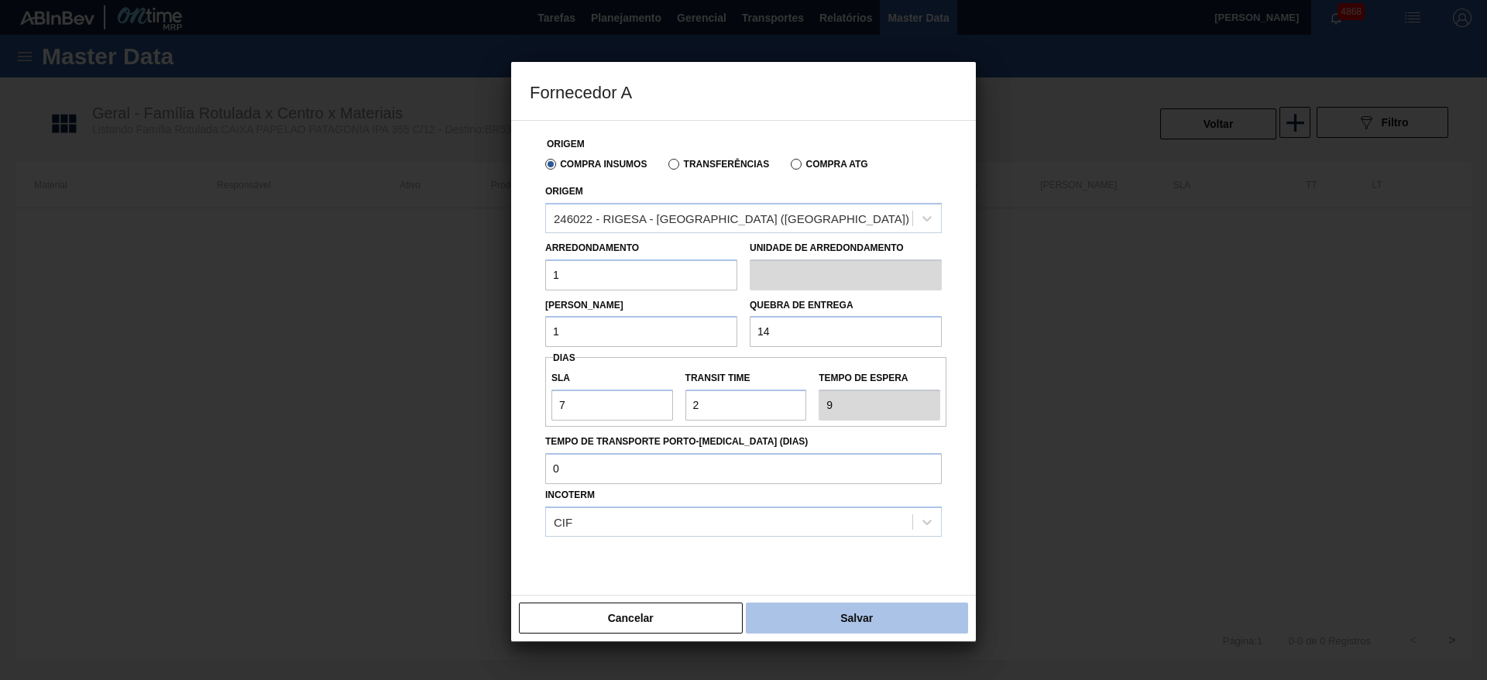
click at [866, 622] on button "Salvar" at bounding box center [857, 617] width 222 height 31
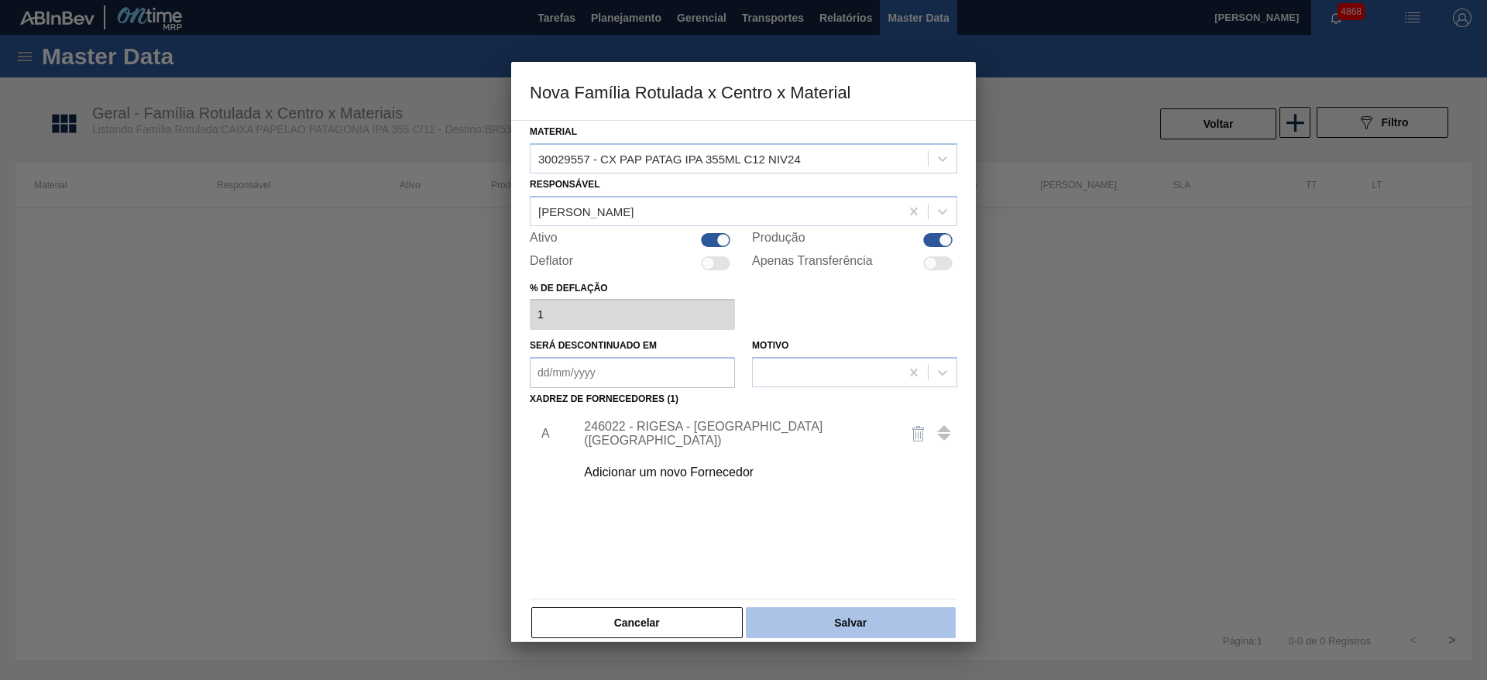
click at [866, 619] on button "Salvar" at bounding box center [851, 622] width 210 height 31
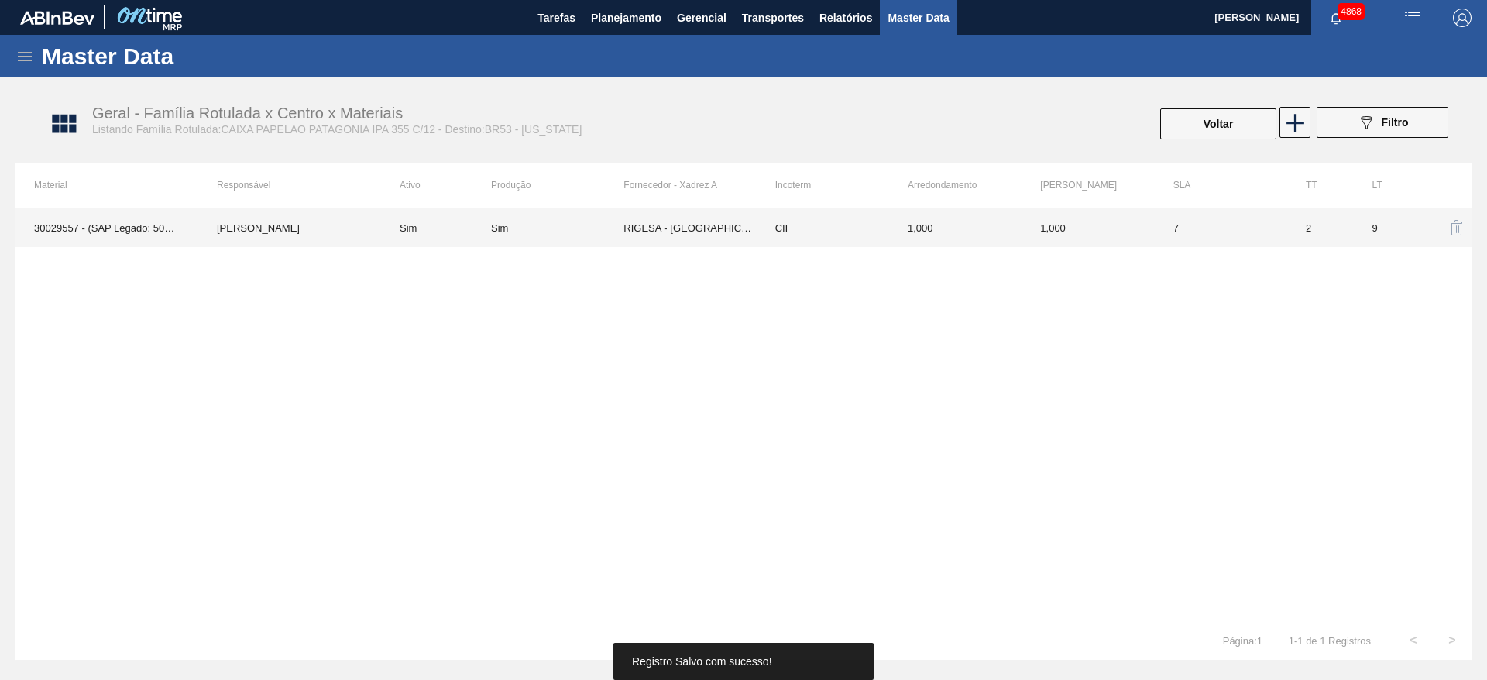
click at [578, 227] on div "Sim" at bounding box center [557, 228] width 132 height 12
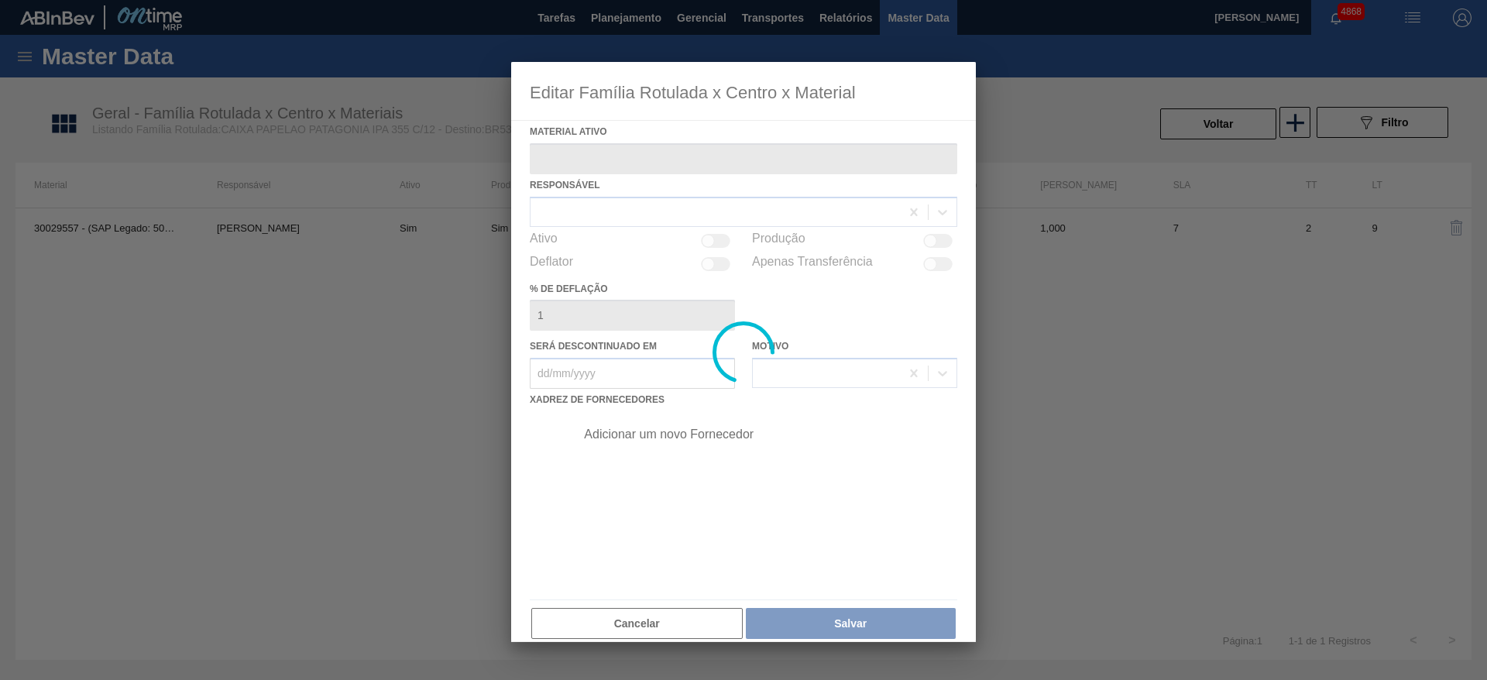
type ativo "30029557 - (SAP Legado: 50819371) - CX PAP PATAG IPA 355ML C12 NIV24"
checkbox input "true"
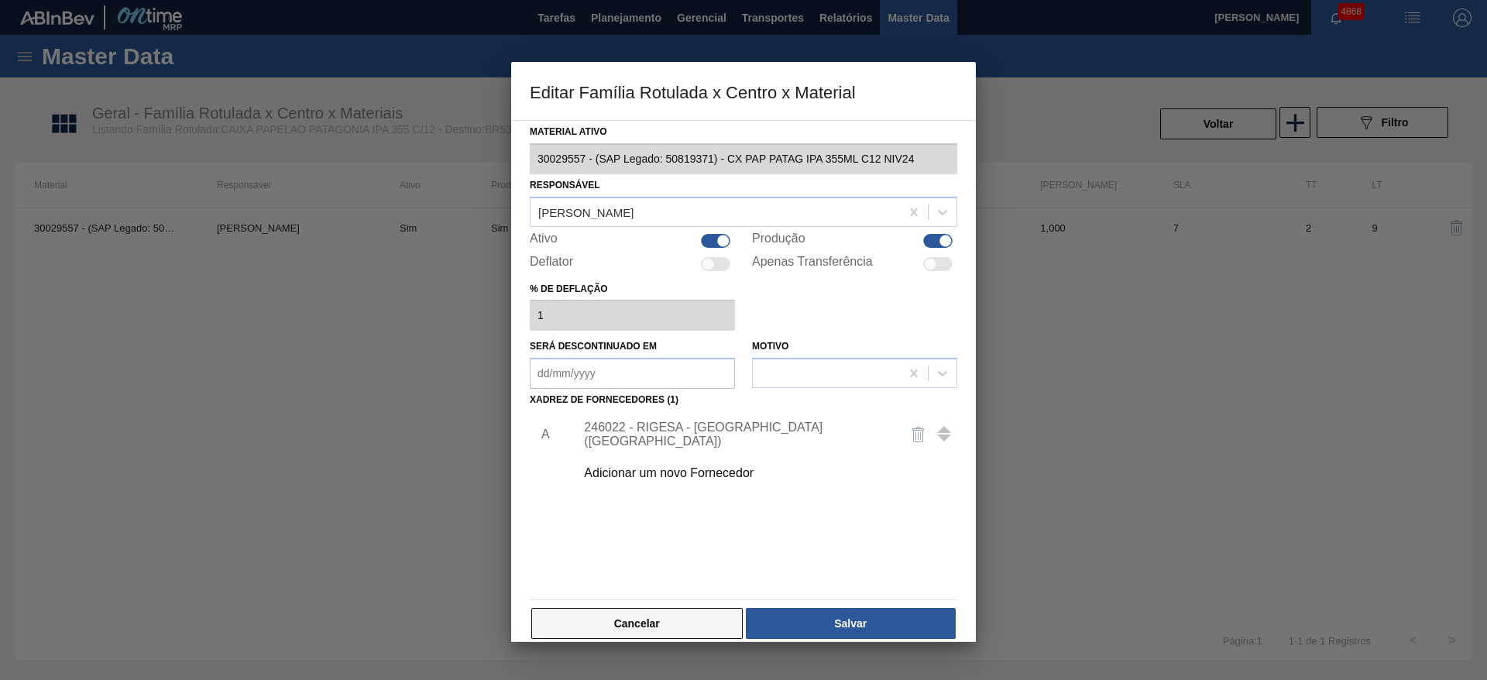
click at [663, 631] on button "Cancelar" at bounding box center [636, 623] width 211 height 31
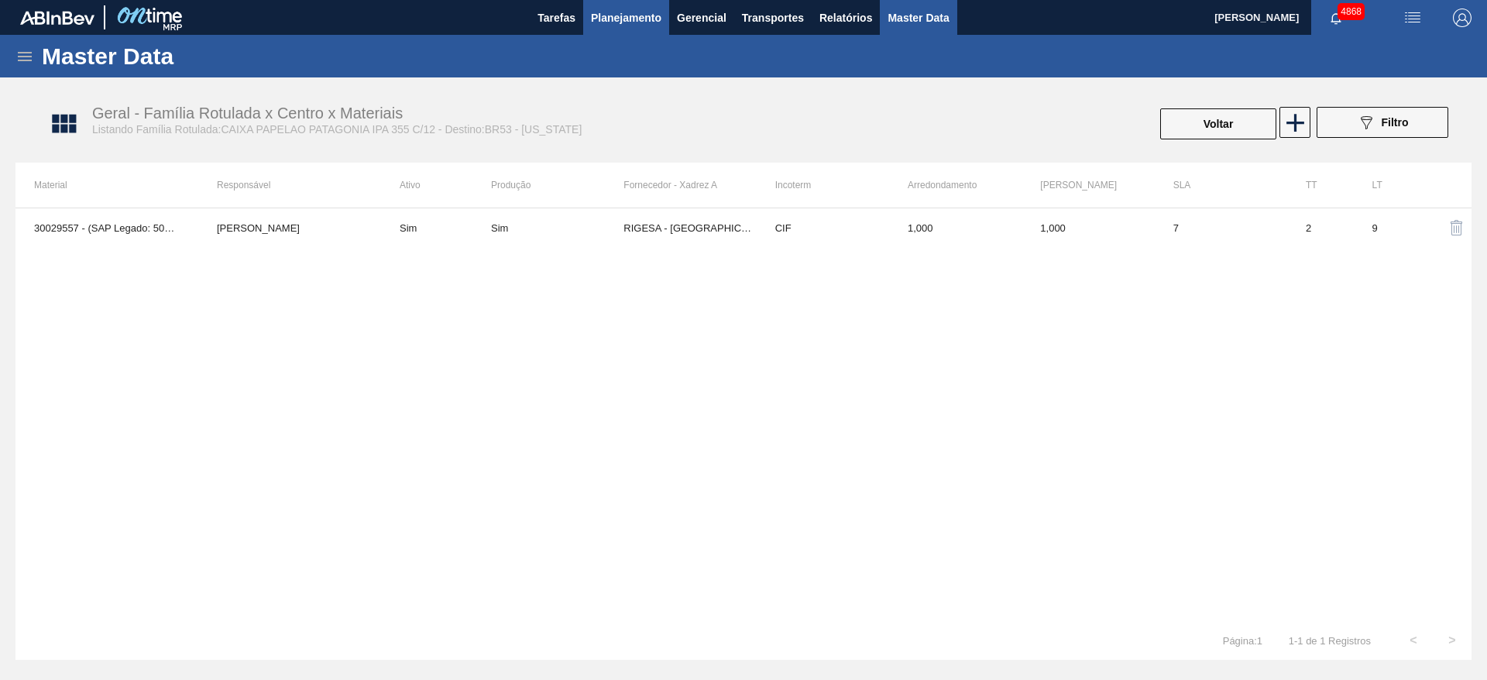
click at [623, 20] on span "Planejamento" at bounding box center [626, 18] width 70 height 19
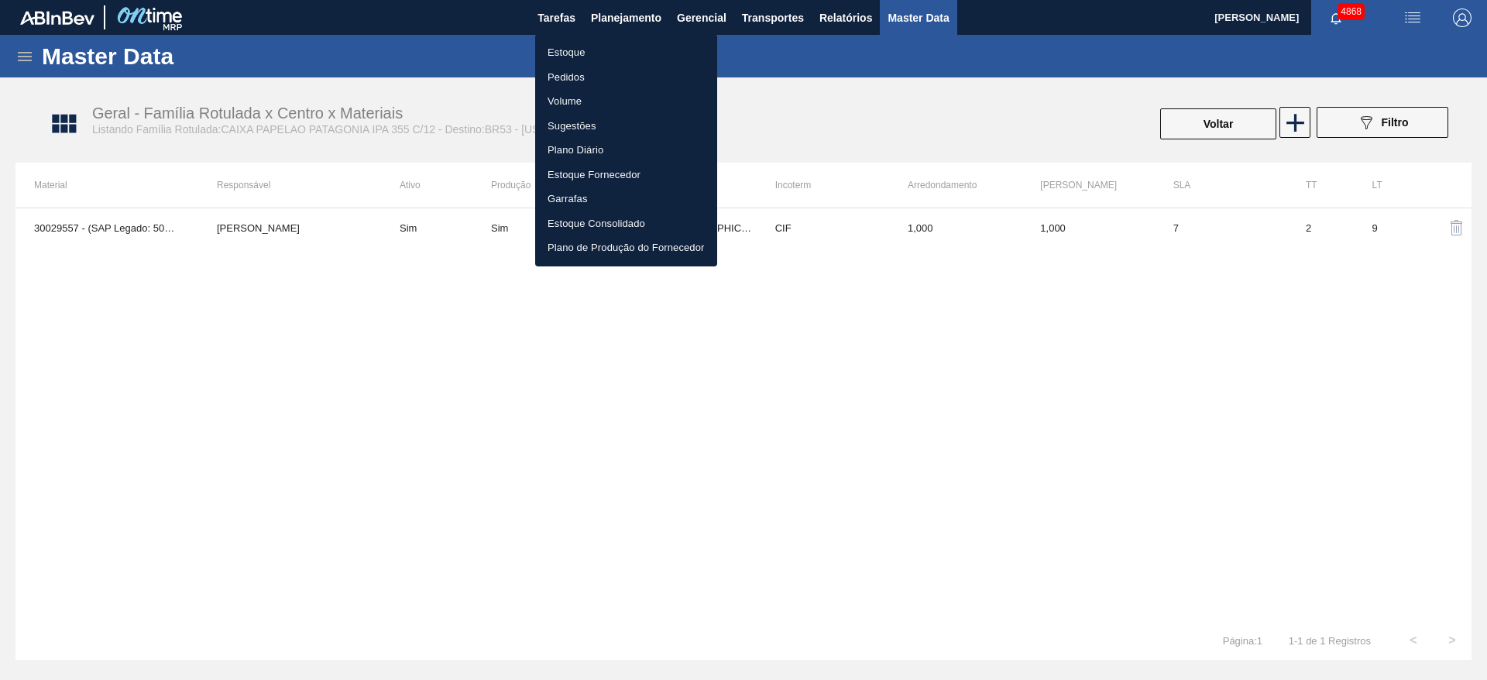
click at [567, 53] on li "Estoque" at bounding box center [626, 52] width 182 height 25
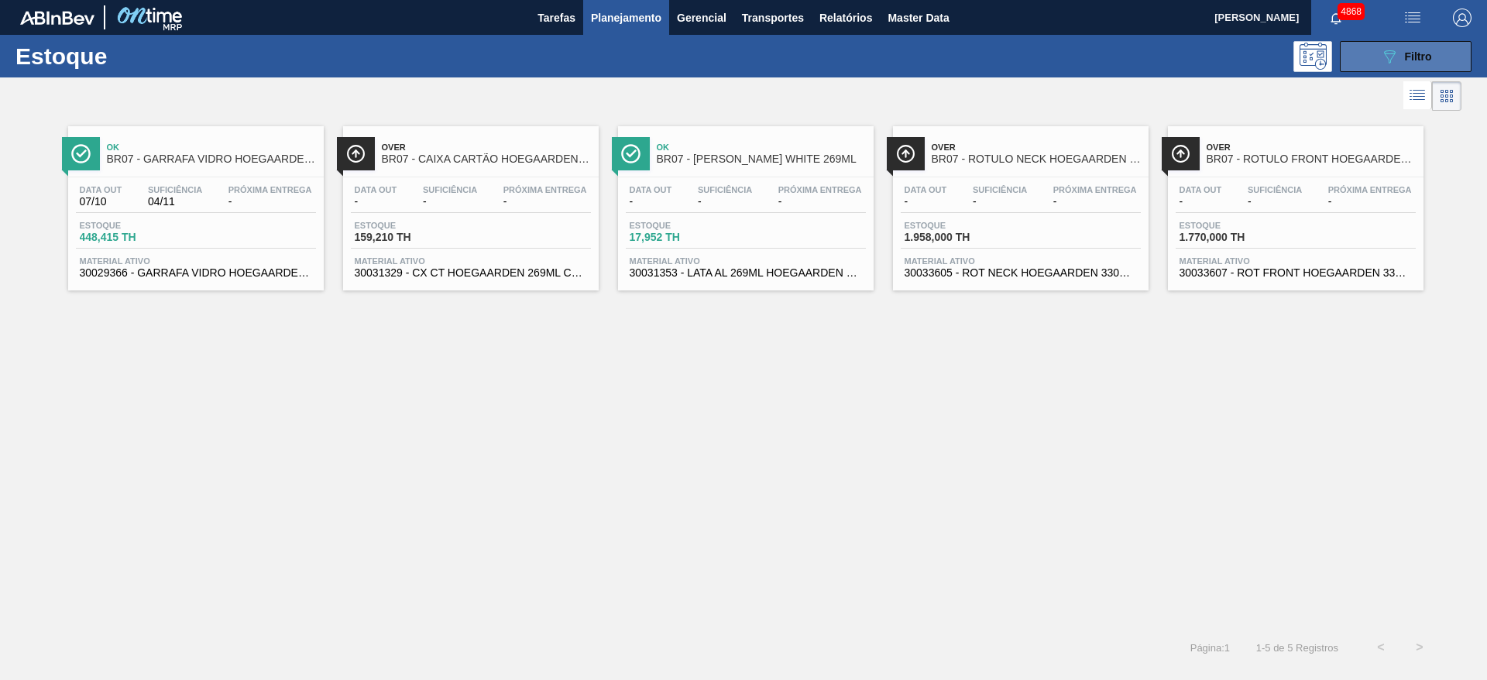
click at [1357, 57] on button "089F7B8B-B2A5-4AFE-B5C0-19BA573D28AC Filtro" at bounding box center [1405, 56] width 132 height 31
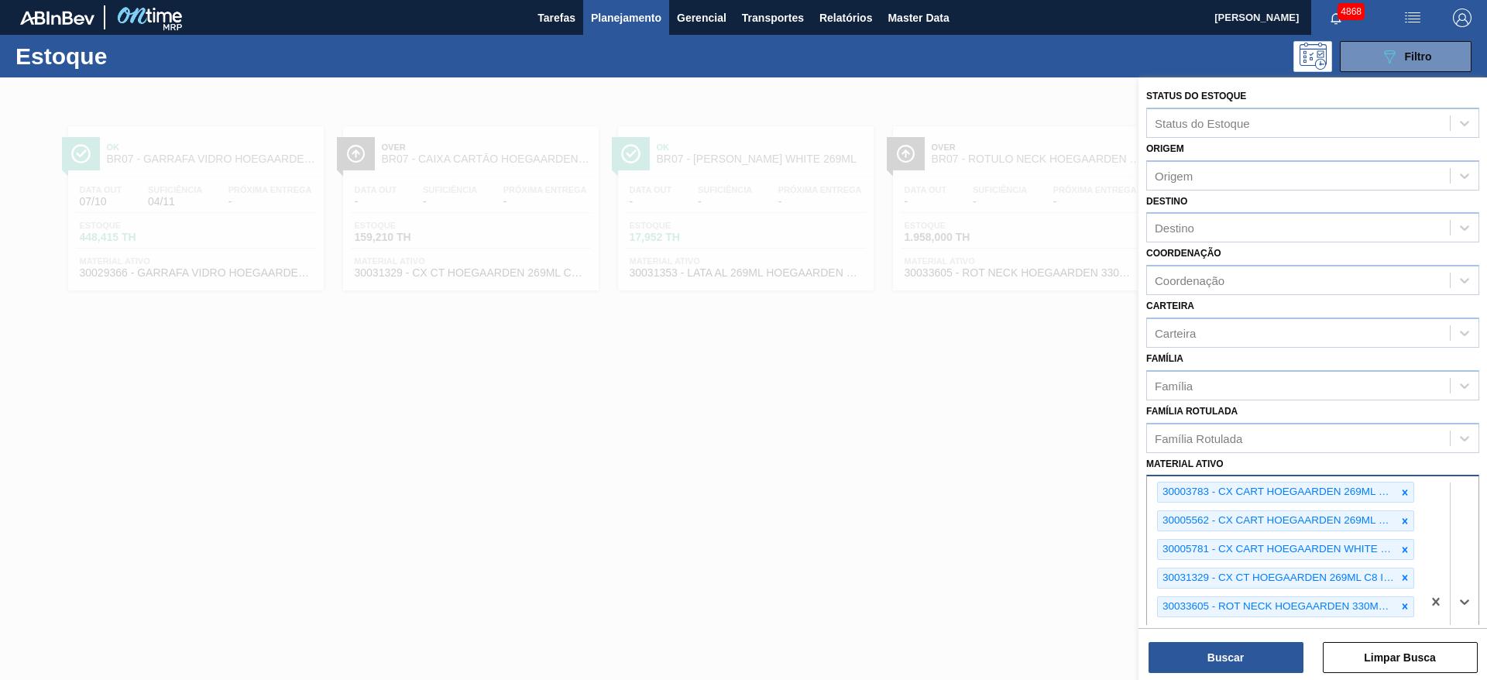
paste ativo "TAMPA AL.CDL;PRATEADA;LATA-AUTOMATICA;"
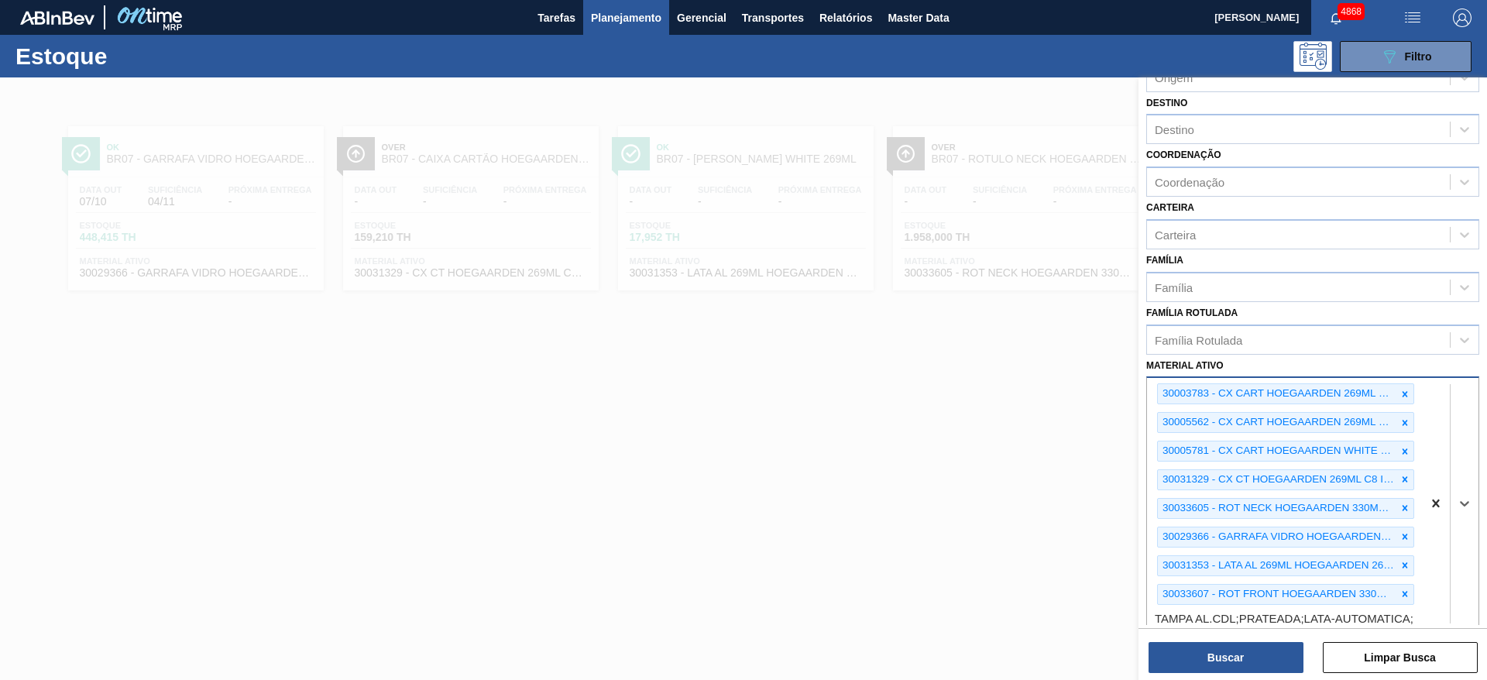
type ativo "TAMPA AL.CDL;PRATEADA;LATA-AUTOMATICA;"
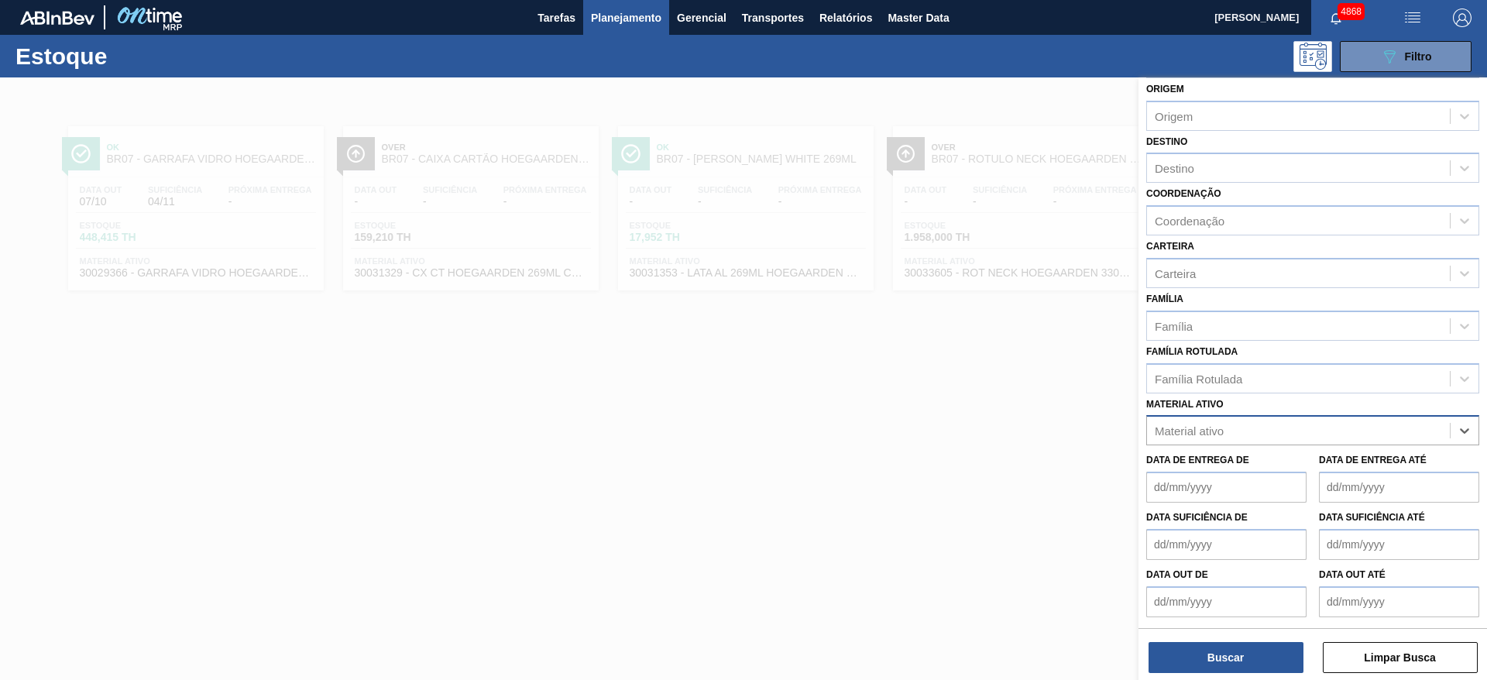
click at [1300, 425] on div "Material ativo" at bounding box center [1298, 431] width 303 height 22
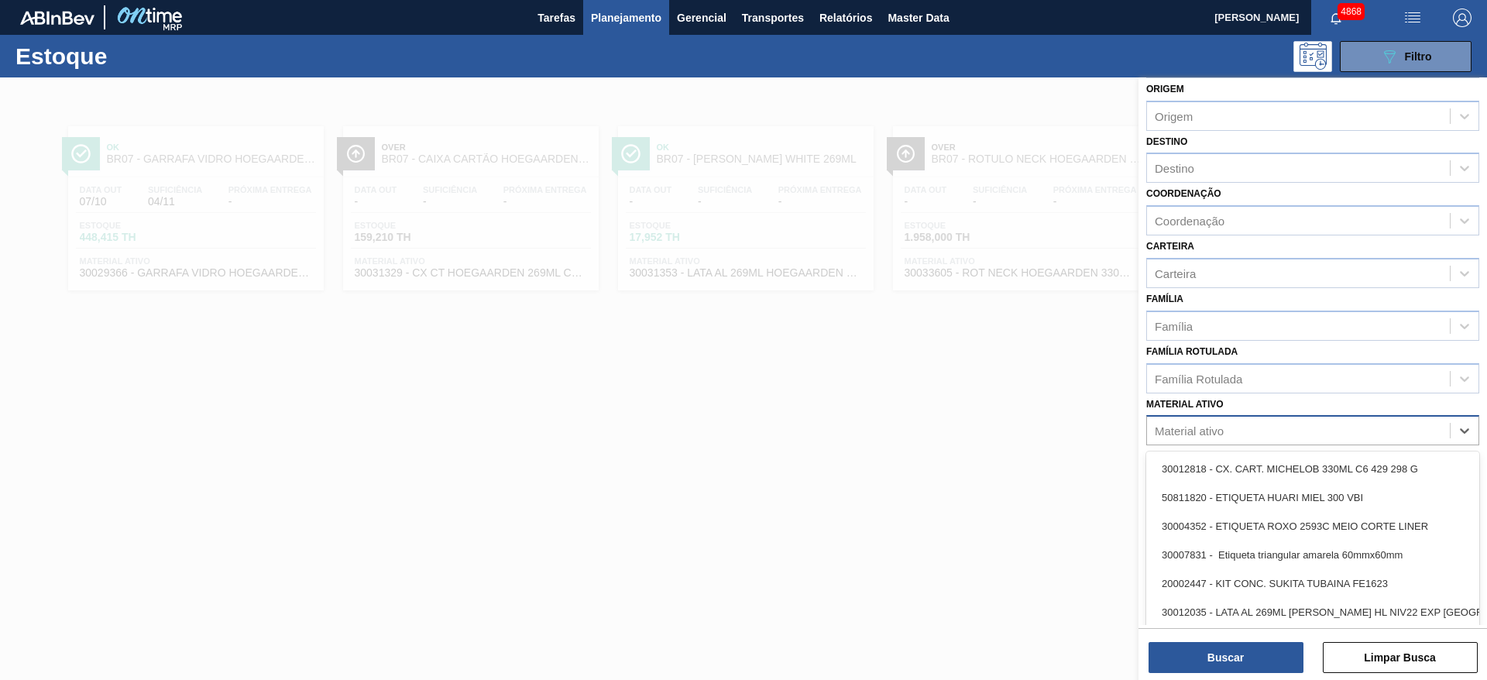
paste ativo "TAMPA AL.CDL;PRATEADA;LATA-AUTOMATICA;"
type ativo "TAMPA AL.CDL;PRATEADA;LATA-AUTOMATICA;"
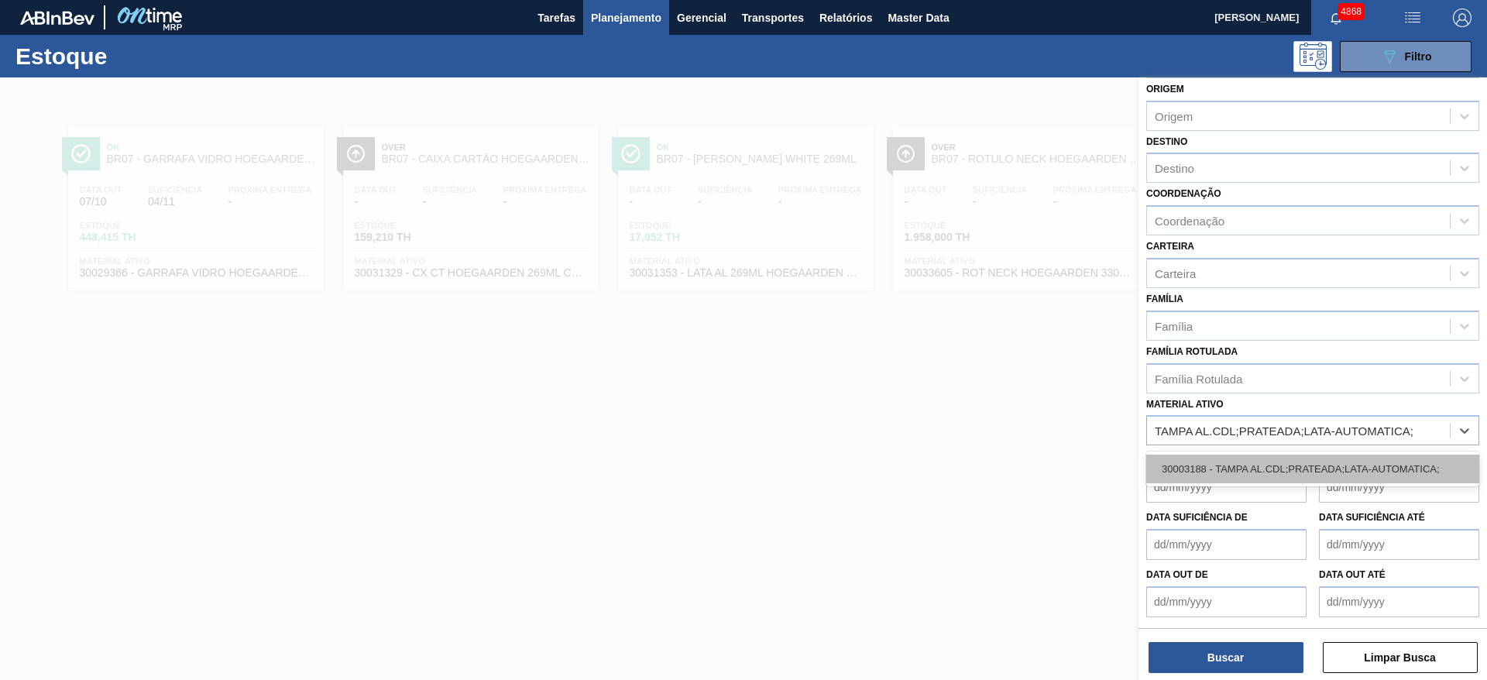
click at [1356, 462] on div "30003188 - TAMPA AL.CDL;PRATEADA;LATA-AUTOMATICA;" at bounding box center [1312, 468] width 333 height 29
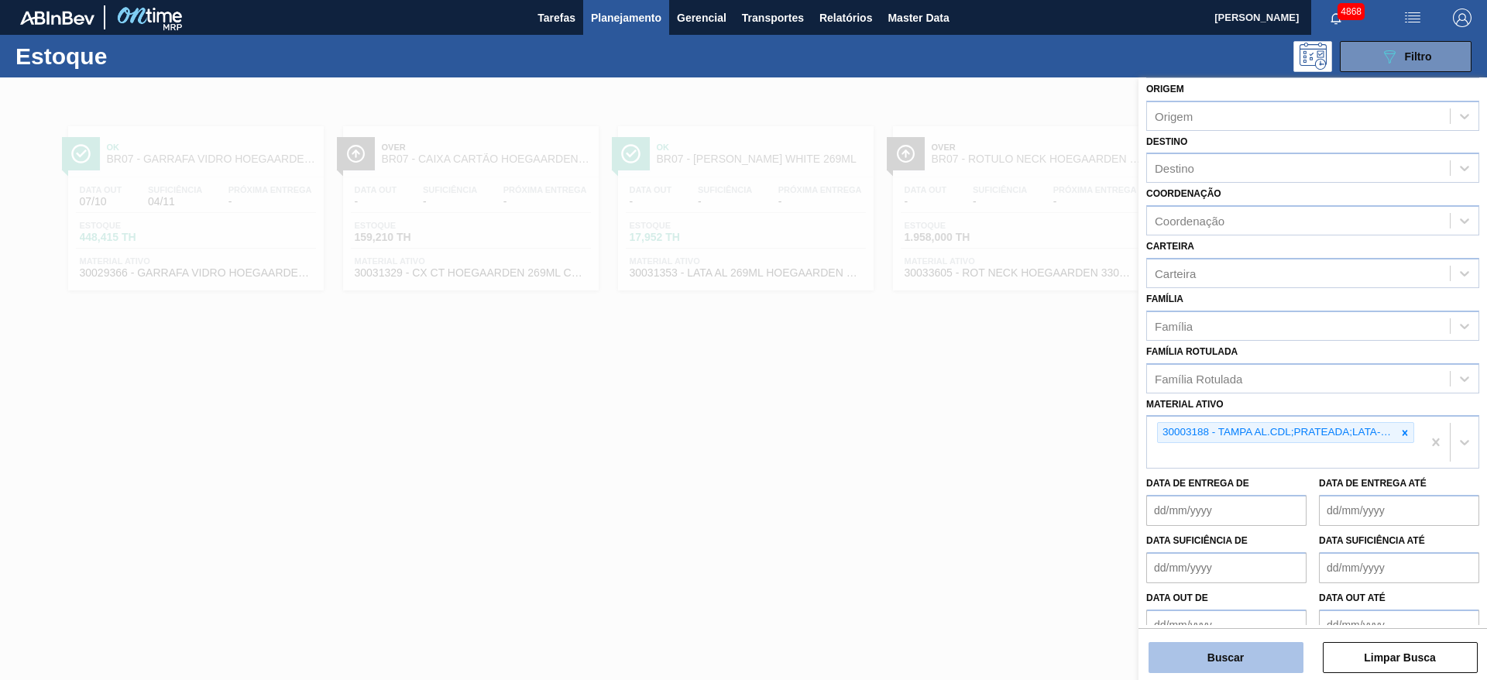
click at [1243, 664] on button "Buscar" at bounding box center [1225, 657] width 155 height 31
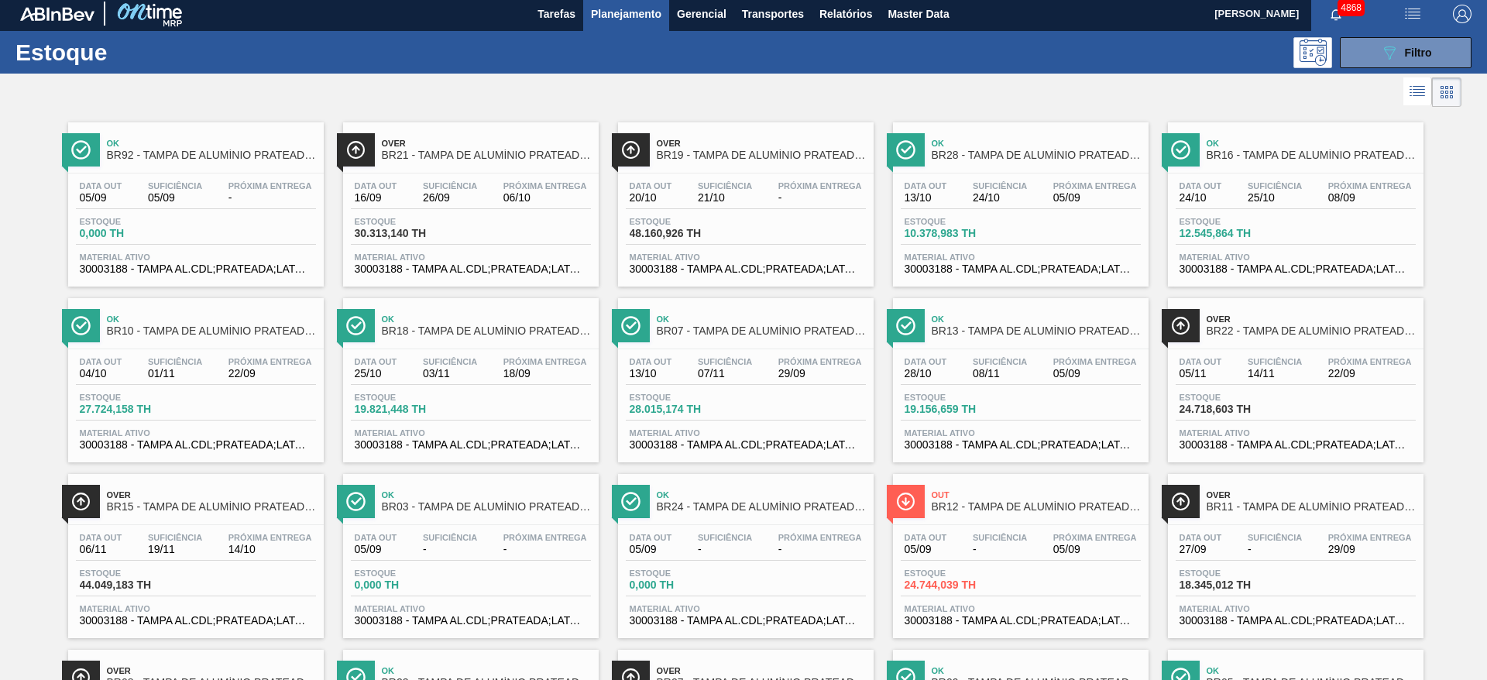
scroll to position [0, 0]
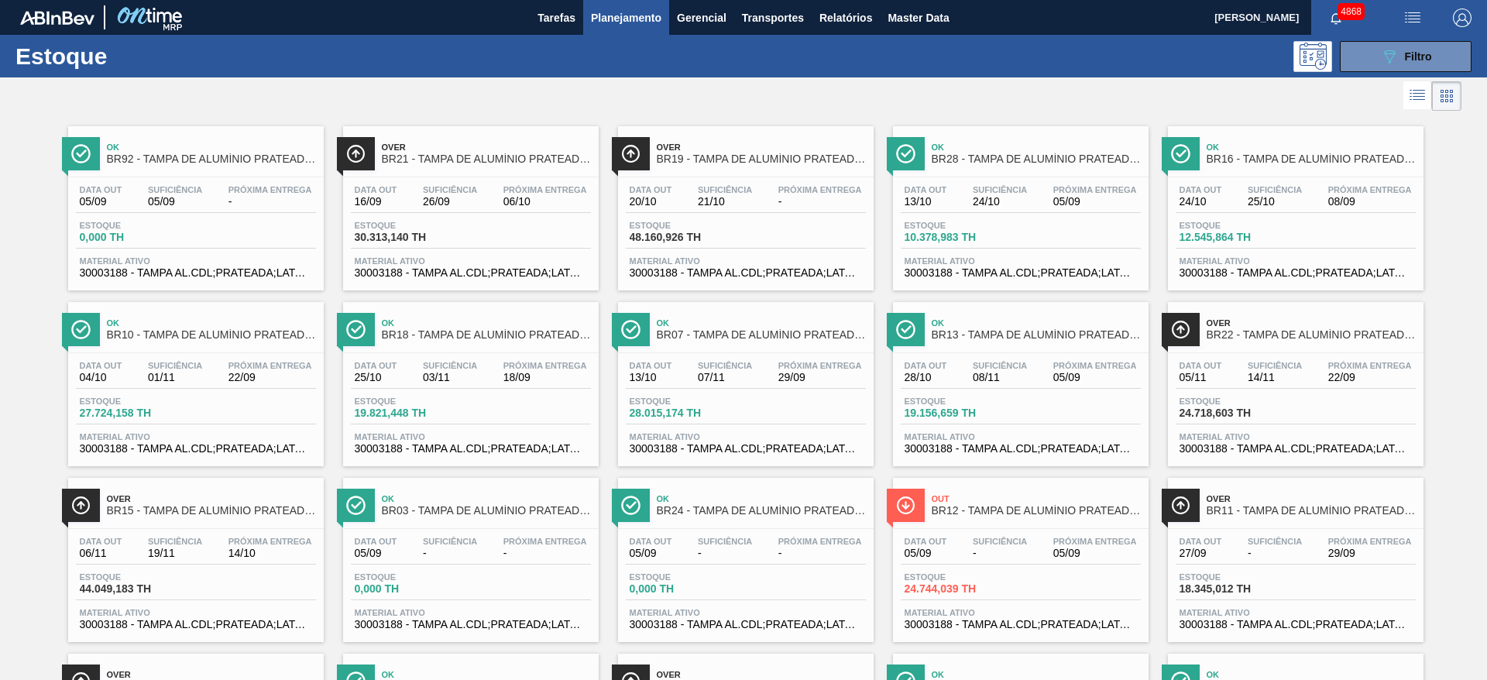
click at [726, 355] on div "Data [DATE] Suficiência 07/11 Próxima Entrega 29/09 Estoque 28.015,174 TH Mater…" at bounding box center [746, 405] width 256 height 105
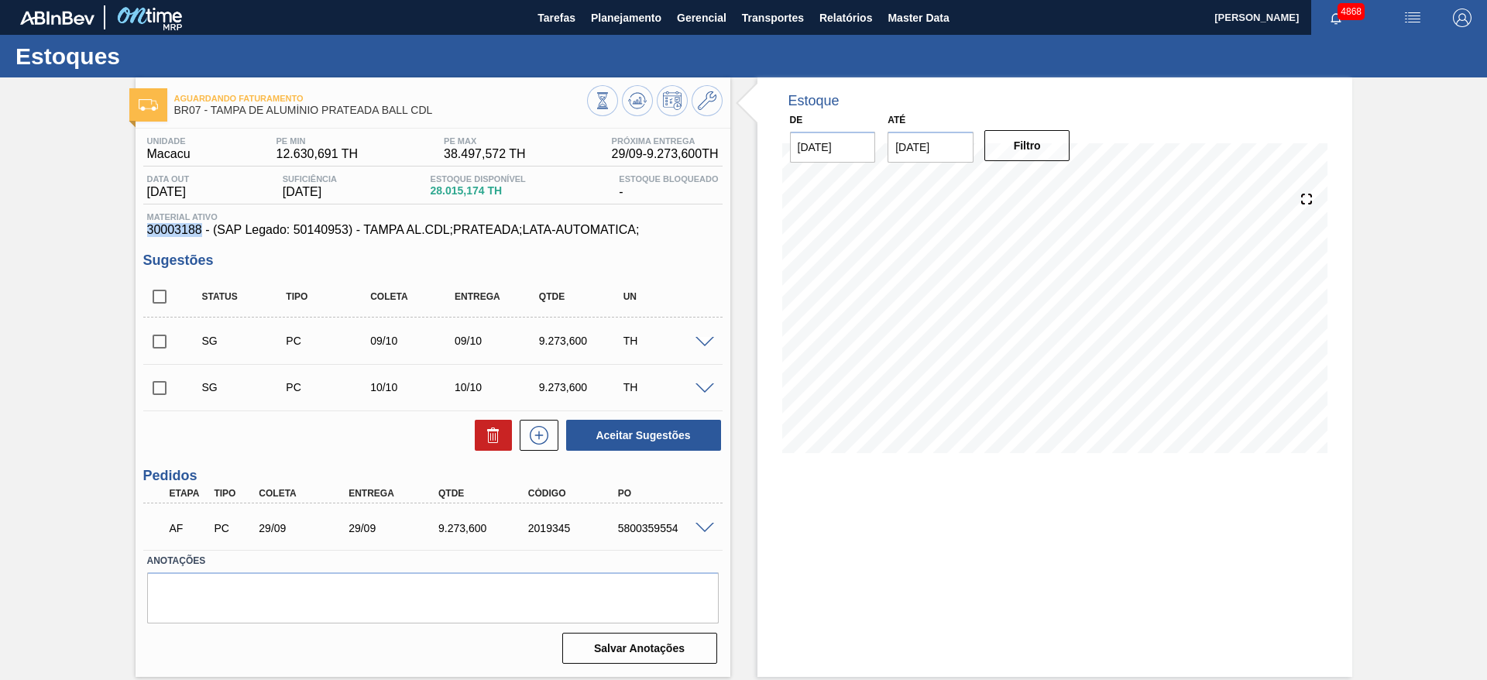
drag, startPoint x: 137, startPoint y: 229, endPoint x: 202, endPoint y: 232, distance: 65.1
click at [202, 232] on div "Unidade Macacu PE MIN 12.630,691 TH PE MAX 38.497,572 TH Próxima Entrega 29/09 …" at bounding box center [432, 399] width 595 height 540
copy span "30003188"
drag, startPoint x: 296, startPoint y: 231, endPoint x: 347, endPoint y: 231, distance: 51.1
click at [347, 231] on span "30003188 - (SAP Legado: 50140953) - TAMPA AL.CDL;PRATEADA;LATA-AUTOMATICA;" at bounding box center [432, 230] width 571 height 14
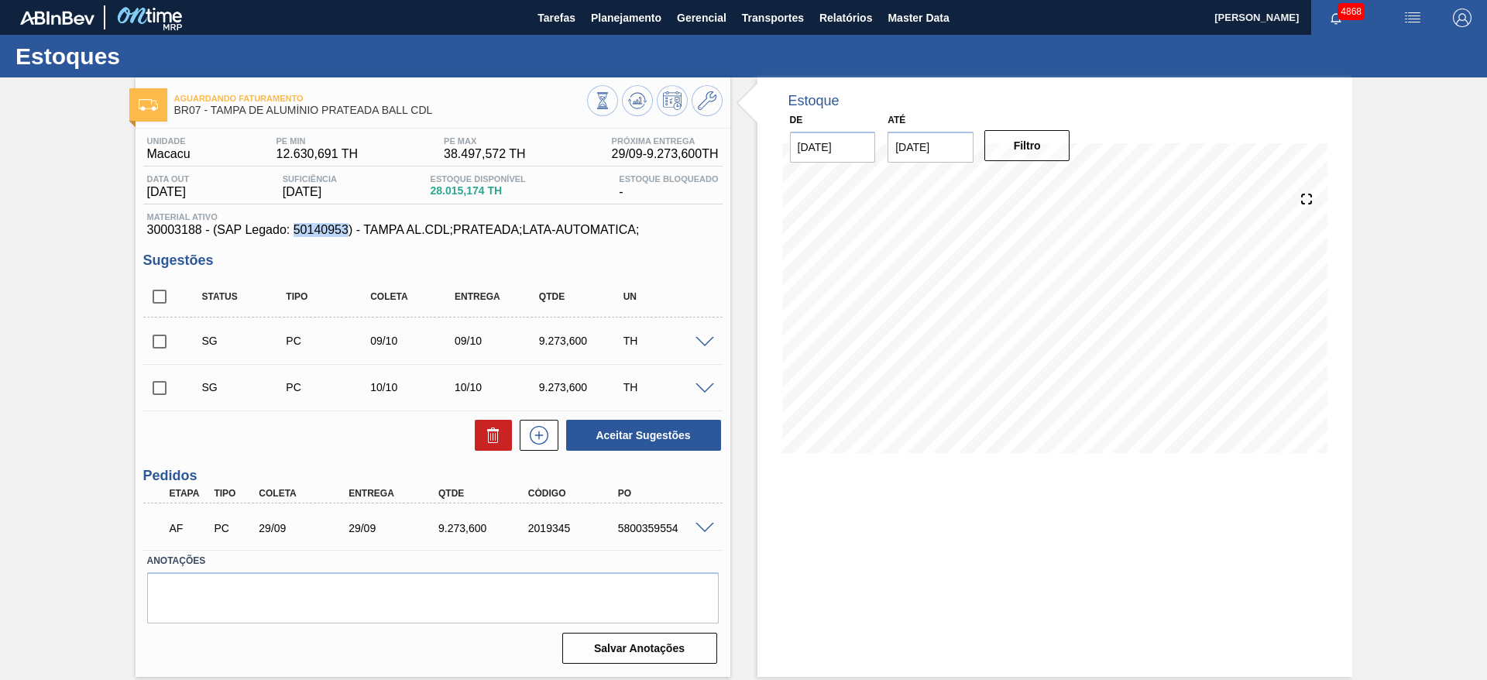
copy span "50140953"
drag, startPoint x: 362, startPoint y: 233, endPoint x: 633, endPoint y: 223, distance: 271.2
click at [633, 223] on span "30003188 - (SAP Legado: 50140953) - TAMPA AL.CDL;PRATEADA;LATA-AUTOMATICA;" at bounding box center [432, 230] width 571 height 14
copy span "TAMPA AL.CDL;PRATEADA;LATA-AUTOMATICA"
click at [747, 227] on div "Estoque De [DATE] Até [DATE] Filtro 28/09 Projeção de Estoque 14,511.985 [DOMAI…" at bounding box center [1041, 376] width 622 height 599
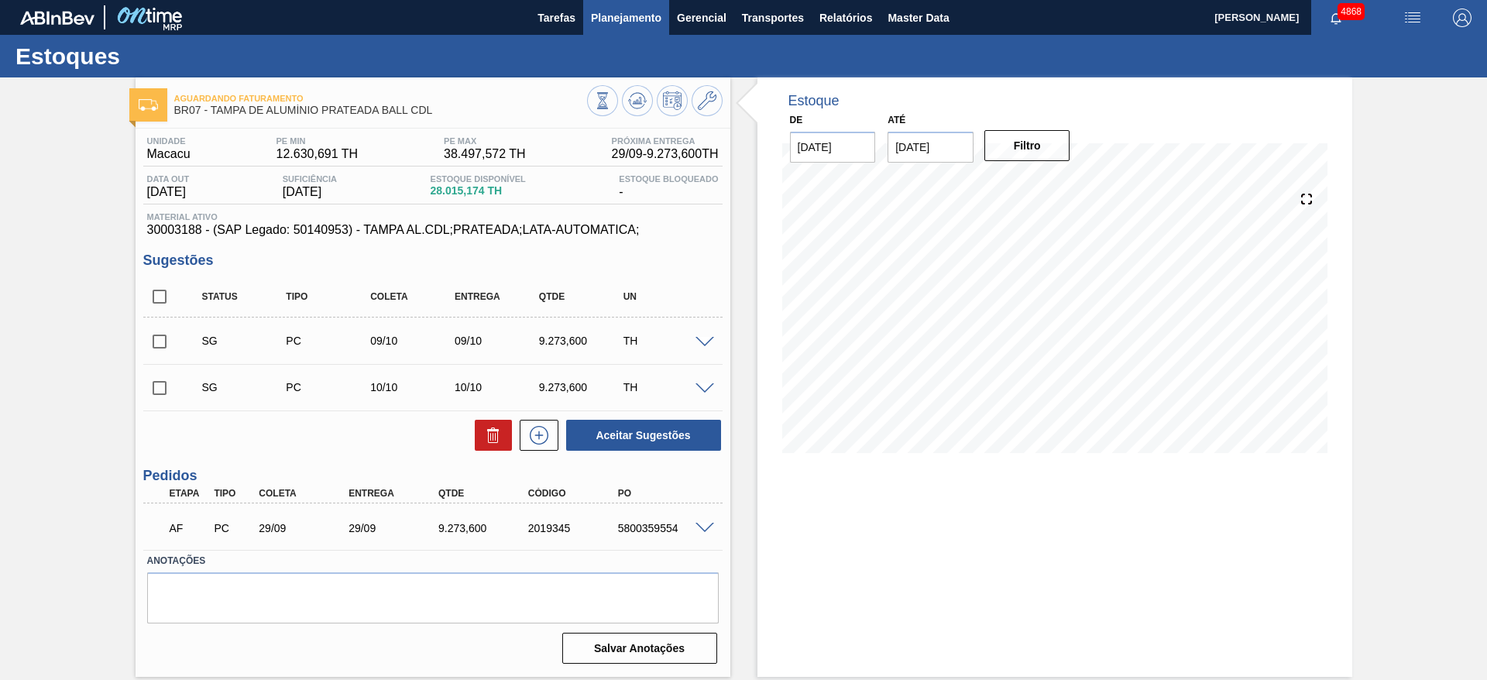
click at [655, 17] on span "Planejamento" at bounding box center [626, 18] width 70 height 19
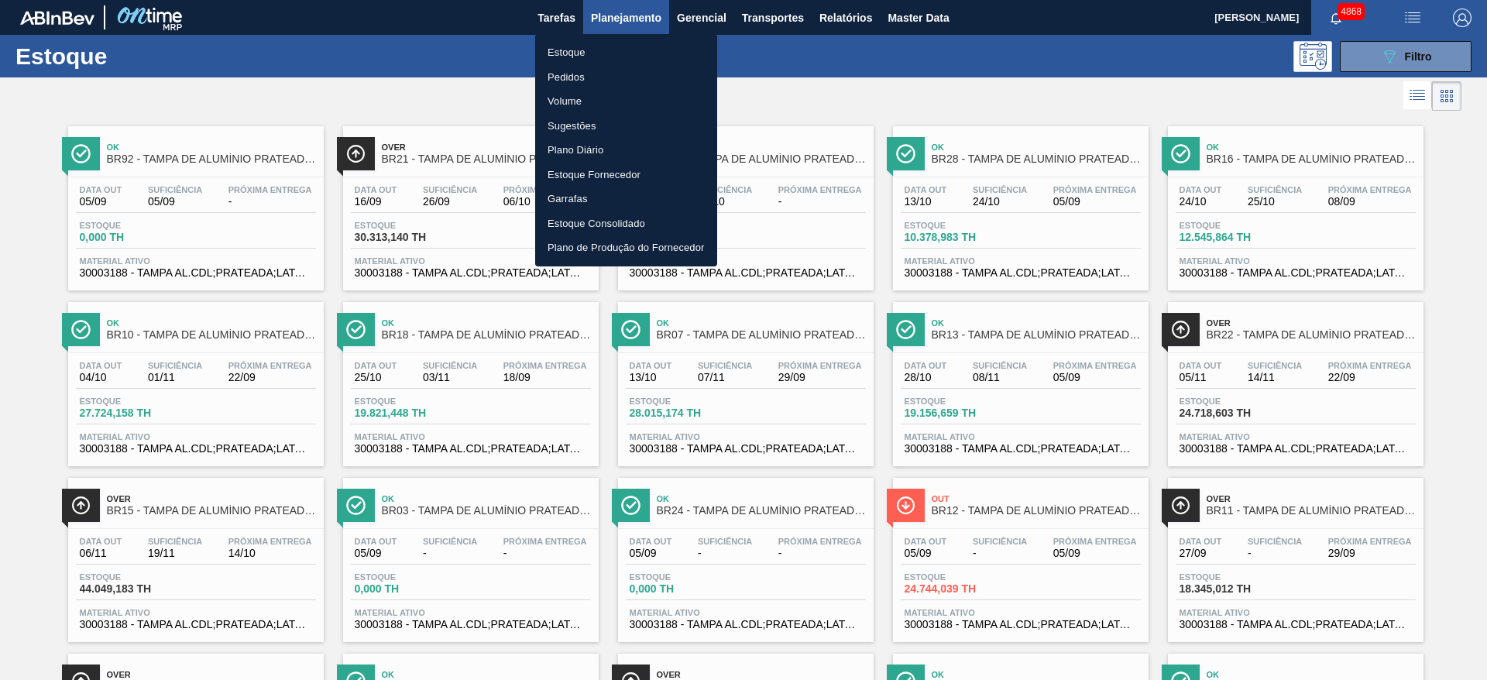
click at [1389, 52] on div at bounding box center [743, 340] width 1487 height 680
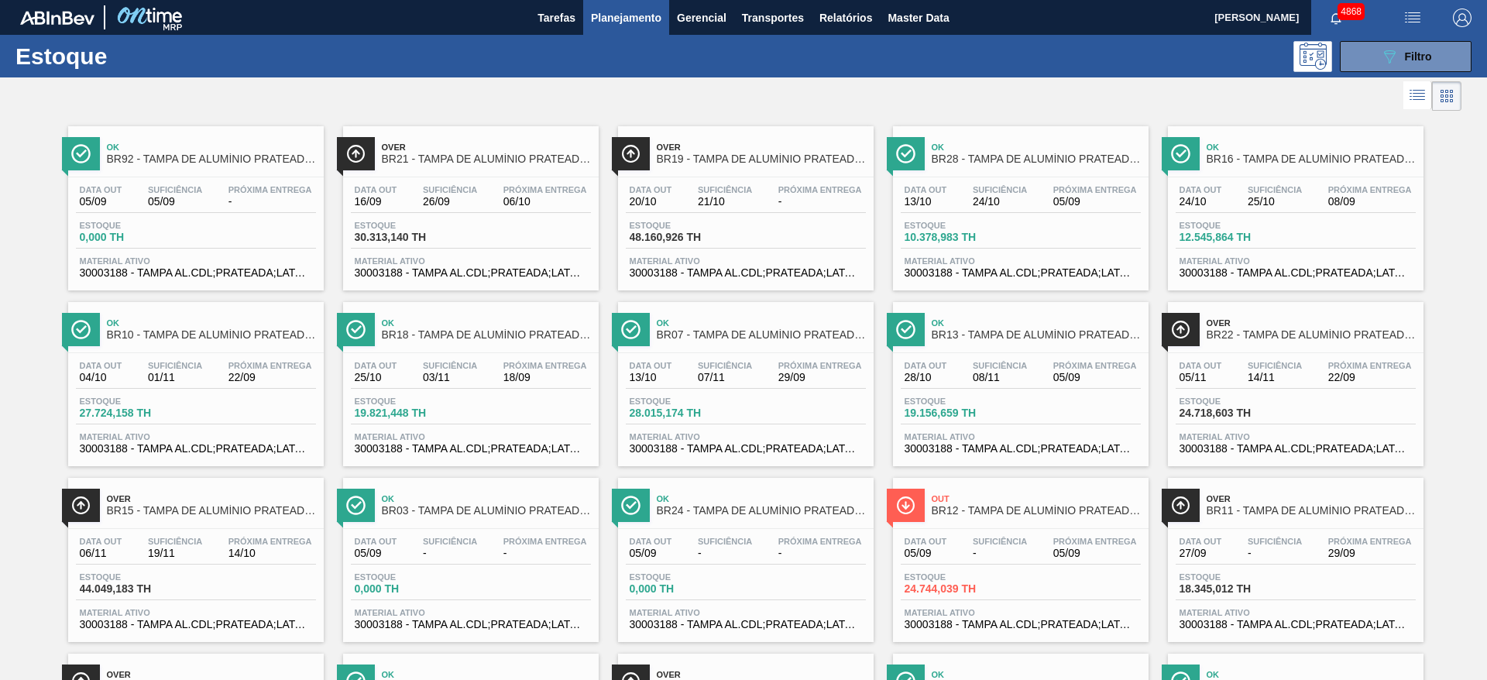
click at [1389, 52] on icon "089F7B8B-B2A5-4AFE-B5C0-19BA573D28AC" at bounding box center [1389, 56] width 19 height 19
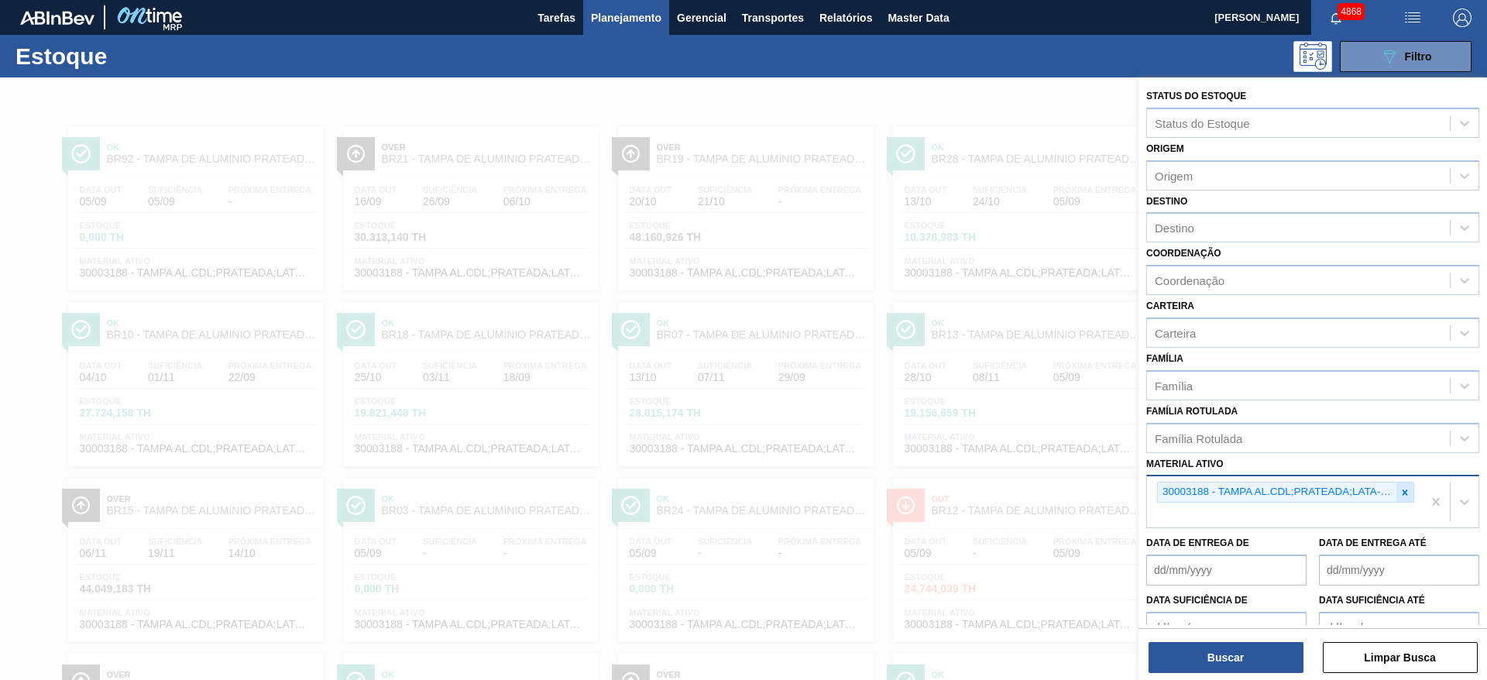
click at [1408, 496] on div at bounding box center [1404, 491] width 17 height 19
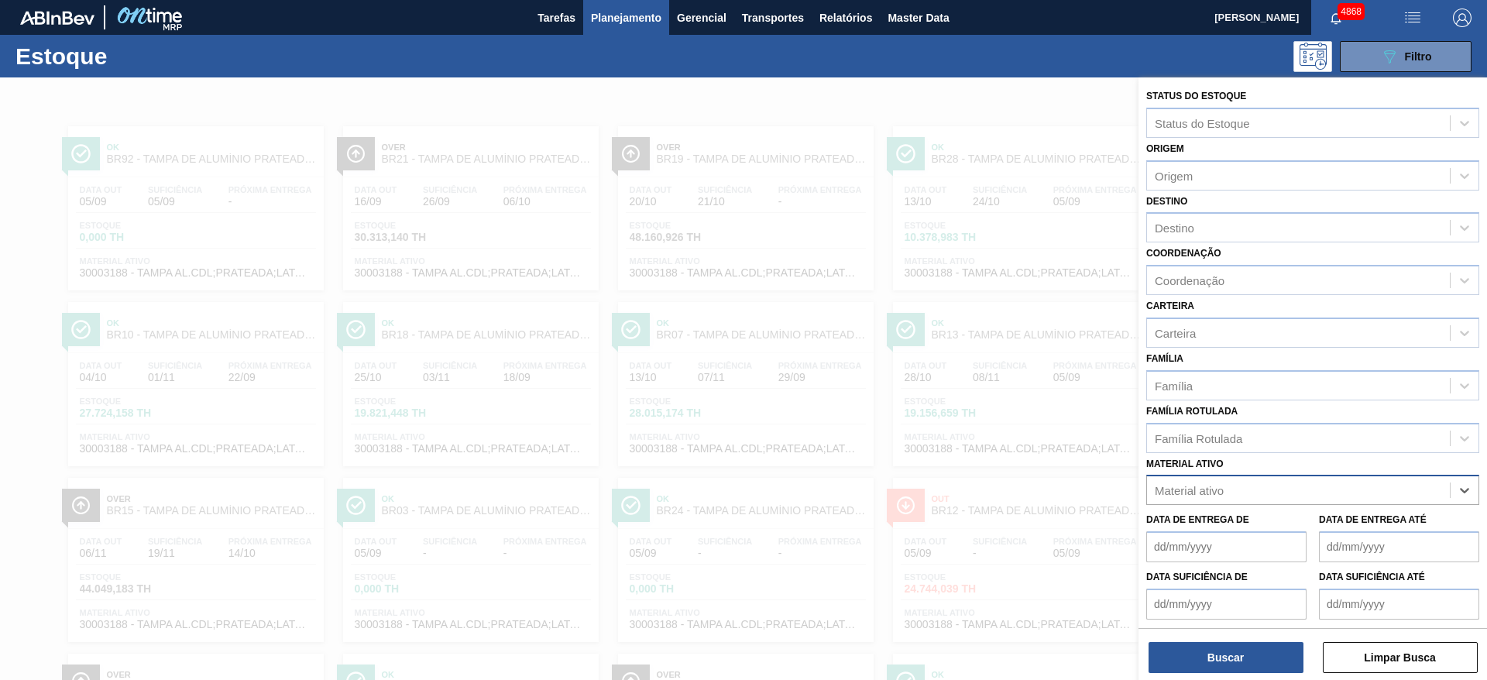
paste ativo "FOLHA SEP. PAPEL CARTAO 1200x1000M 350g"
type ativo "FOLHA SEP. PAPEL CARTAO 1200x1000M 350g"
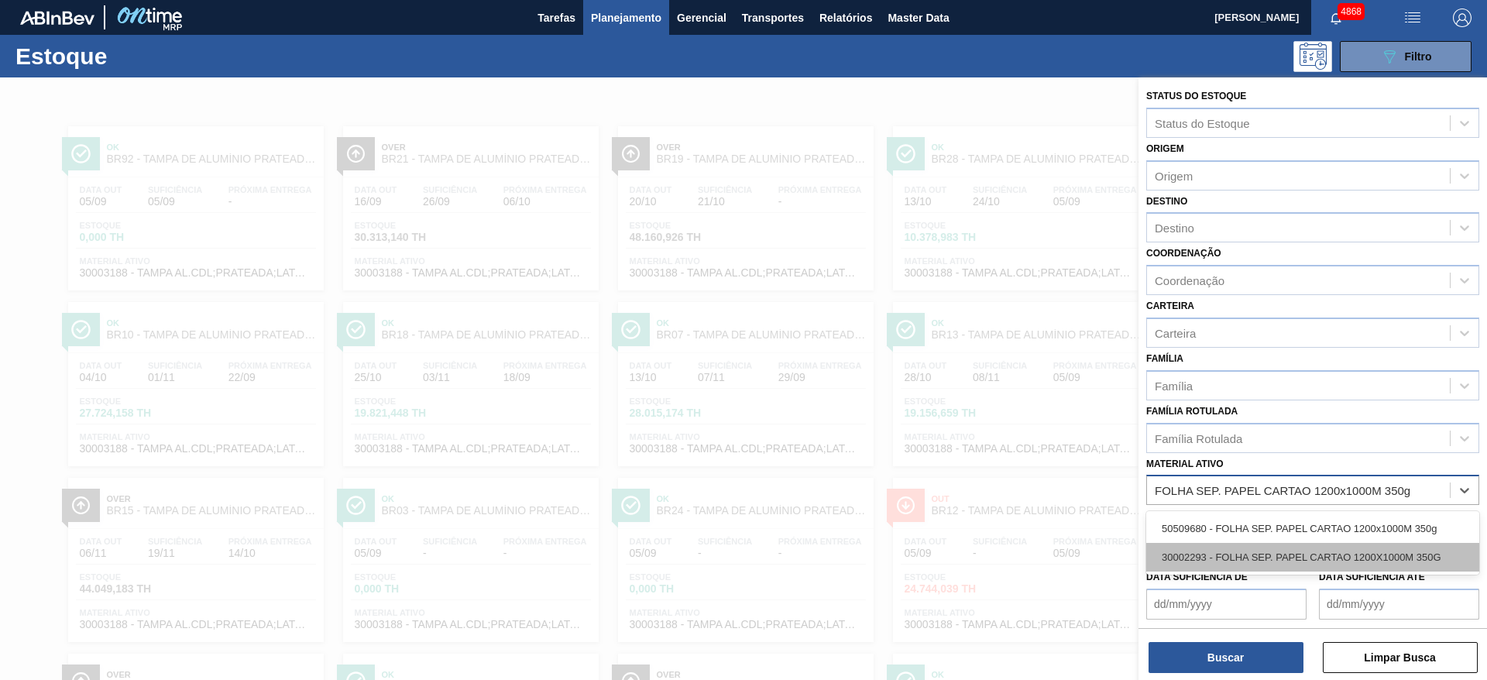
click at [1345, 544] on div "30002293 - FOLHA SEP. PAPEL CARTAO 1200X1000M 350G" at bounding box center [1312, 557] width 333 height 29
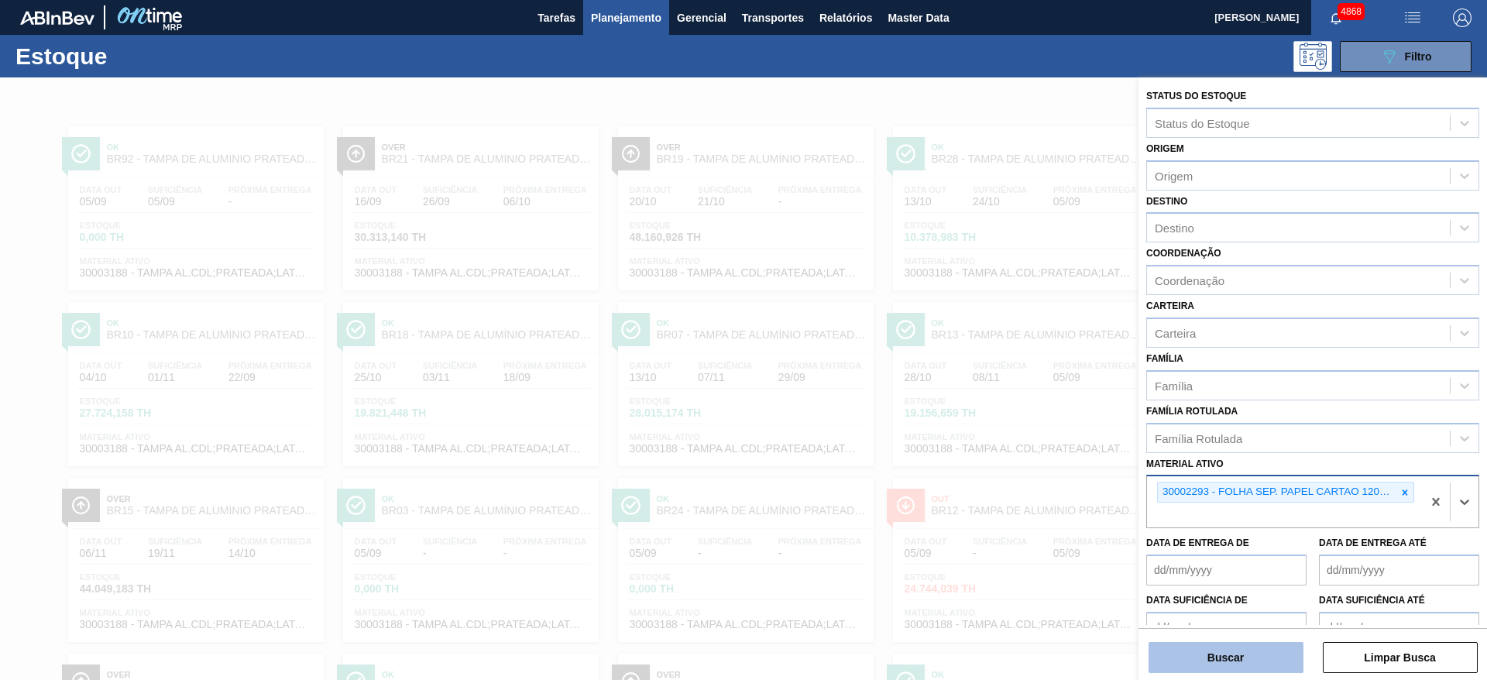
click at [1263, 647] on button "Buscar" at bounding box center [1225, 657] width 155 height 31
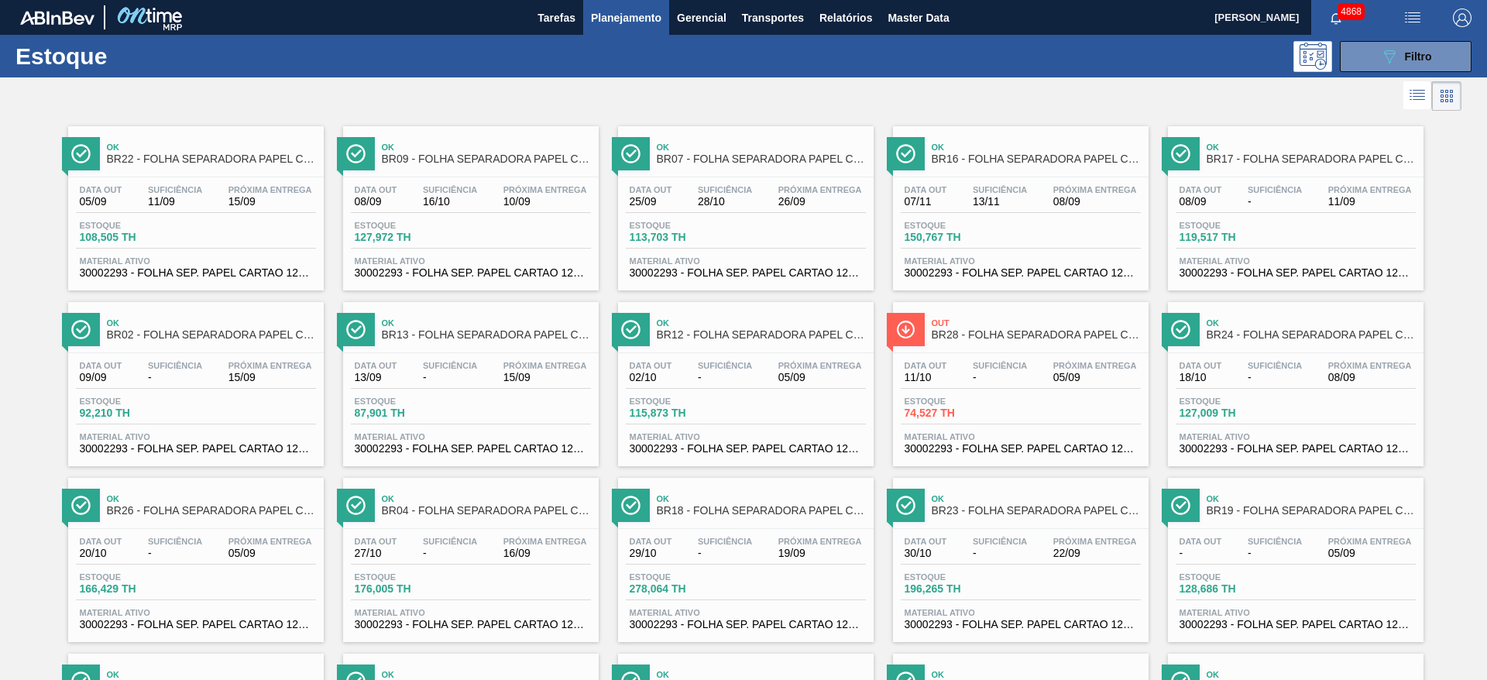
click at [788, 248] on div "Estoque 113,703 TH" at bounding box center [746, 235] width 240 height 28
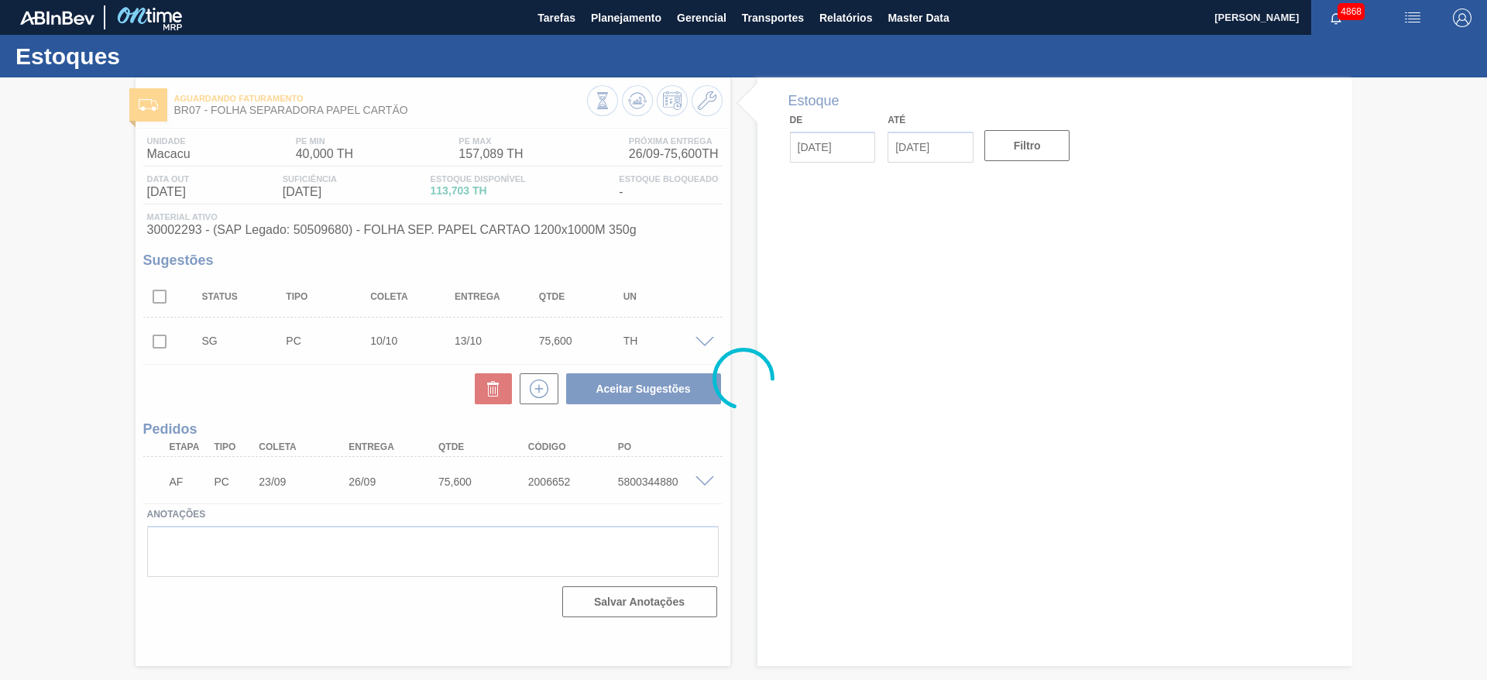
type input "[DATE]"
